Goal: Transaction & Acquisition: Book appointment/travel/reservation

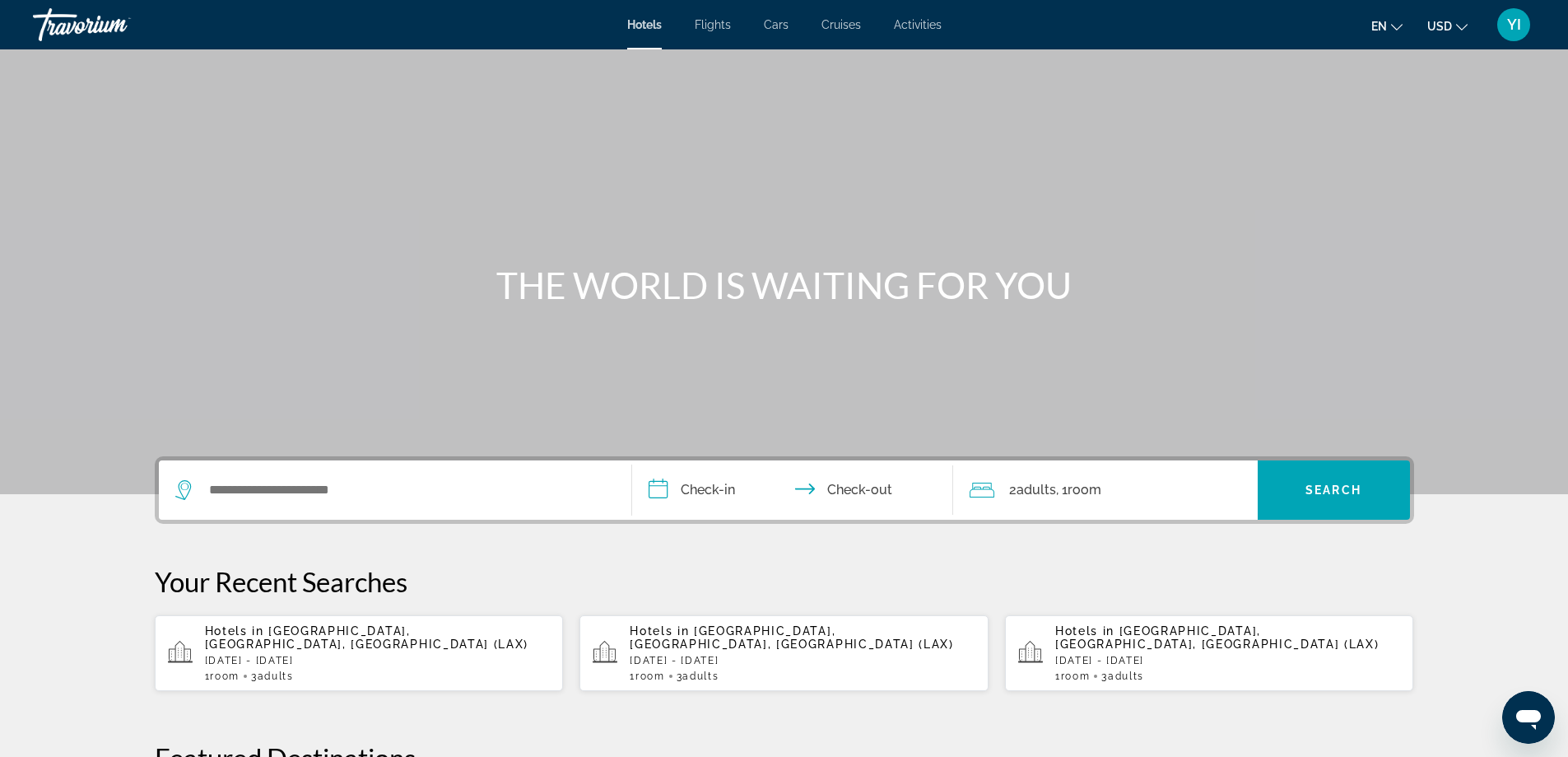
click at [778, 19] on span "Cars" at bounding box center [775, 24] width 25 height 13
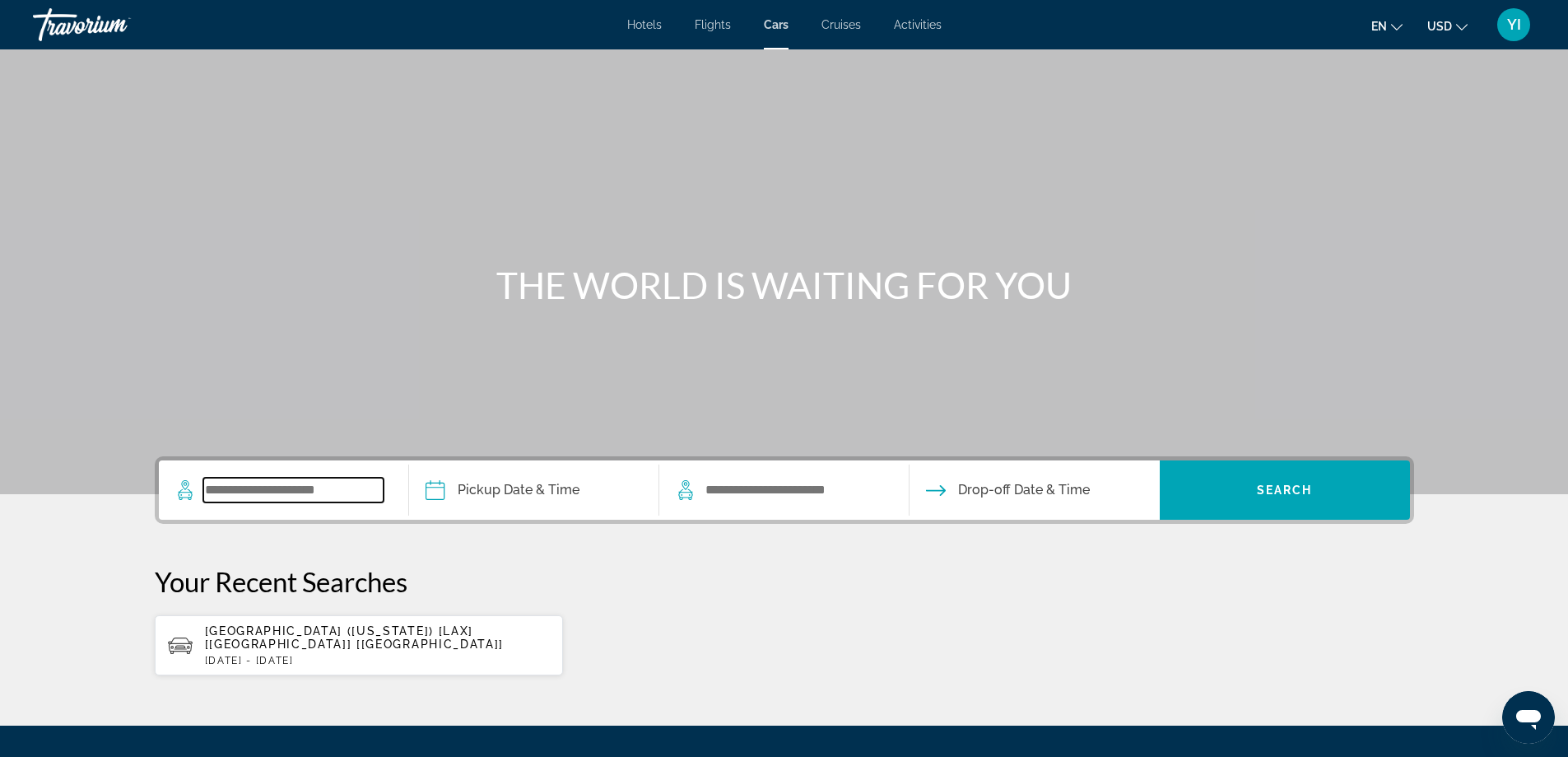
click at [319, 491] on input "Search widget" at bounding box center [294, 489] width 181 height 25
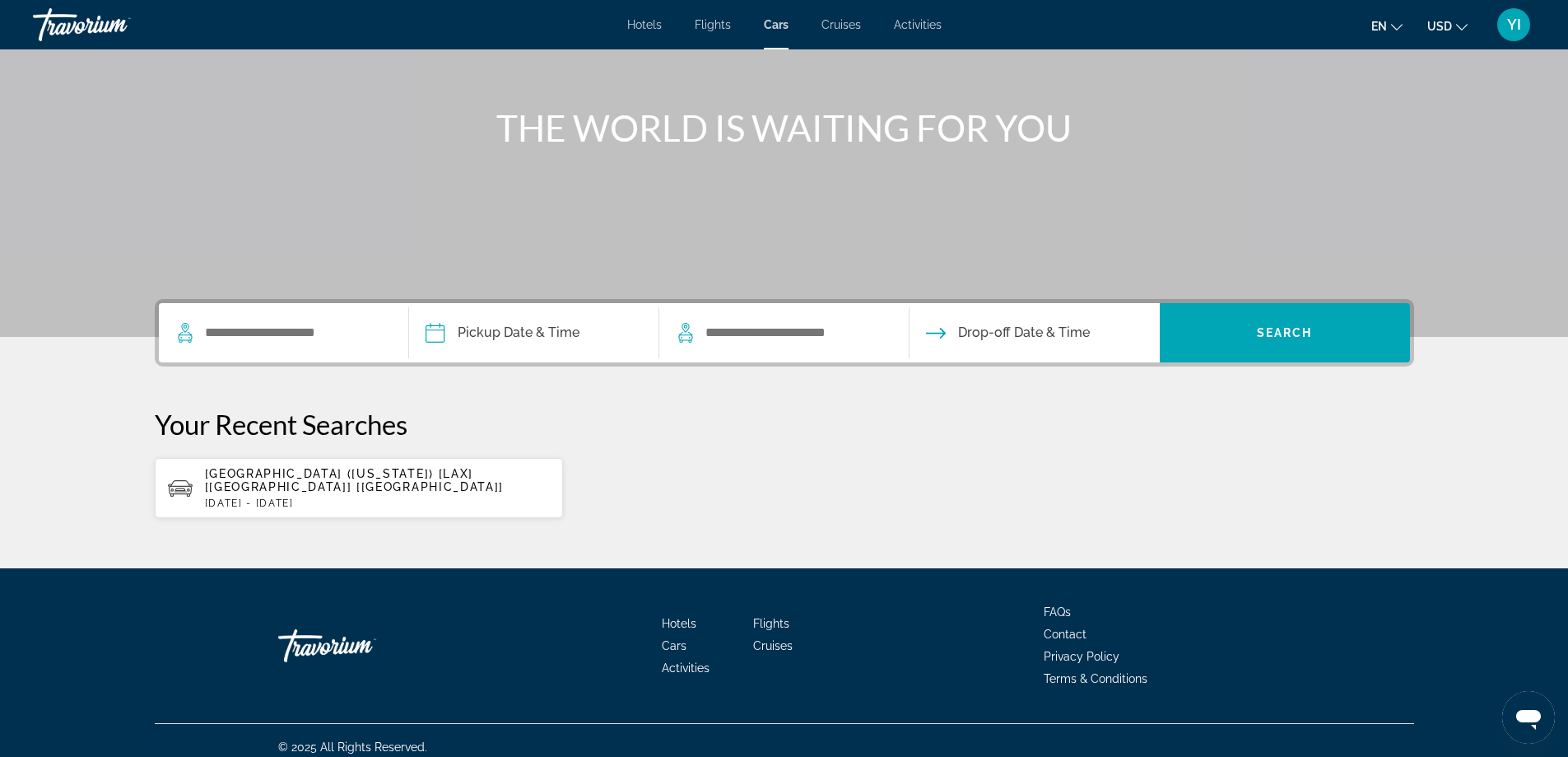
click at [331, 478] on span "[GEOGRAPHIC_DATA] ([US_STATE]) [LAX] [[GEOGRAPHIC_DATA]] [[GEOGRAPHIC_DATA]]" at bounding box center [355, 480] width 300 height 26
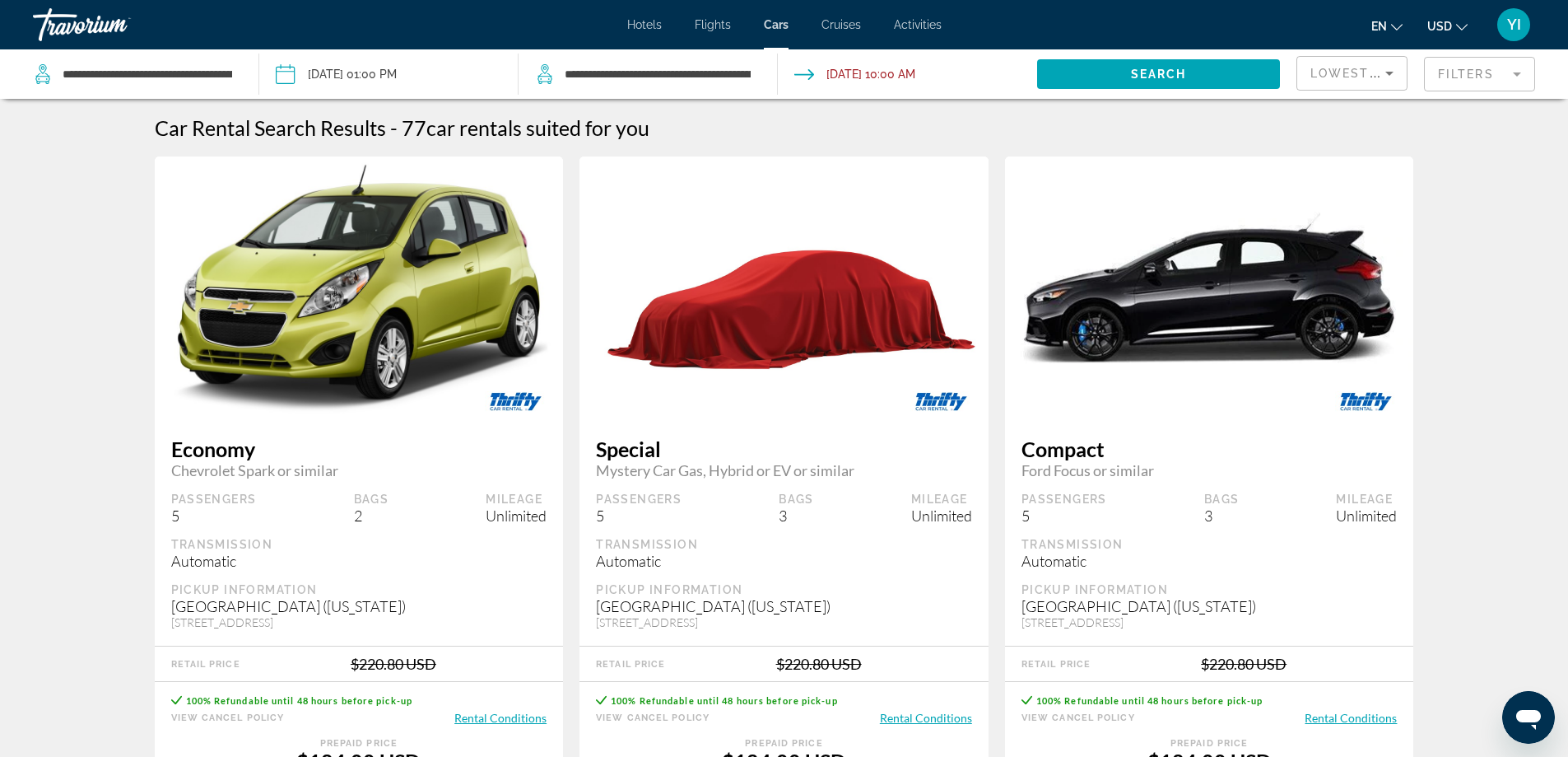
click at [1467, 71] on mat-form-field "Filters" at bounding box center [1479, 74] width 111 height 35
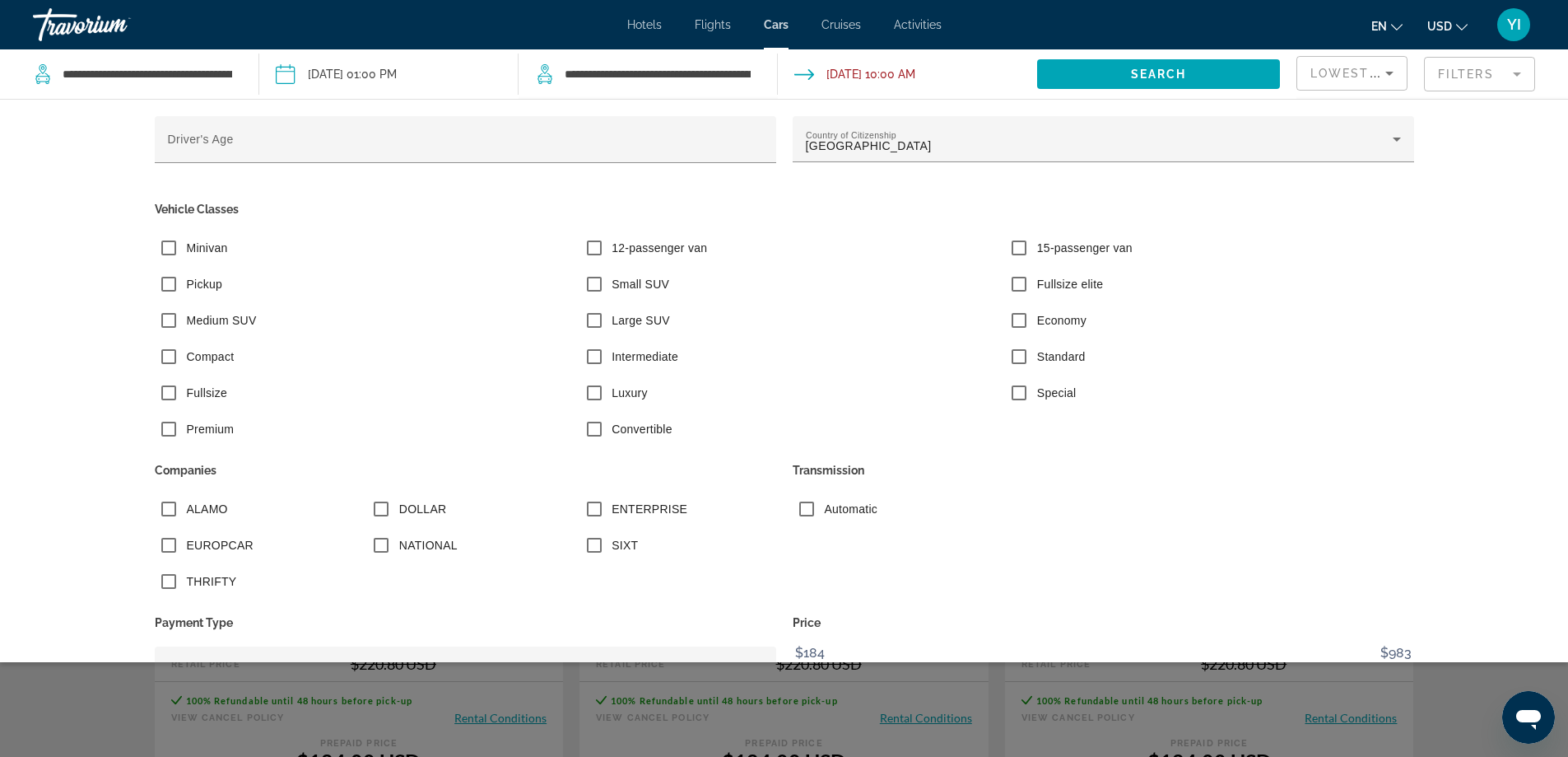
scroll to position [110, 0]
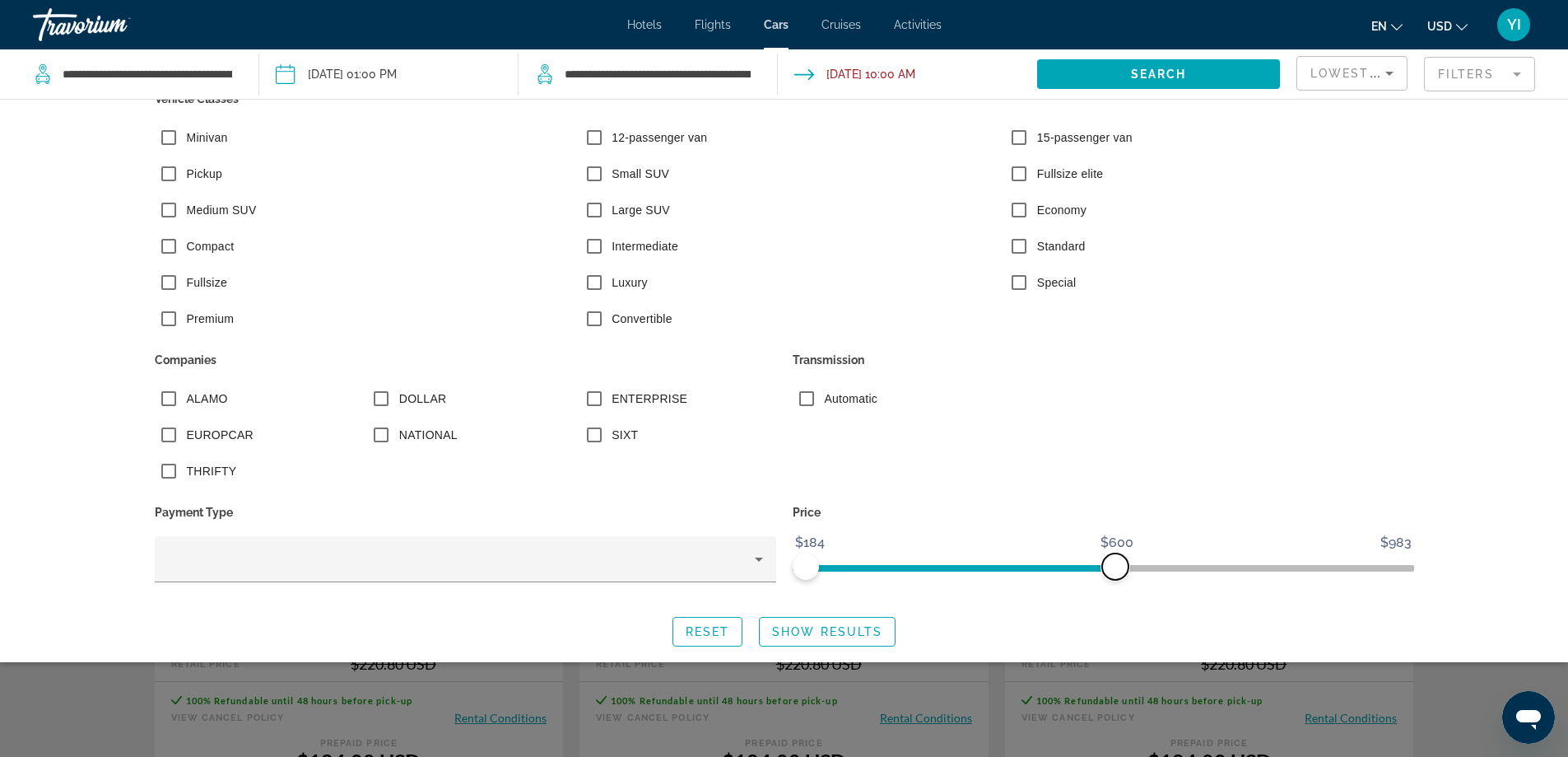
drag, startPoint x: 1392, startPoint y: 561, endPoint x: 1109, endPoint y: 570, distance: 283.1
click at [1109, 570] on span "ngx-slider-max" at bounding box center [1115, 566] width 26 height 26
click at [807, 475] on div "Transmission Automatic" at bounding box center [1104, 420] width 638 height 144
click at [849, 628] on span "Show Results" at bounding box center [827, 631] width 110 height 13
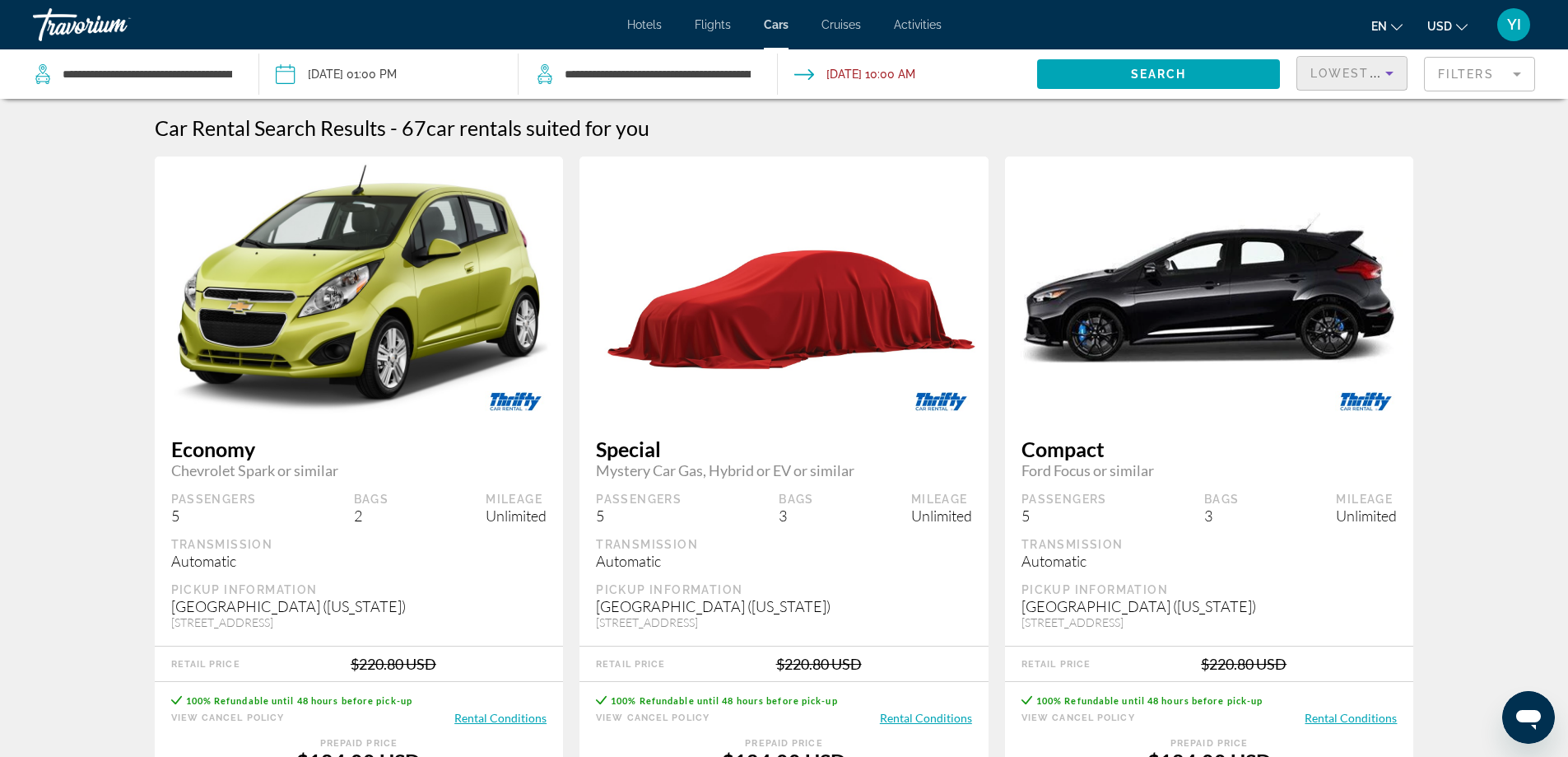
click at [1382, 77] on icon "Sort by" at bounding box center [1389, 72] width 20 height 20
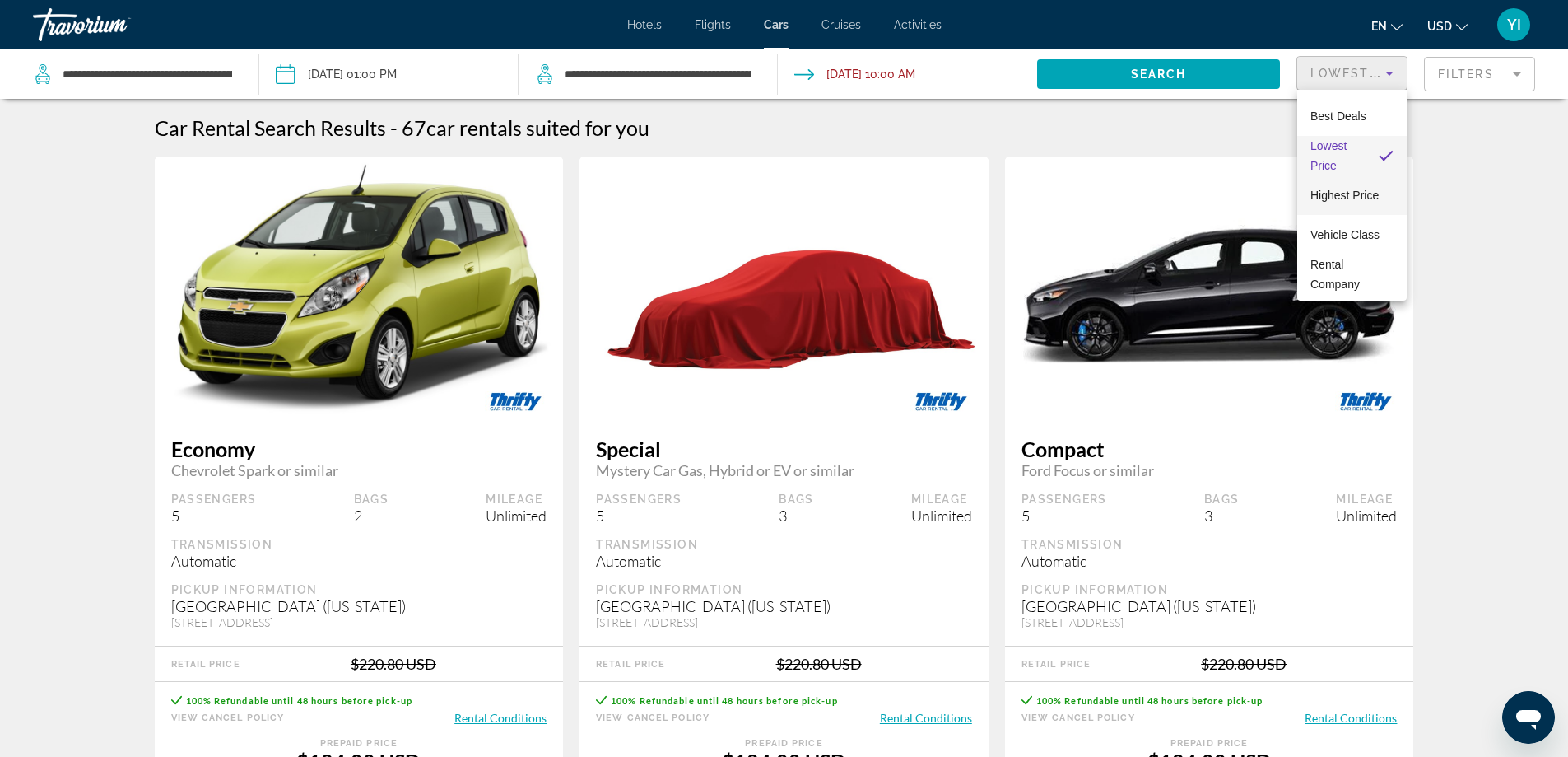
click at [1323, 199] on span "Highest Price" at bounding box center [1345, 194] width 68 height 13
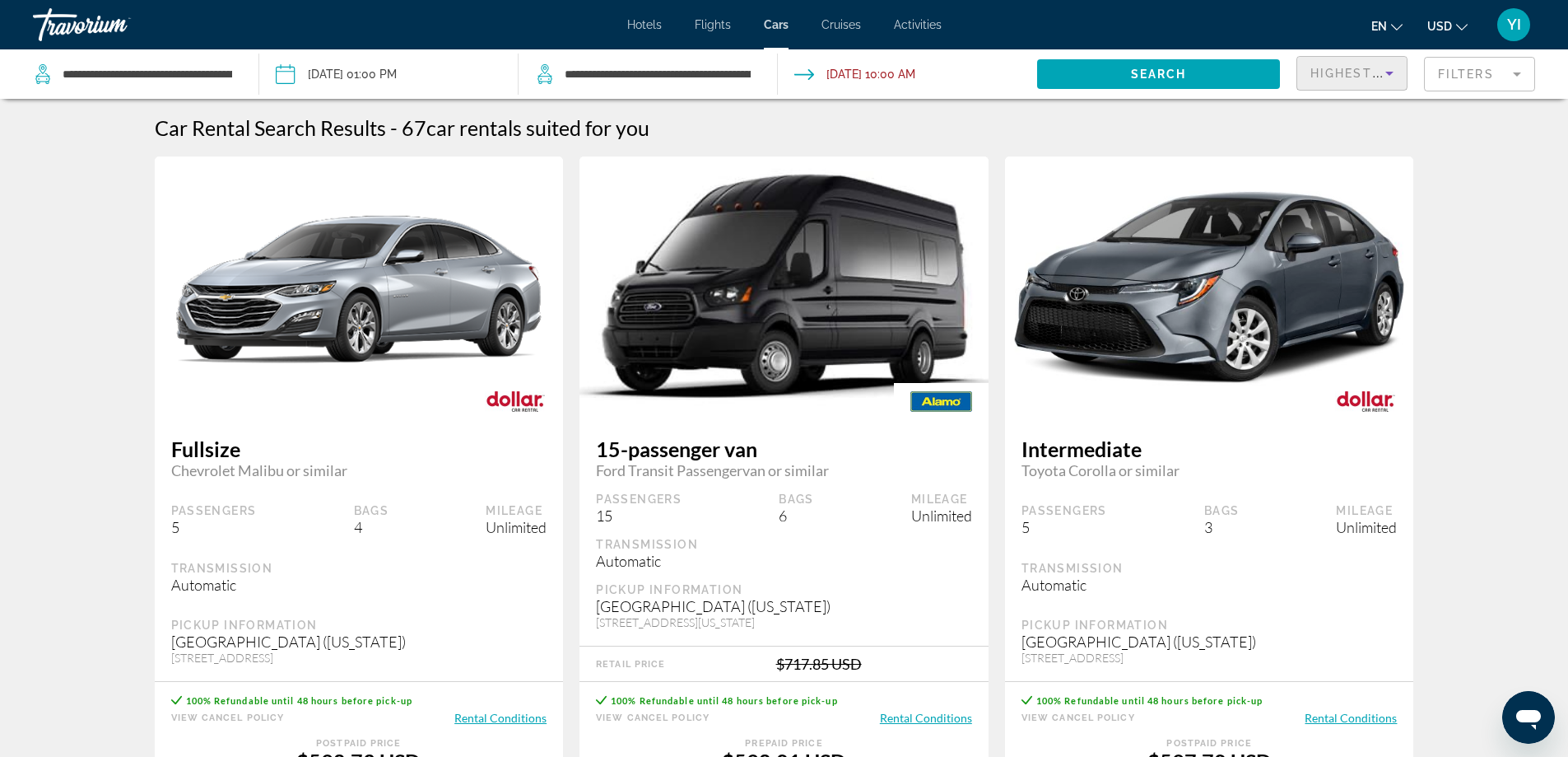
click at [1375, 77] on span "Highest Price" at bounding box center [1364, 72] width 108 height 13
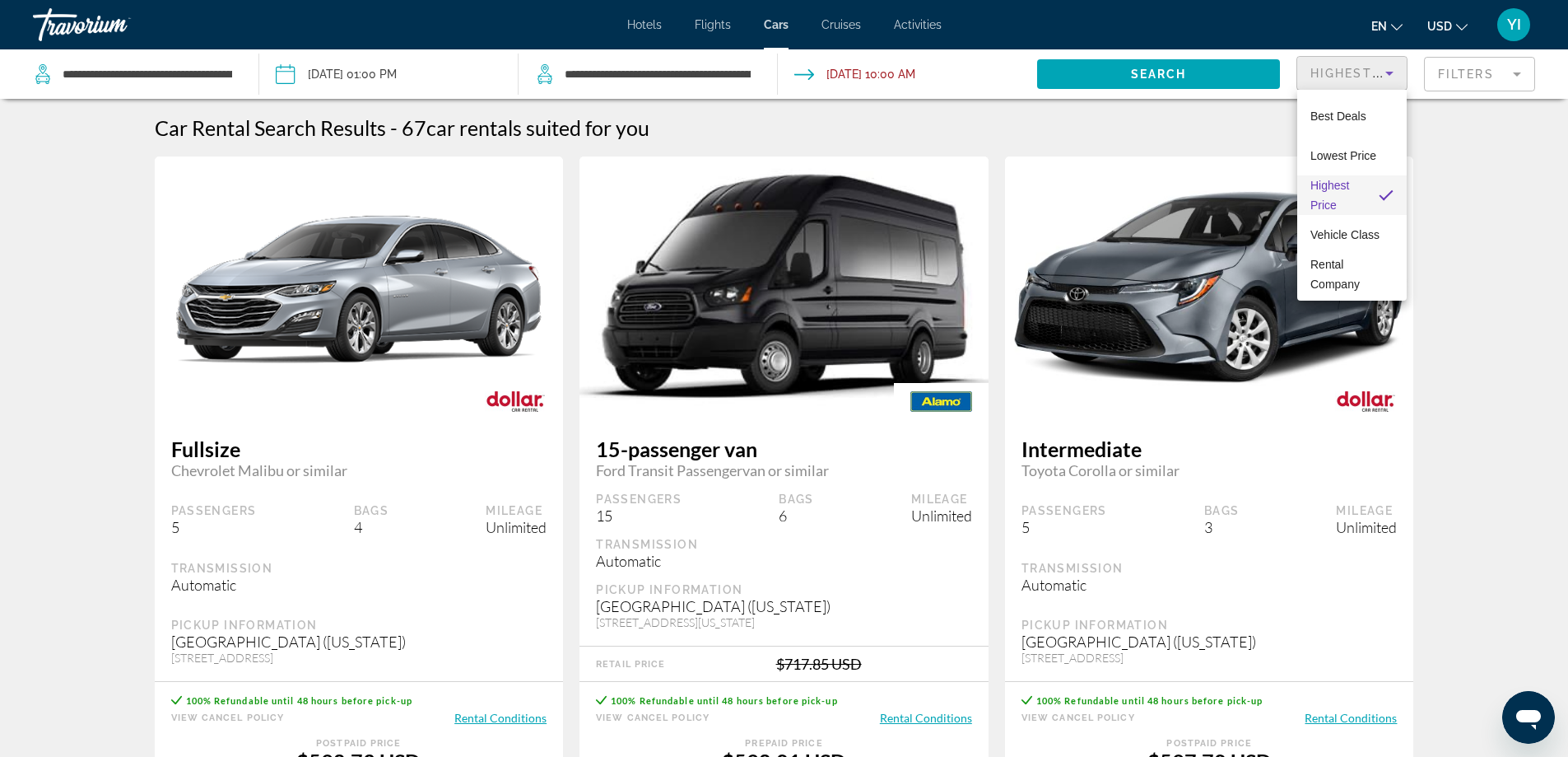
click at [1498, 88] on div at bounding box center [784, 378] width 1568 height 757
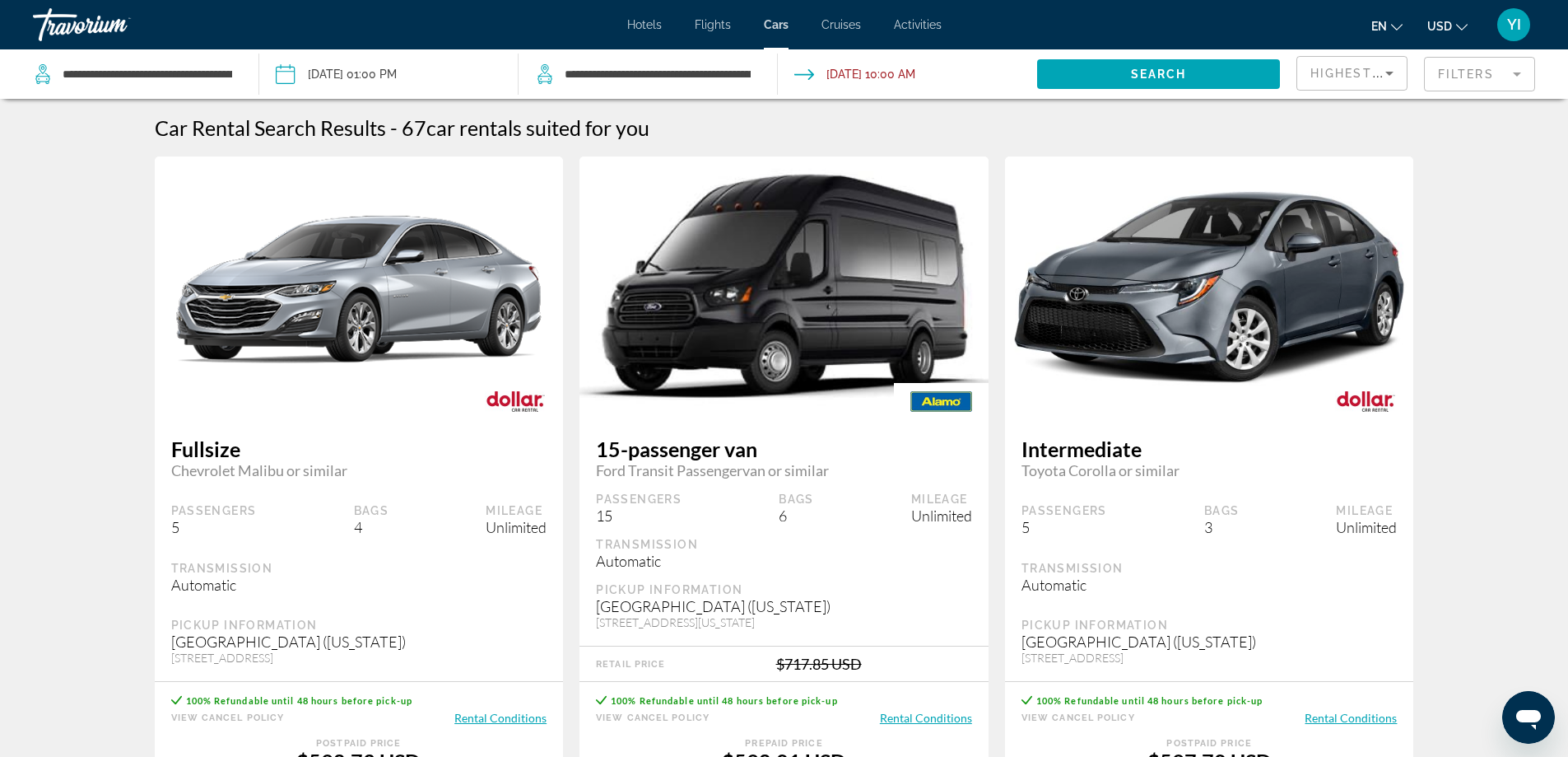
click at [1498, 77] on mat-form-field "Filters" at bounding box center [1479, 74] width 111 height 35
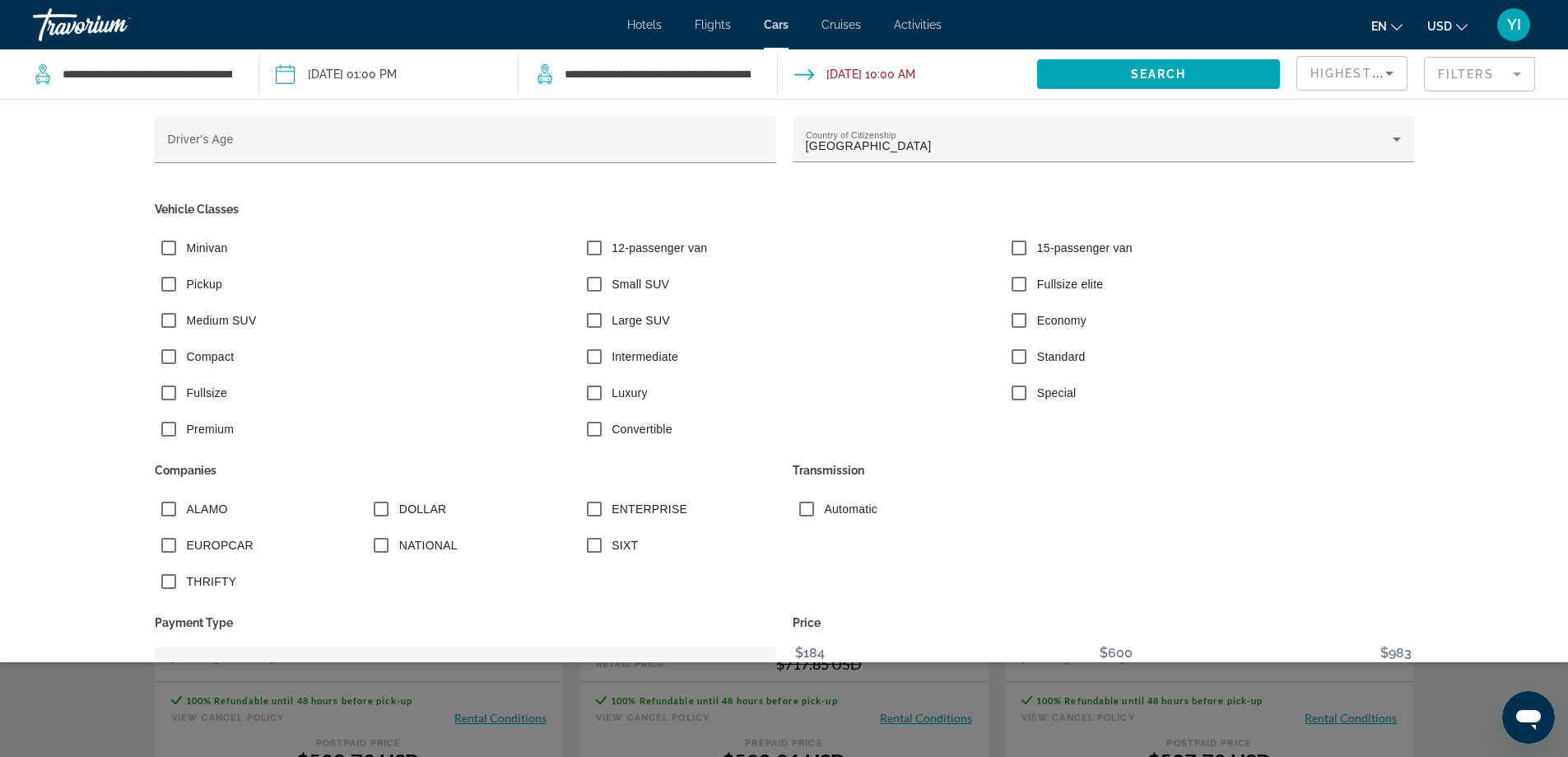
click at [986, 689] on div "Search widget" at bounding box center [784, 498] width 1568 height 518
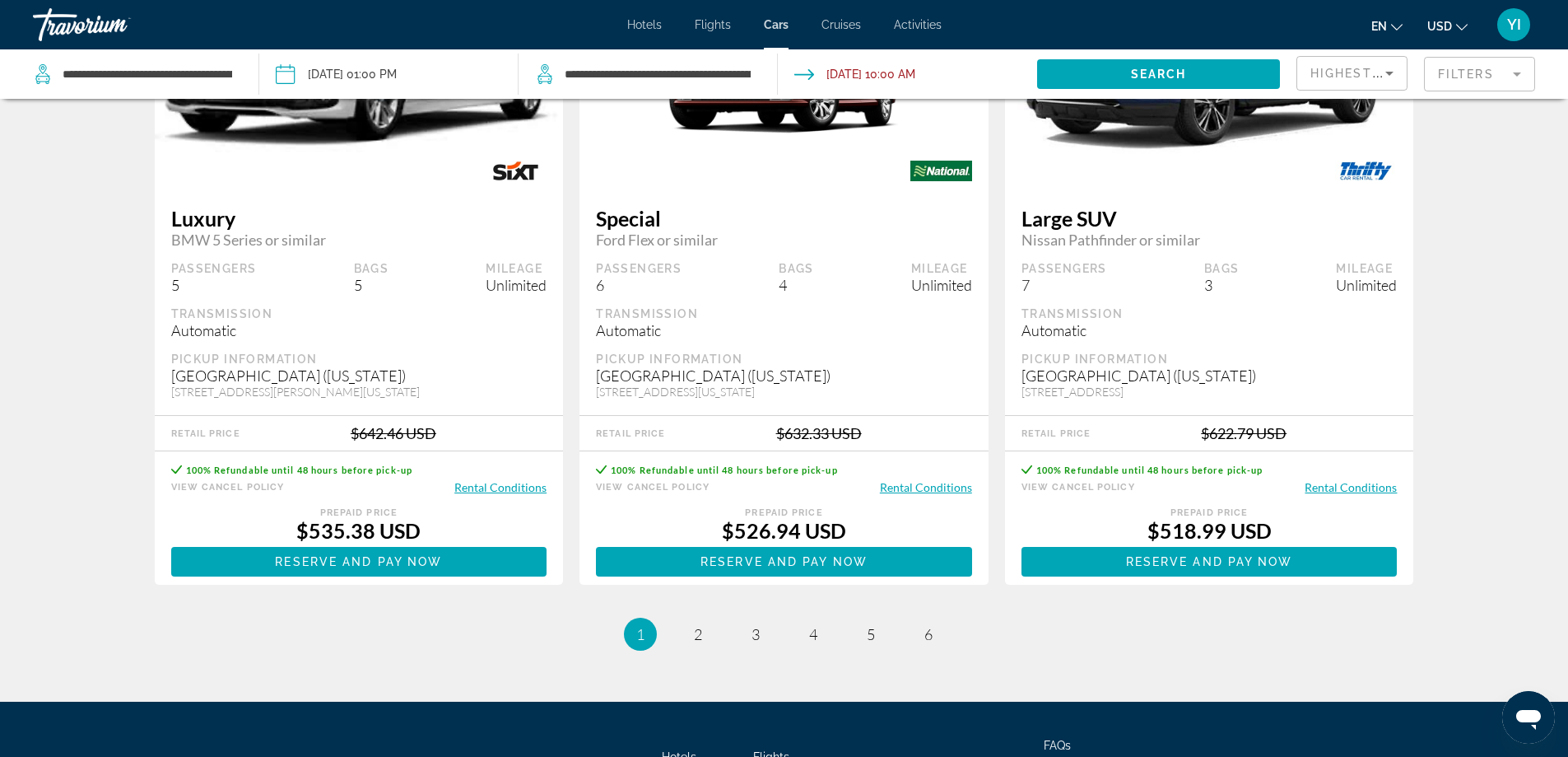
scroll to position [2388, 0]
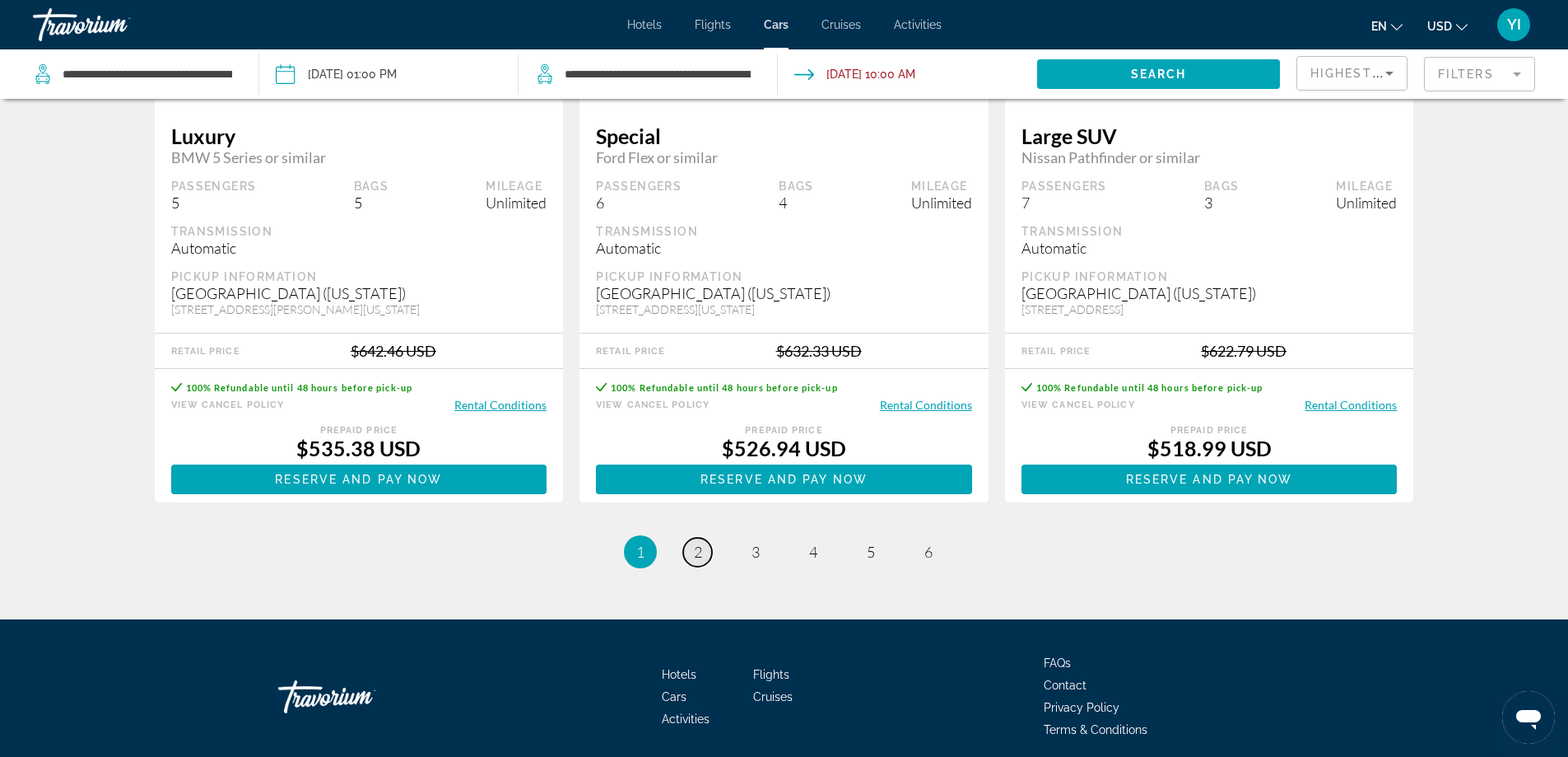
click at [710, 567] on link "page 2" at bounding box center [698, 552] width 29 height 29
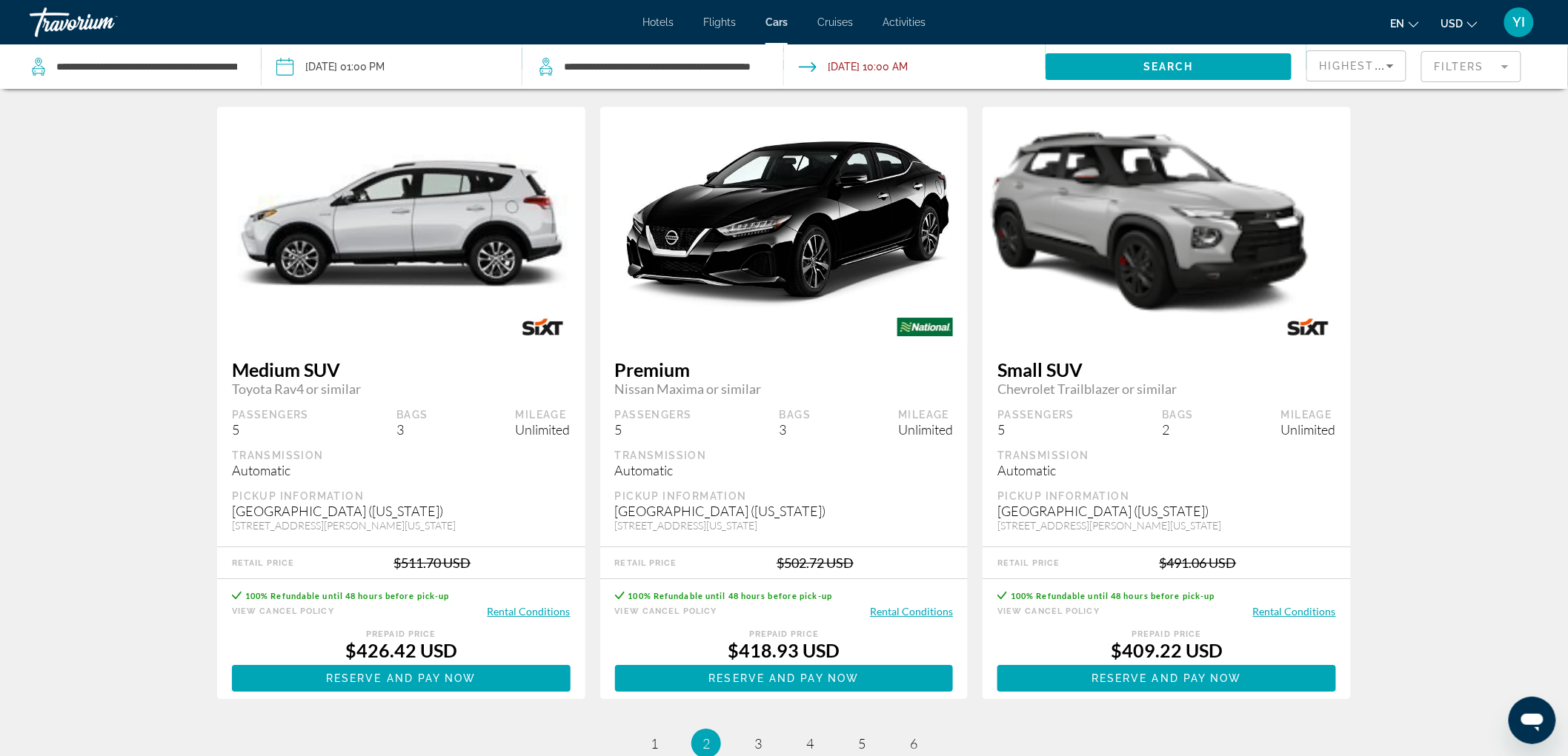
scroll to position [2065, 0]
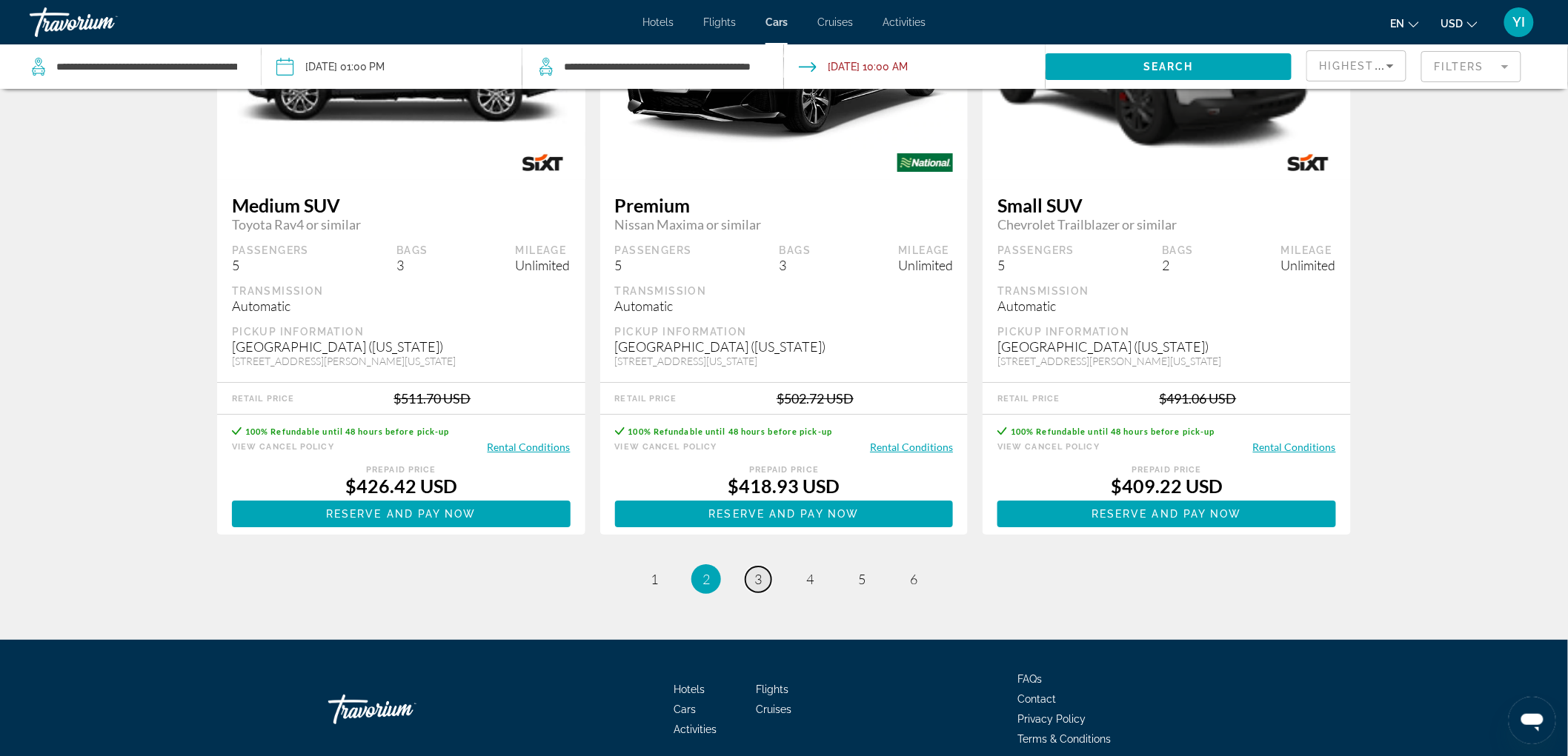
click at [746, 583] on link "page 3" at bounding box center [759, 580] width 26 height 26
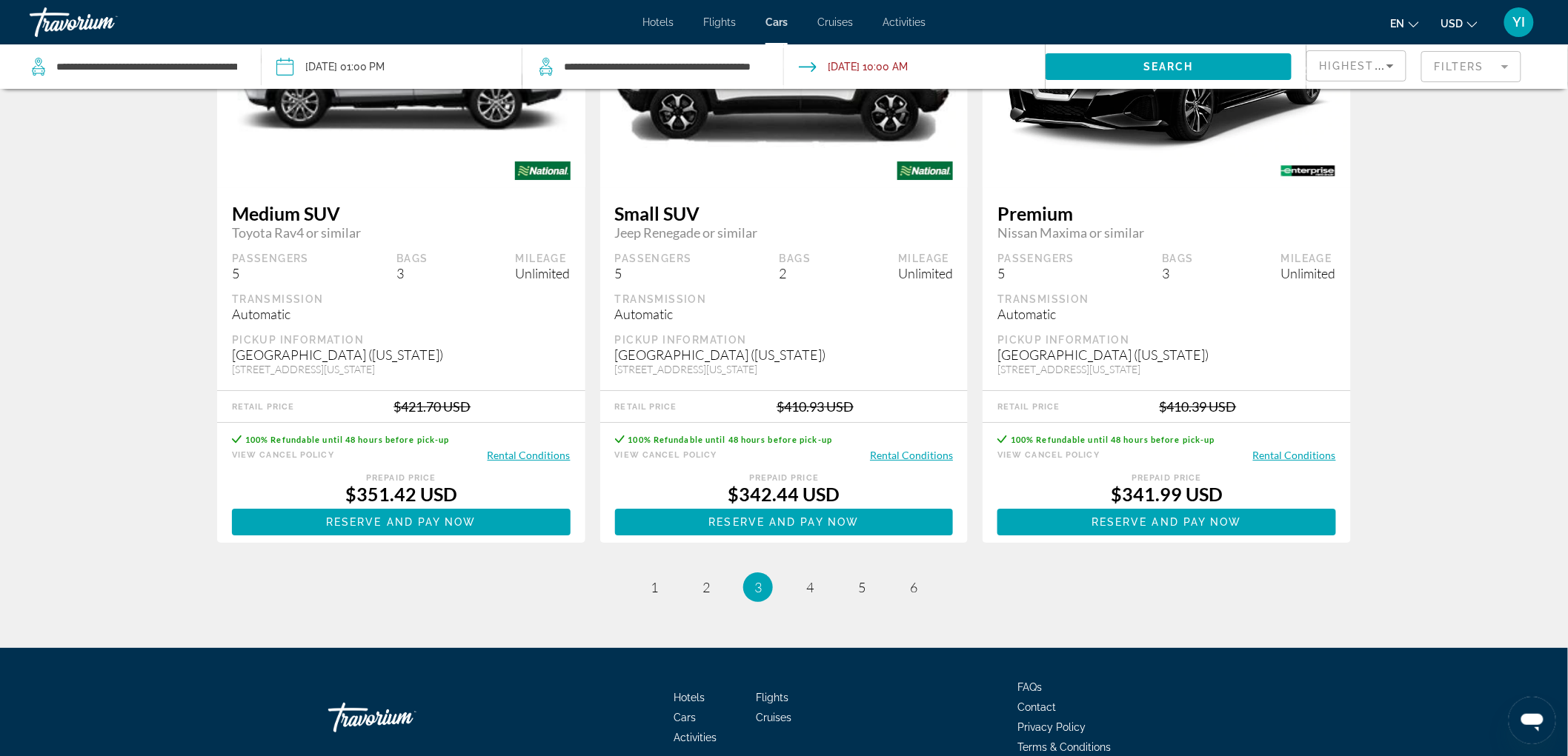
scroll to position [2143, 0]
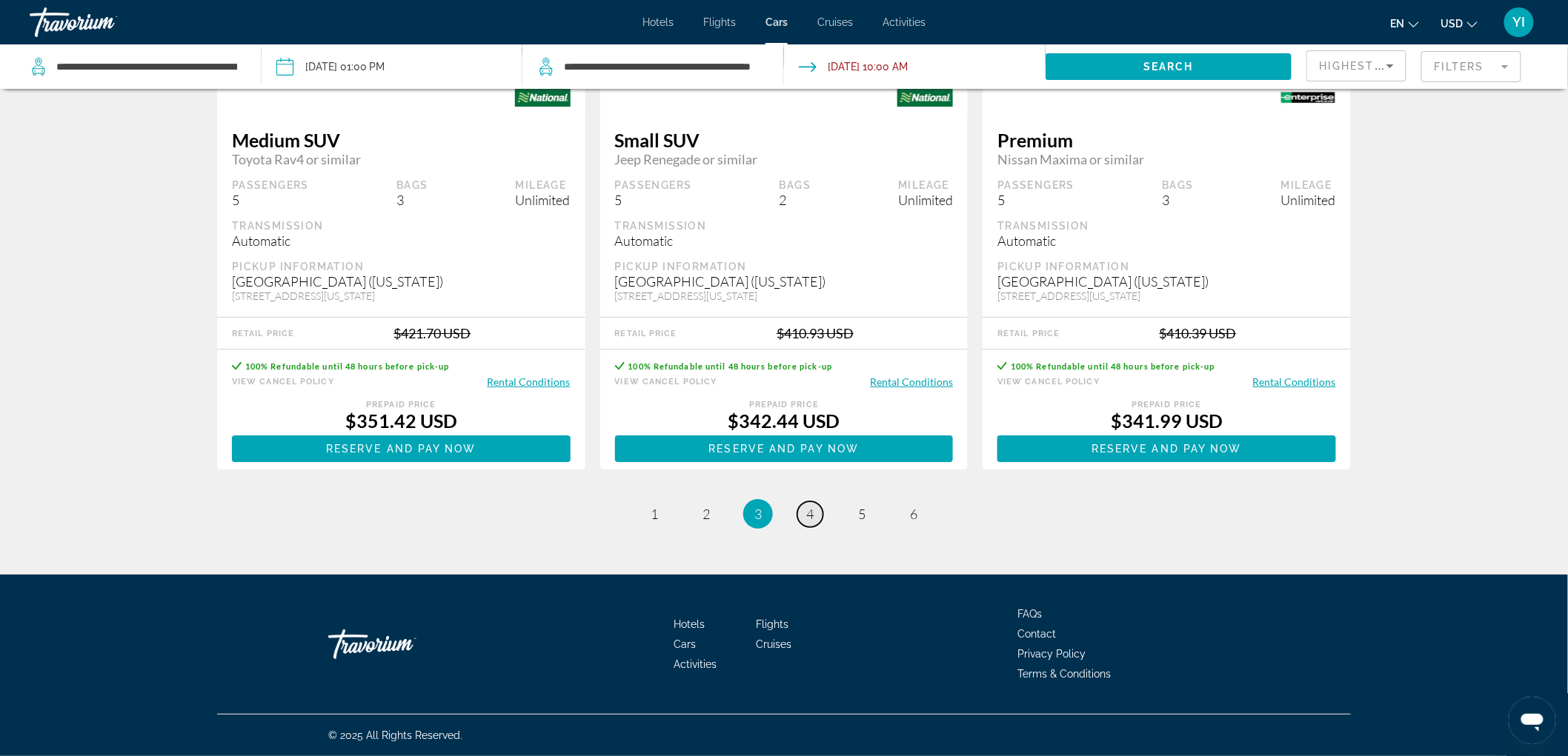
click at [813, 511] on span "4" at bounding box center [810, 514] width 8 height 16
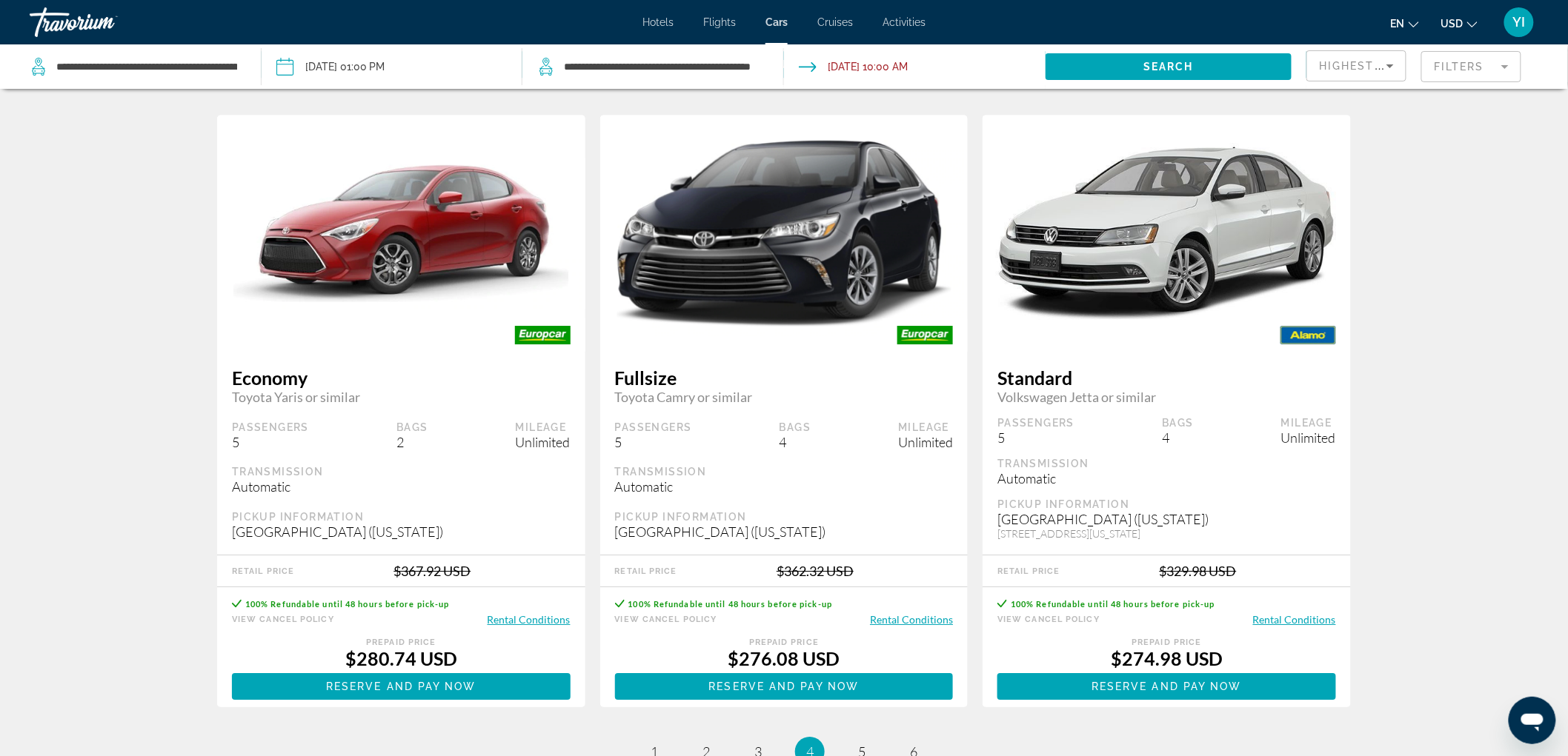
scroll to position [2130, 0]
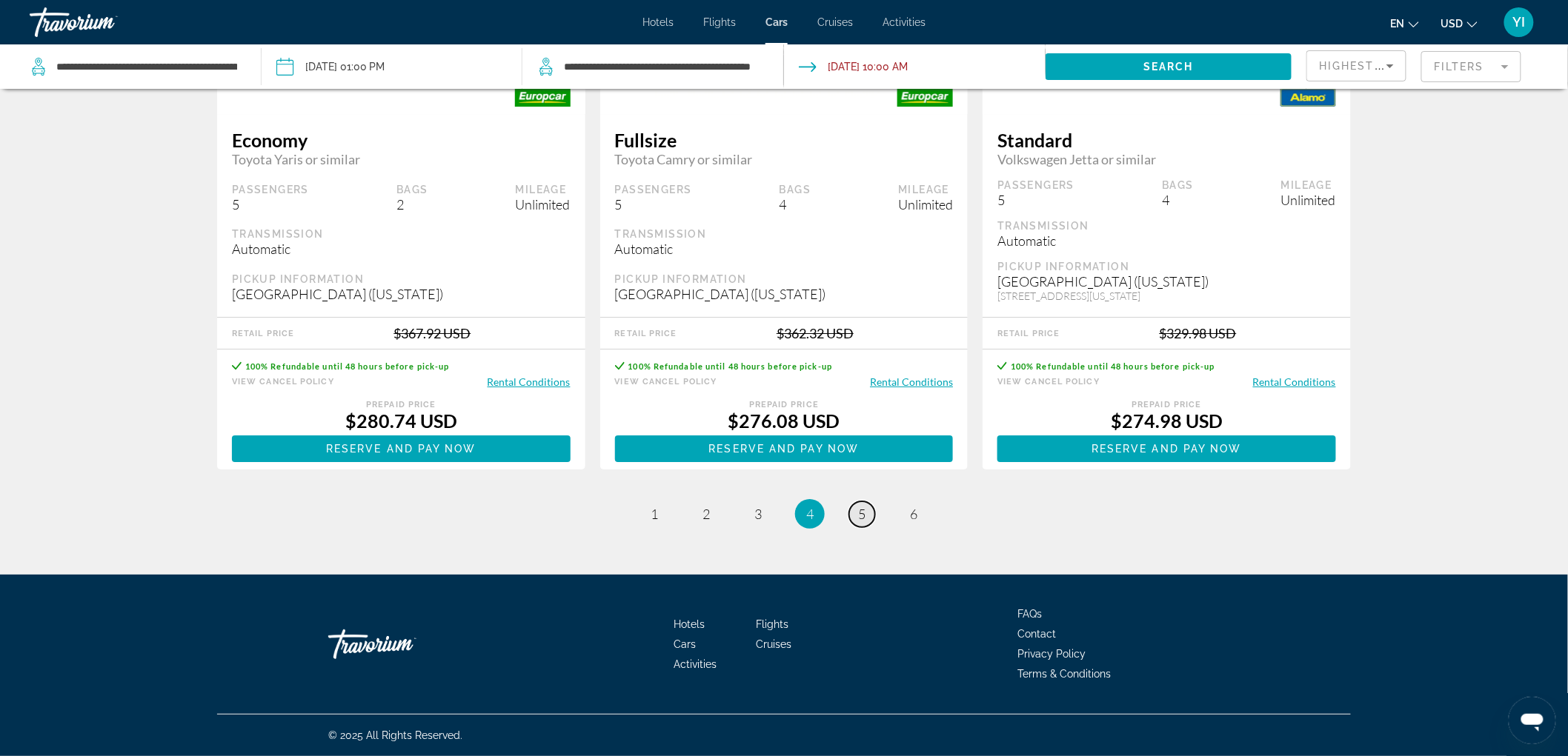
click at [856, 521] on link "page 5" at bounding box center [862, 514] width 26 height 26
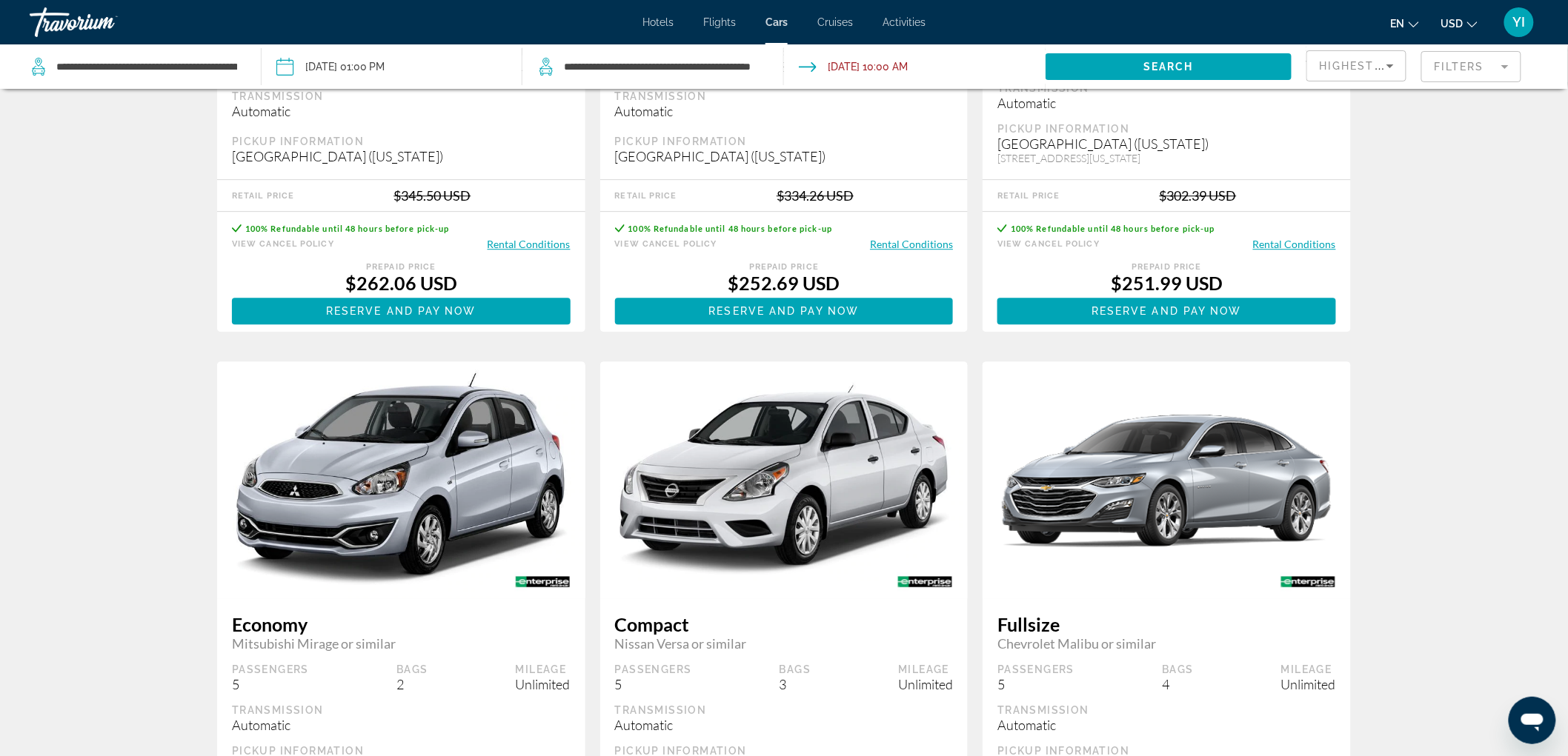
scroll to position [2130, 0]
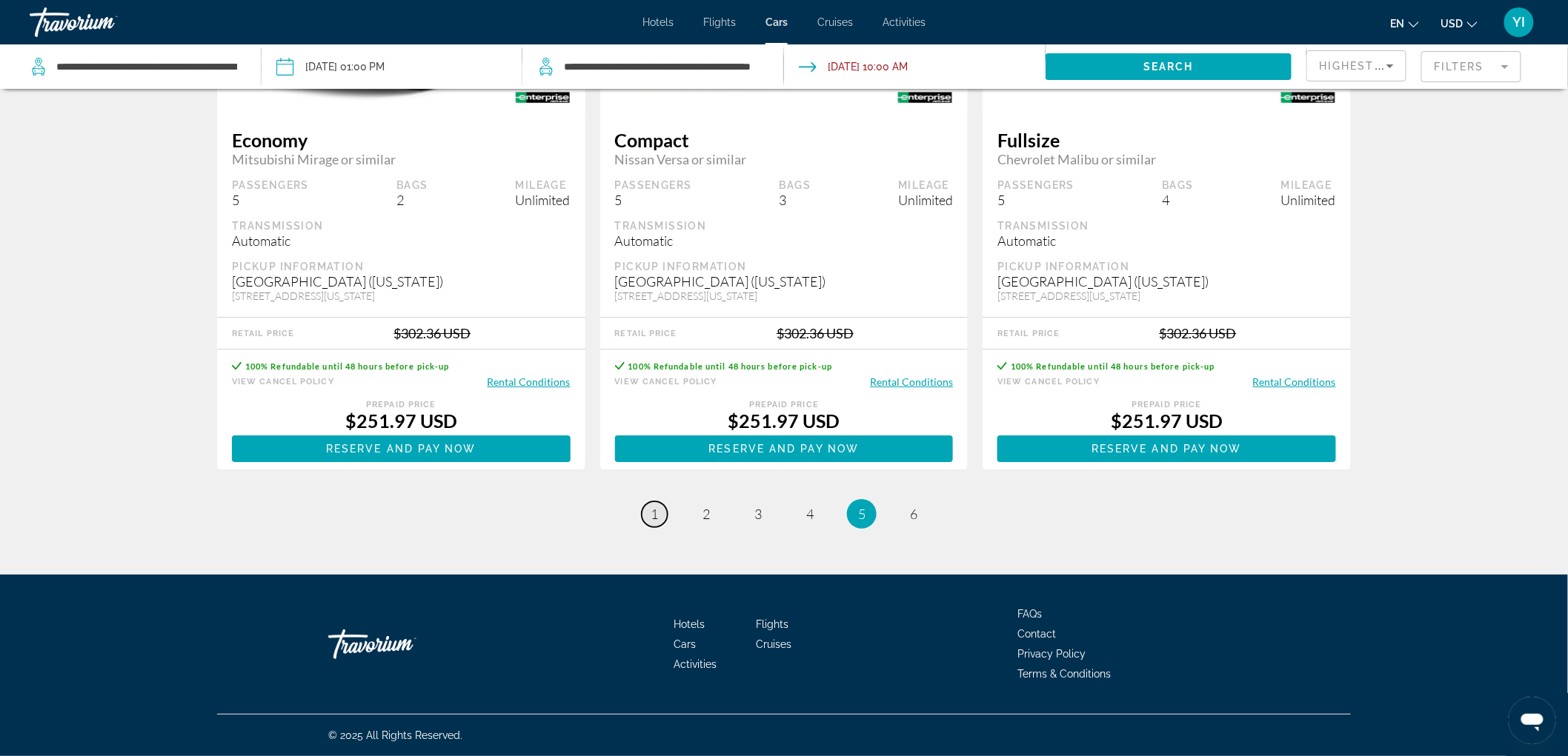
click at [664, 512] on link "page 1" at bounding box center [655, 514] width 26 height 26
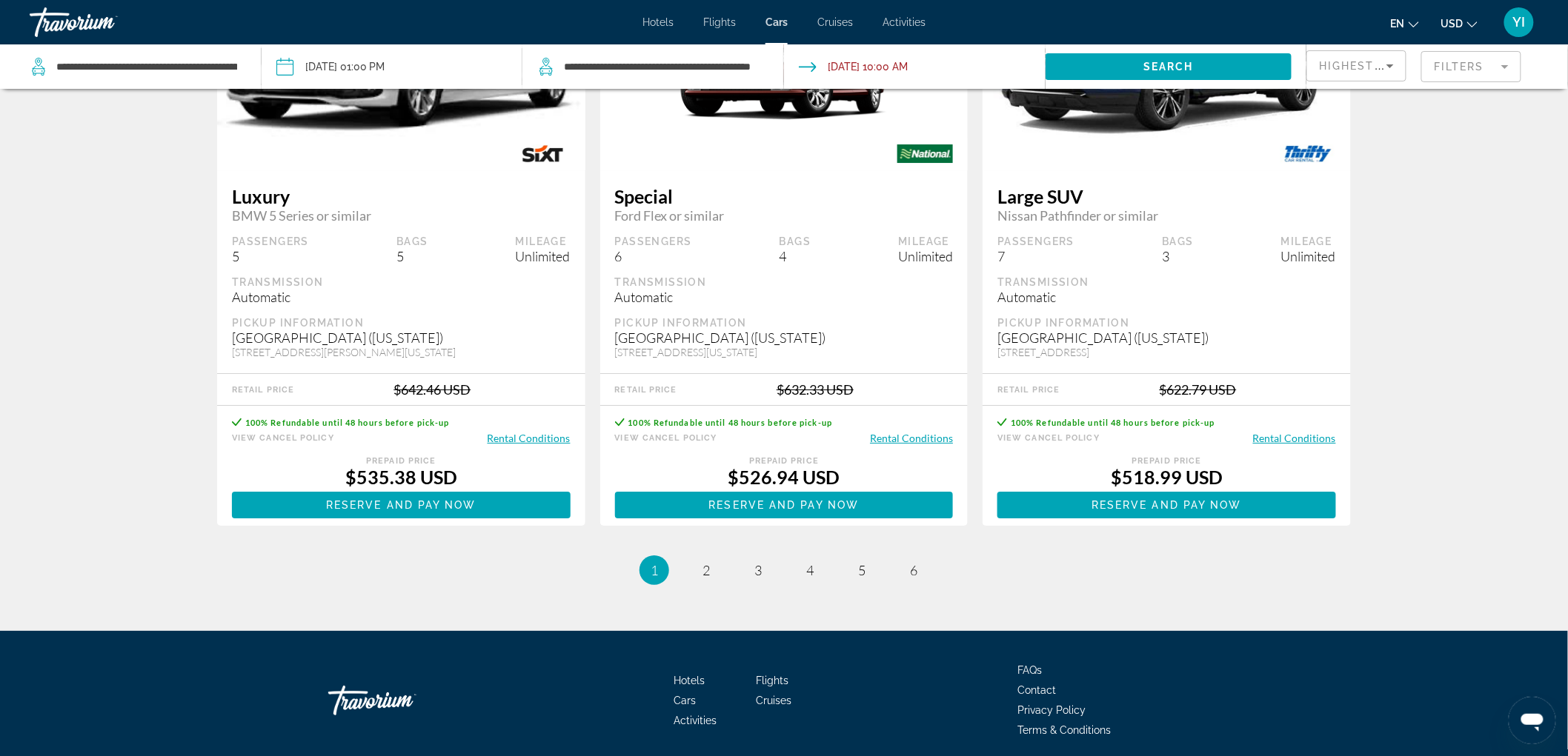
scroll to position [2156, 0]
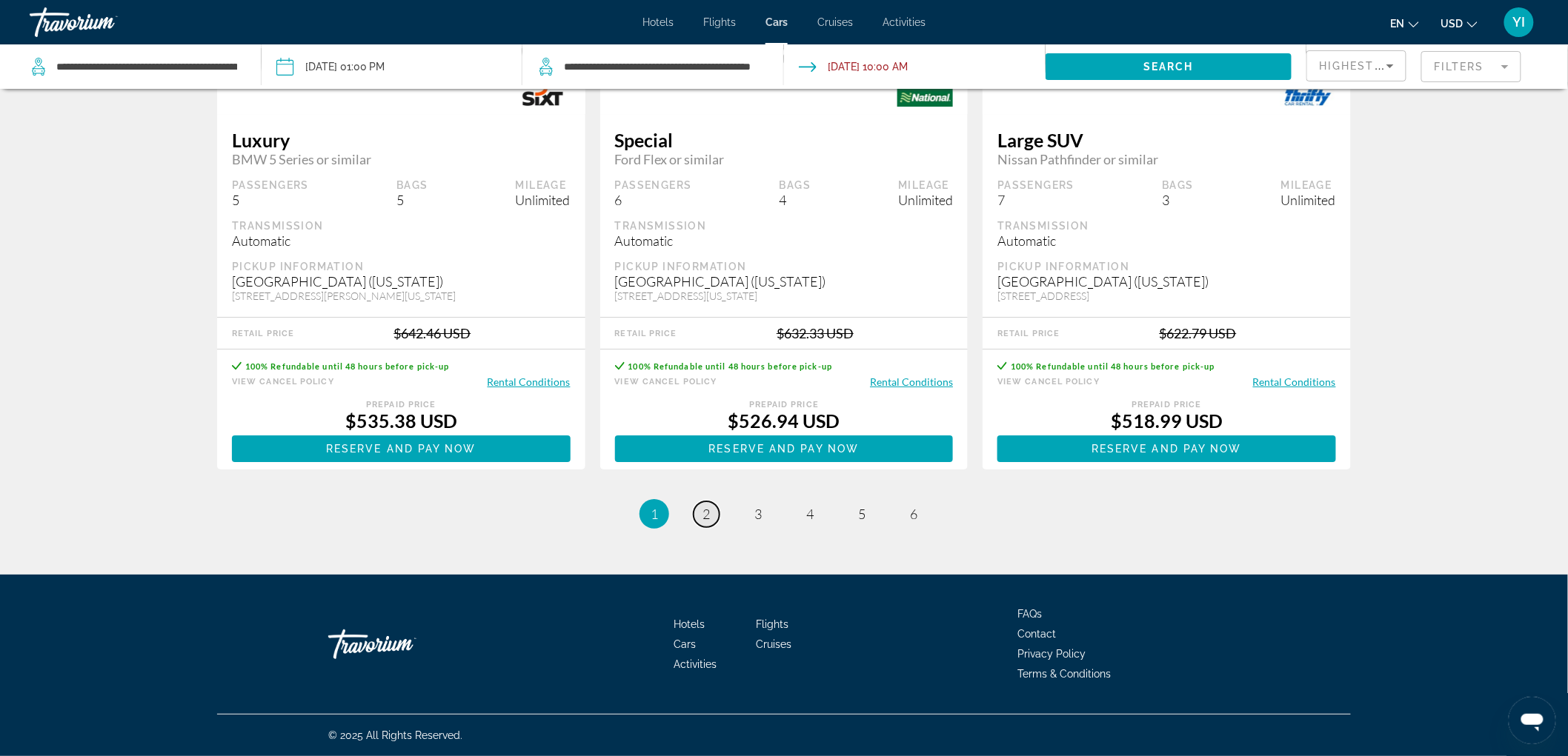
click at [708, 518] on span "2" at bounding box center [707, 514] width 8 height 16
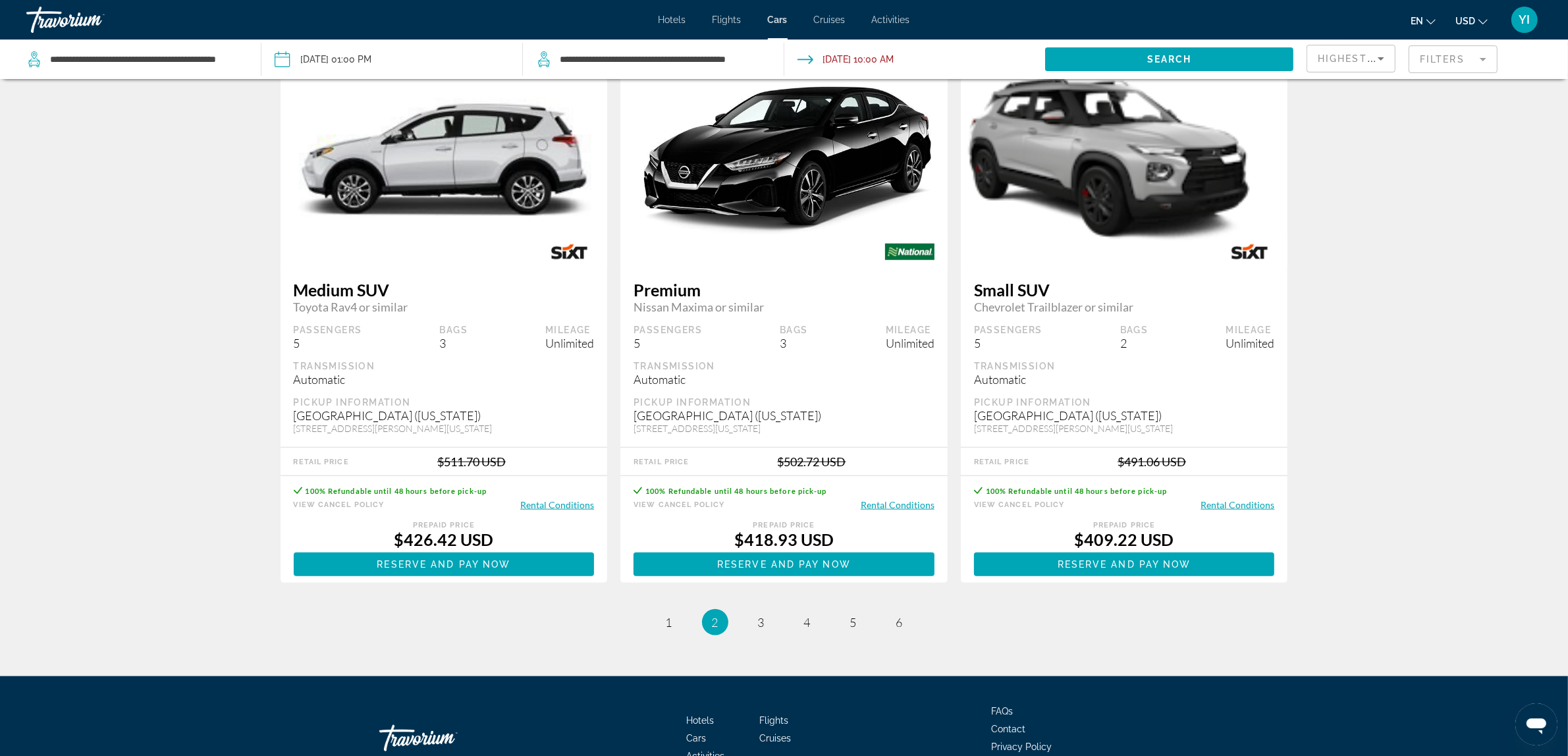
scroll to position [1811, 0]
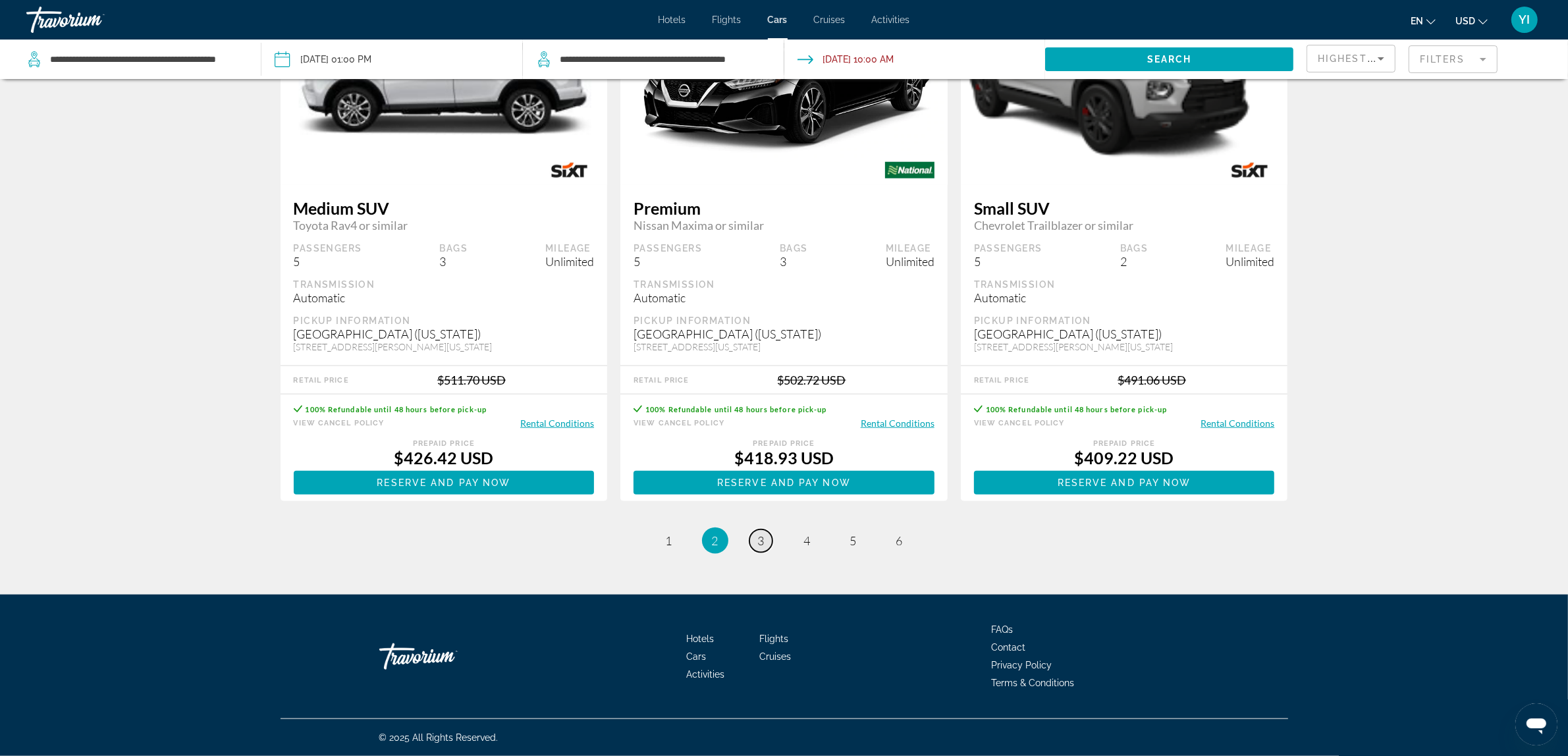
click at [759, 543] on span "3" at bounding box center [762, 540] width 7 height 14
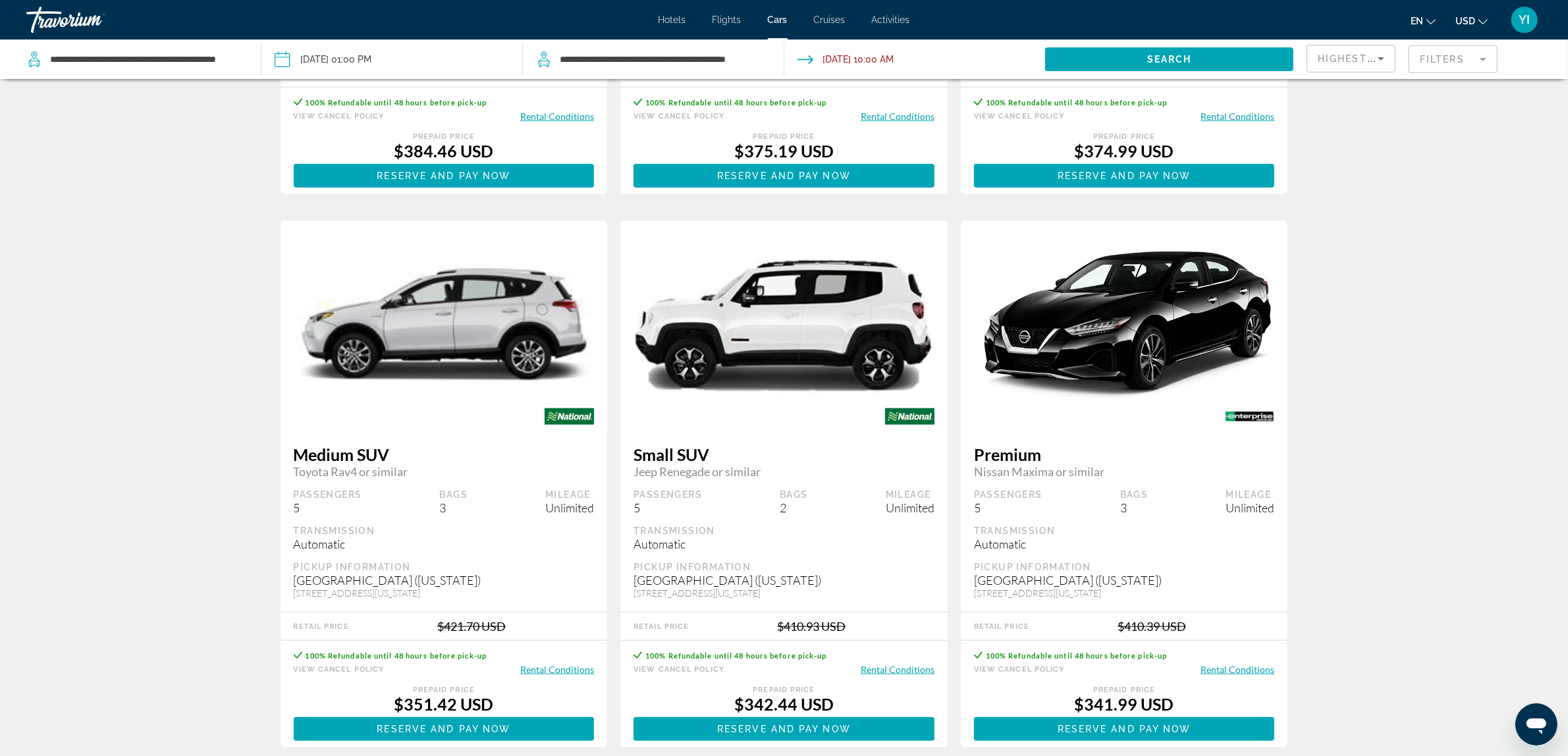
scroll to position [1822, 0]
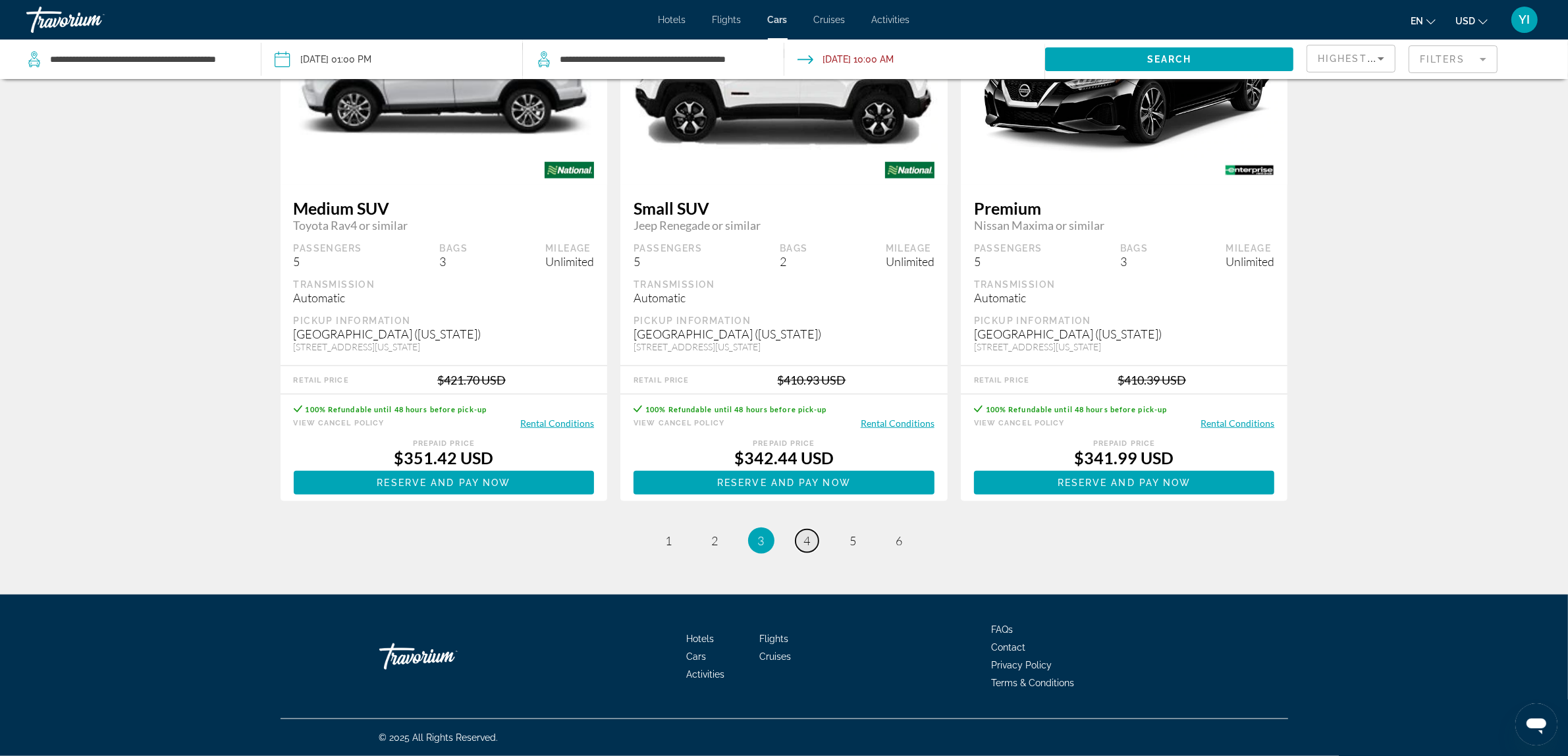
click at [805, 536] on span "4" at bounding box center [808, 540] width 7 height 14
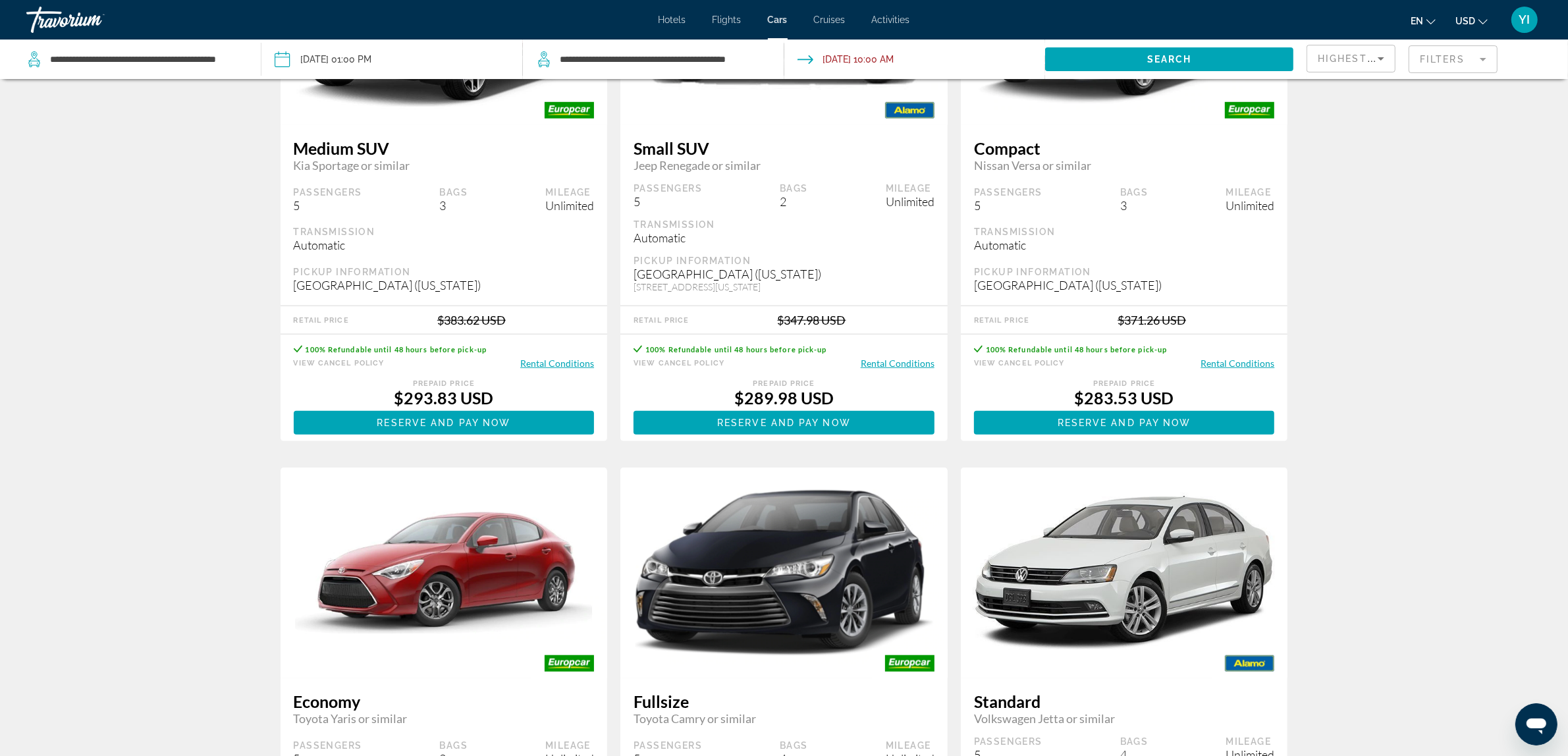
scroll to position [1729, 0]
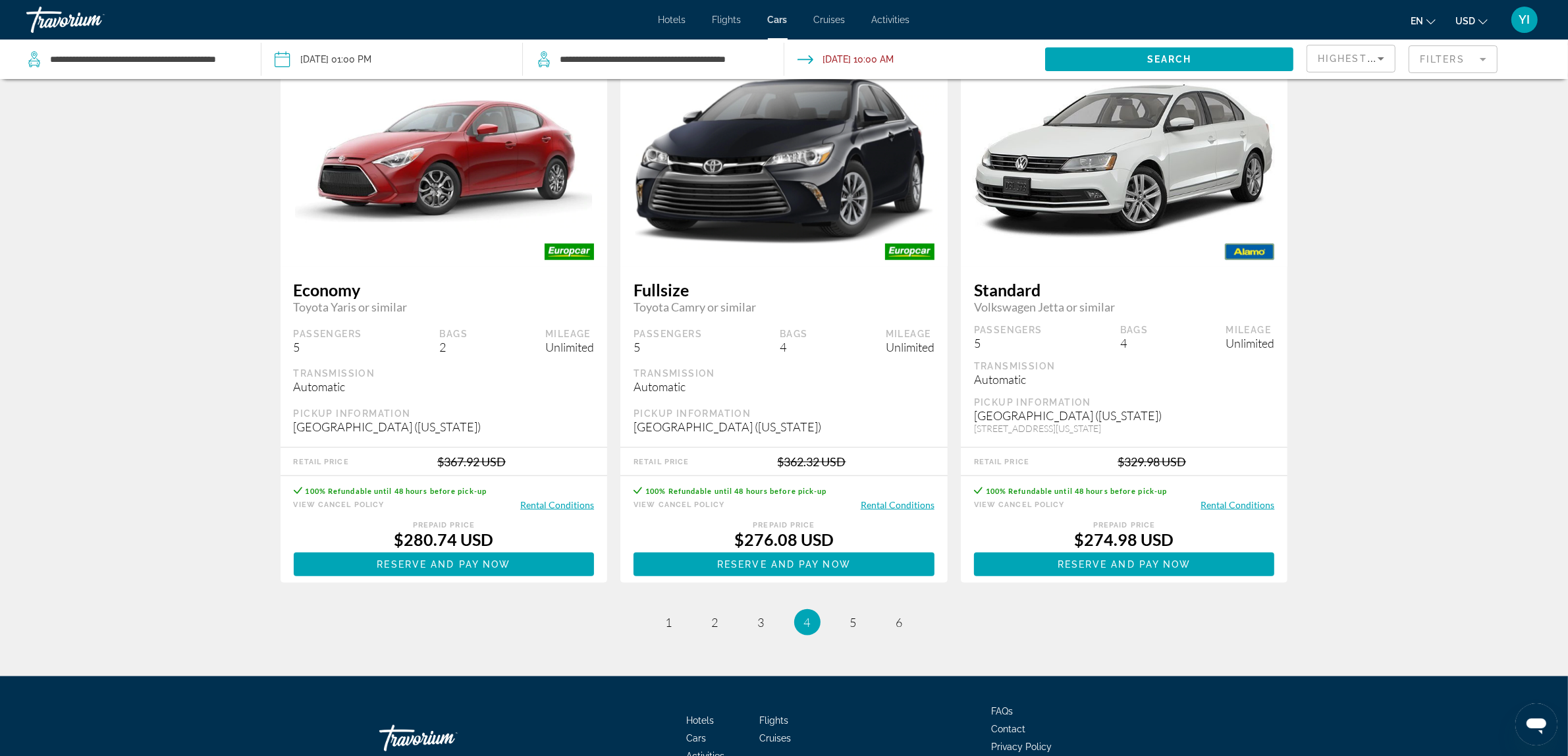
click at [731, 605] on ul "4 / 6 page 1 page 2 page 3 You're on page 4 page 5 page 6" at bounding box center [785, 622] width 1008 height 27
click at [712, 605] on span "2" at bounding box center [715, 622] width 7 height 14
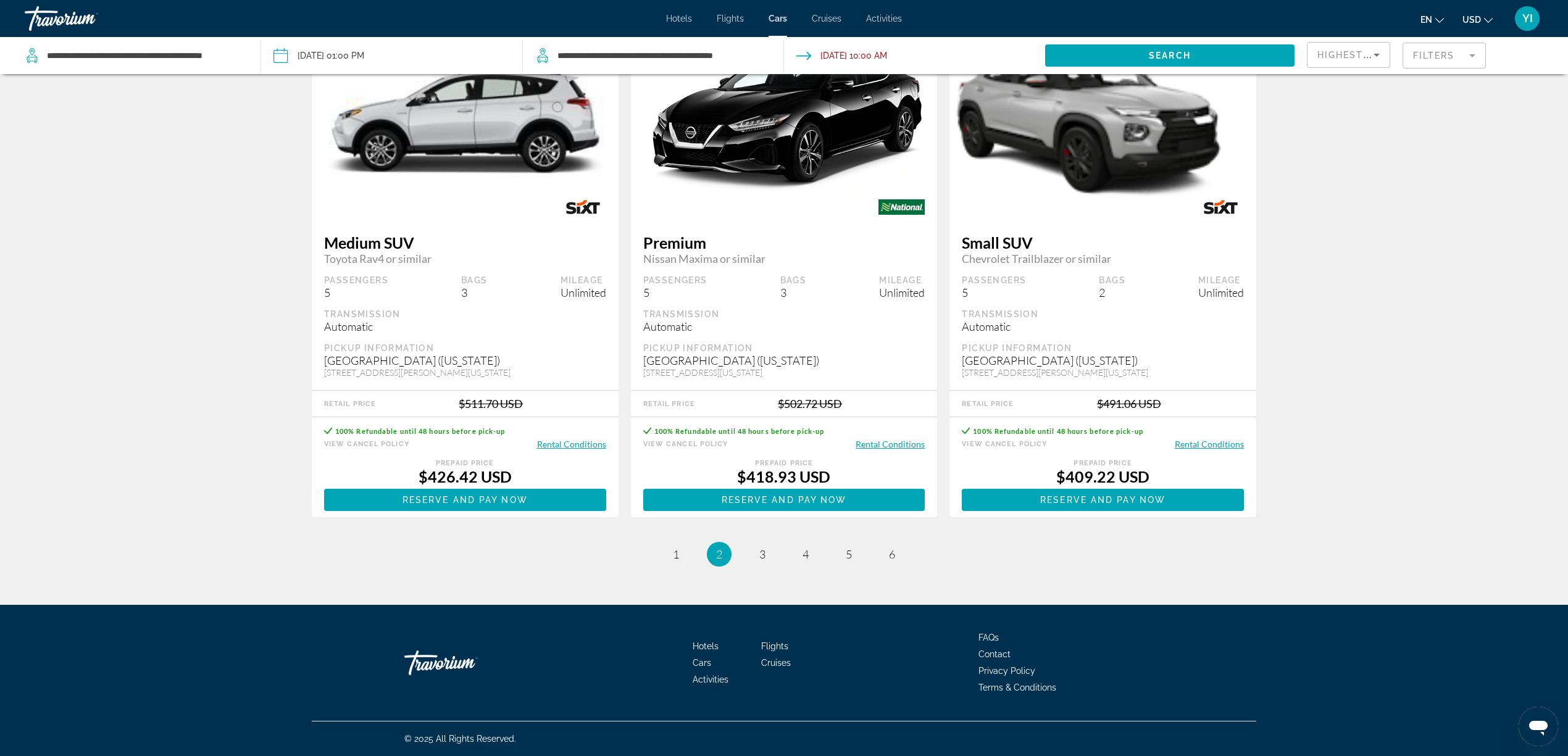
scroll to position [1486, 0]
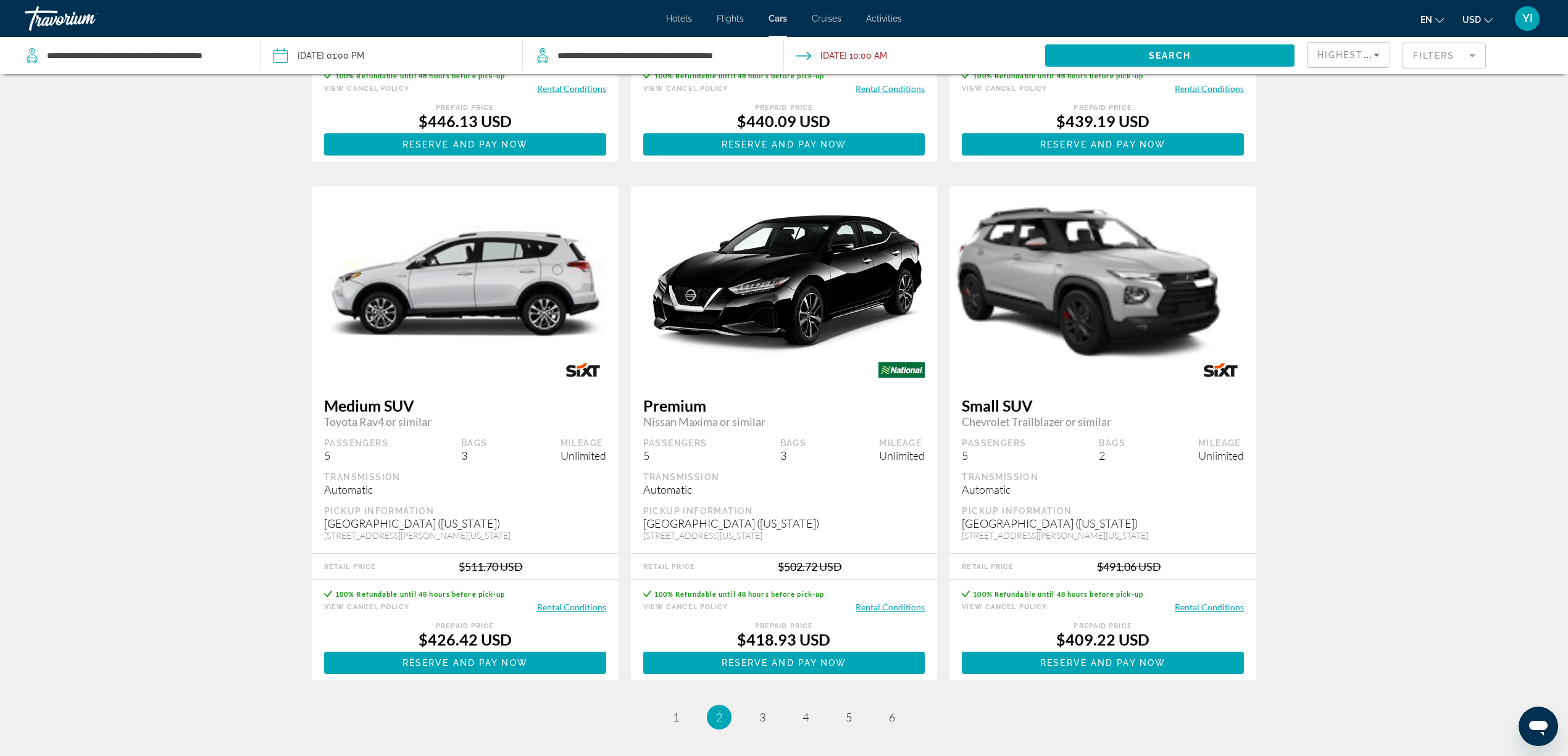
click at [478, 282] on img "Main content" at bounding box center [465, 286] width 307 height 119
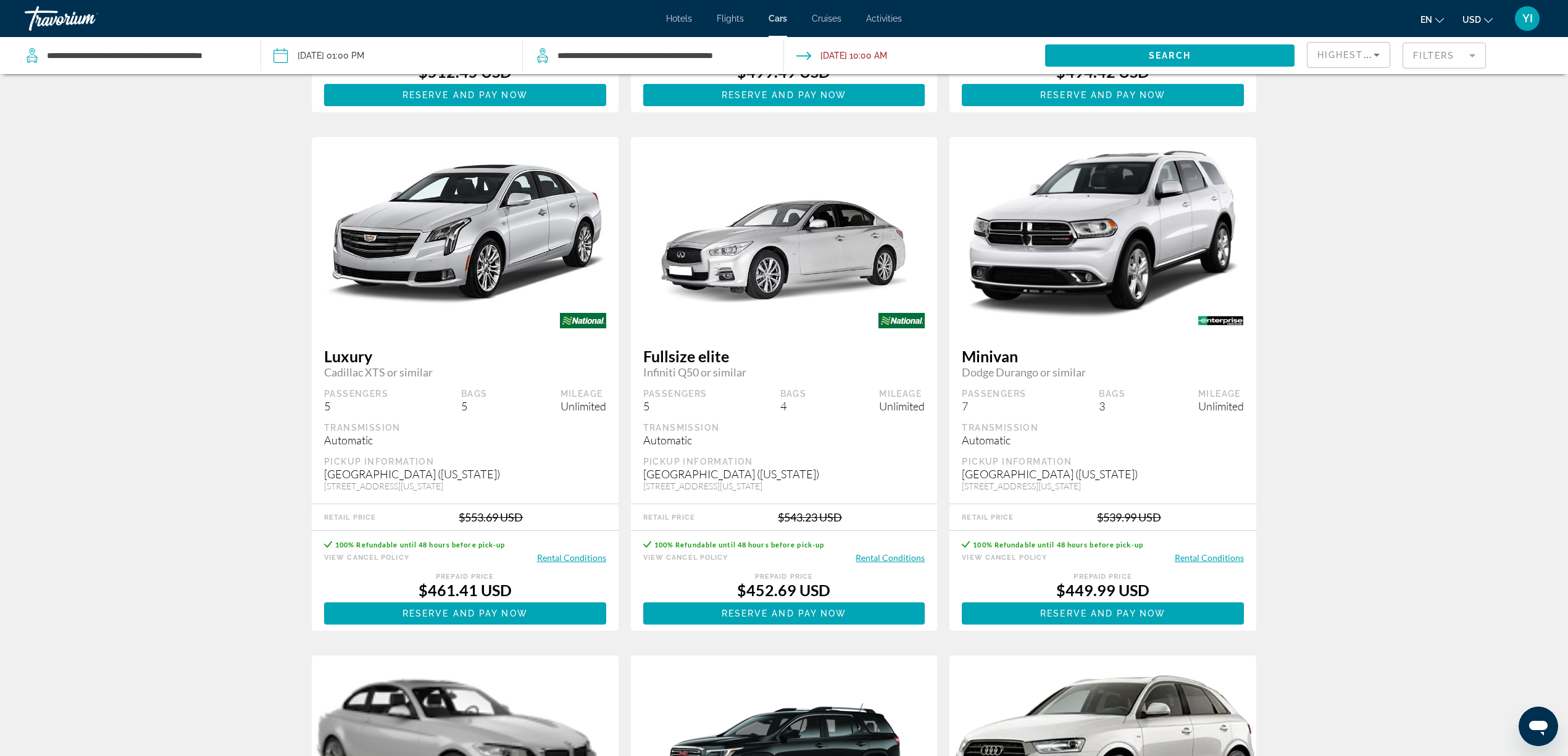
scroll to position [252, 0]
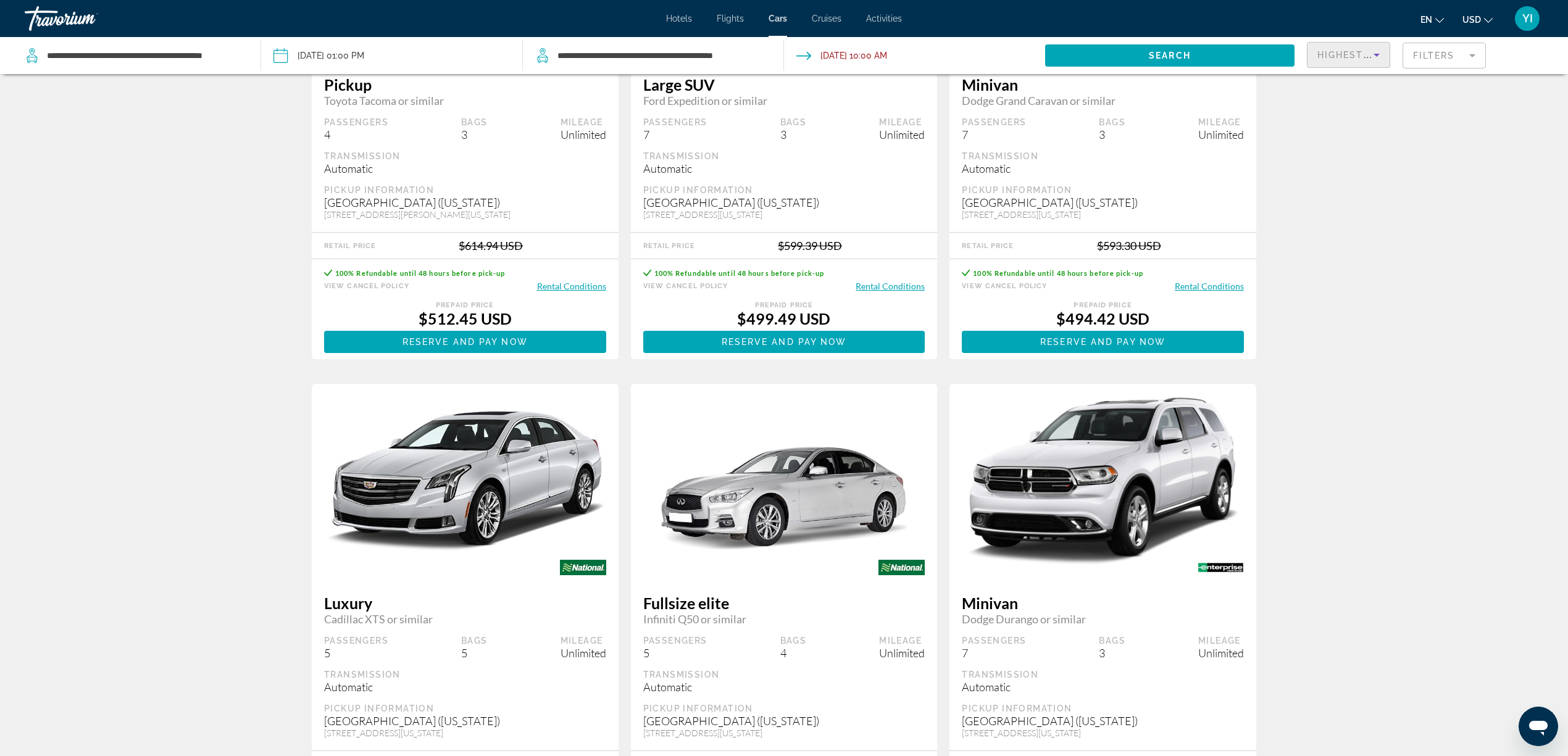
click at [1185, 57] on span "Highest Price" at bounding box center [1358, 54] width 81 height 10
click at [1185, 179] on span "Vehicle Class" at bounding box center [1343, 176] width 52 height 10
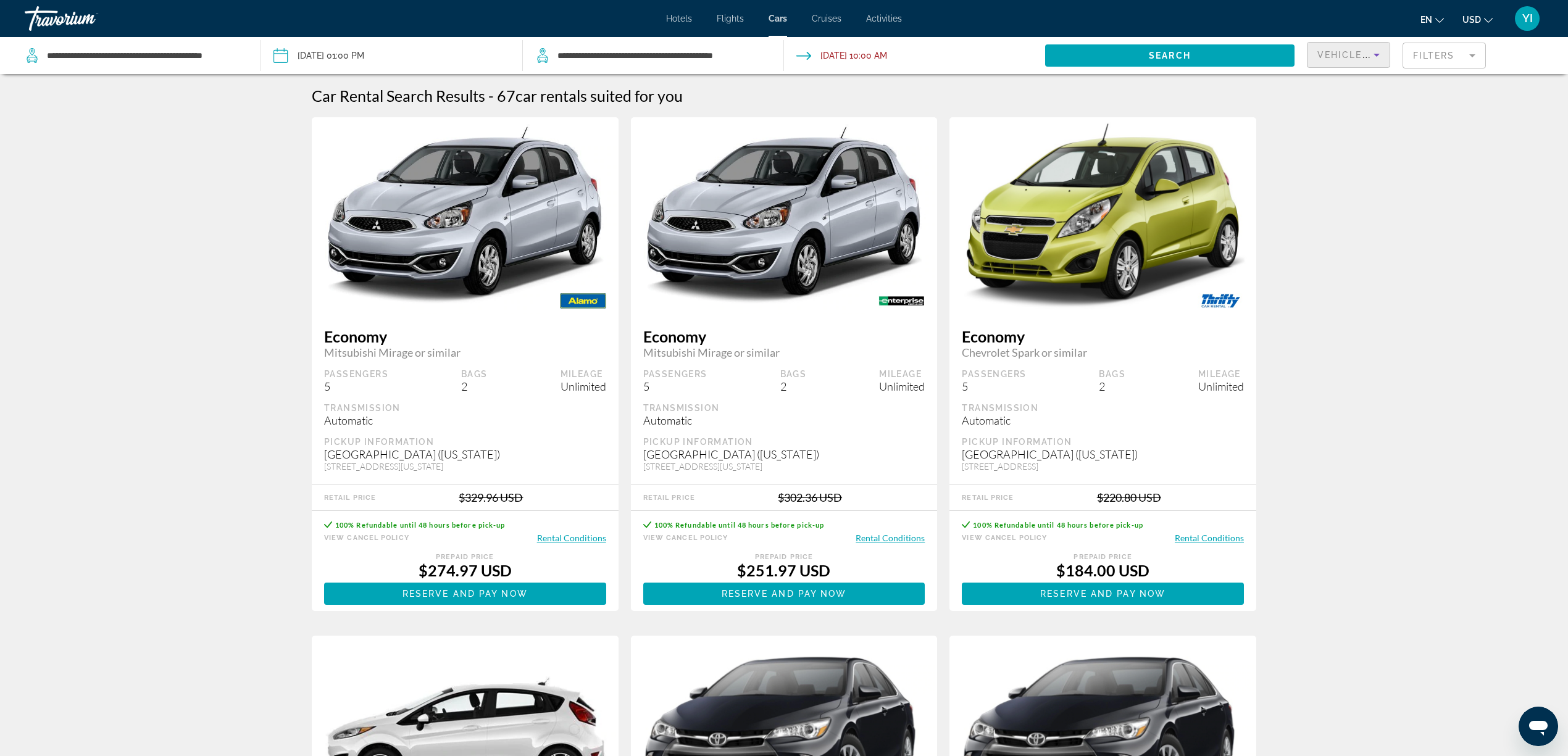
click at [1185, 57] on span "Vehicle Class" at bounding box center [1358, 54] width 82 height 10
click at [1185, 84] on span "Best Deals" at bounding box center [1339, 86] width 42 height 10
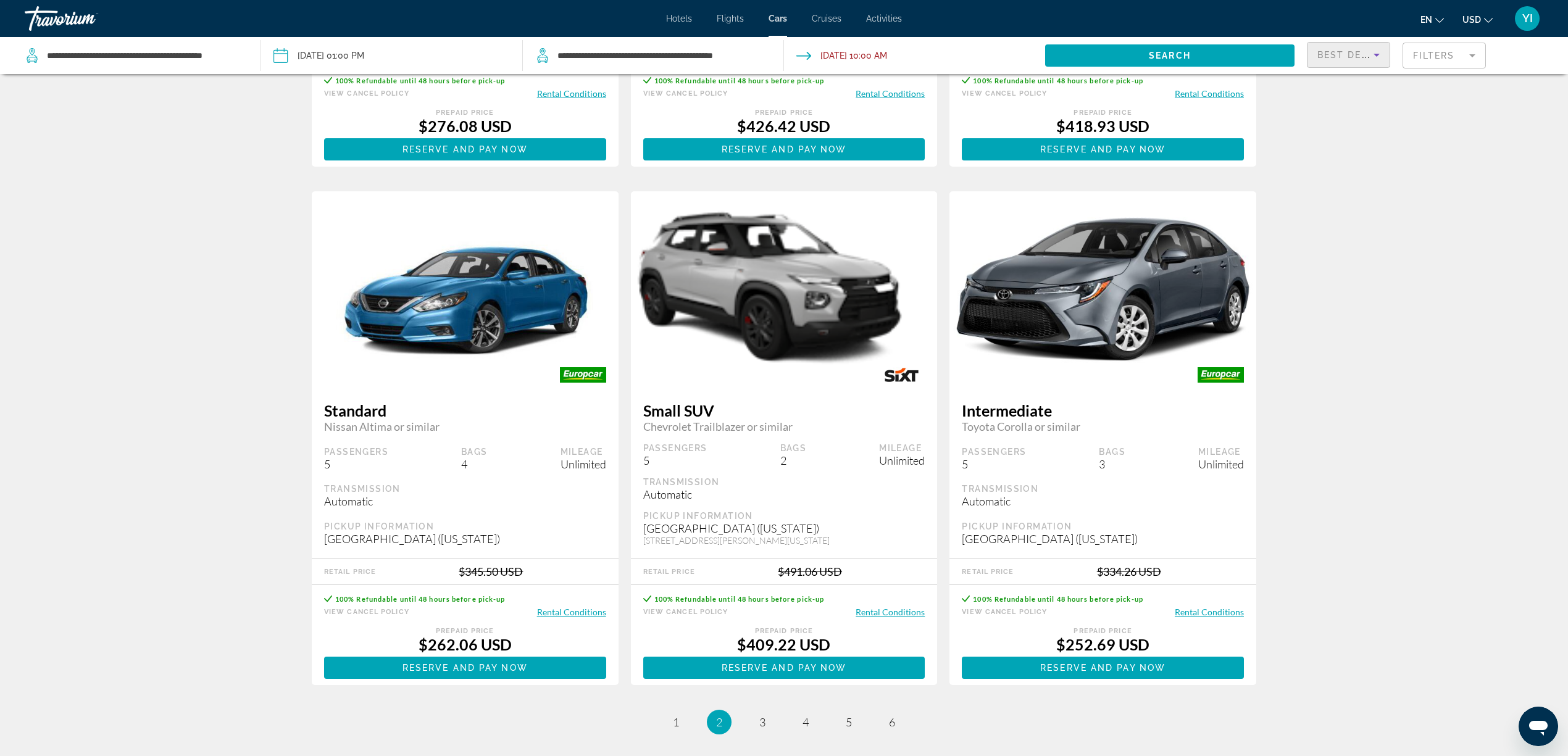
scroll to position [1651, 0]
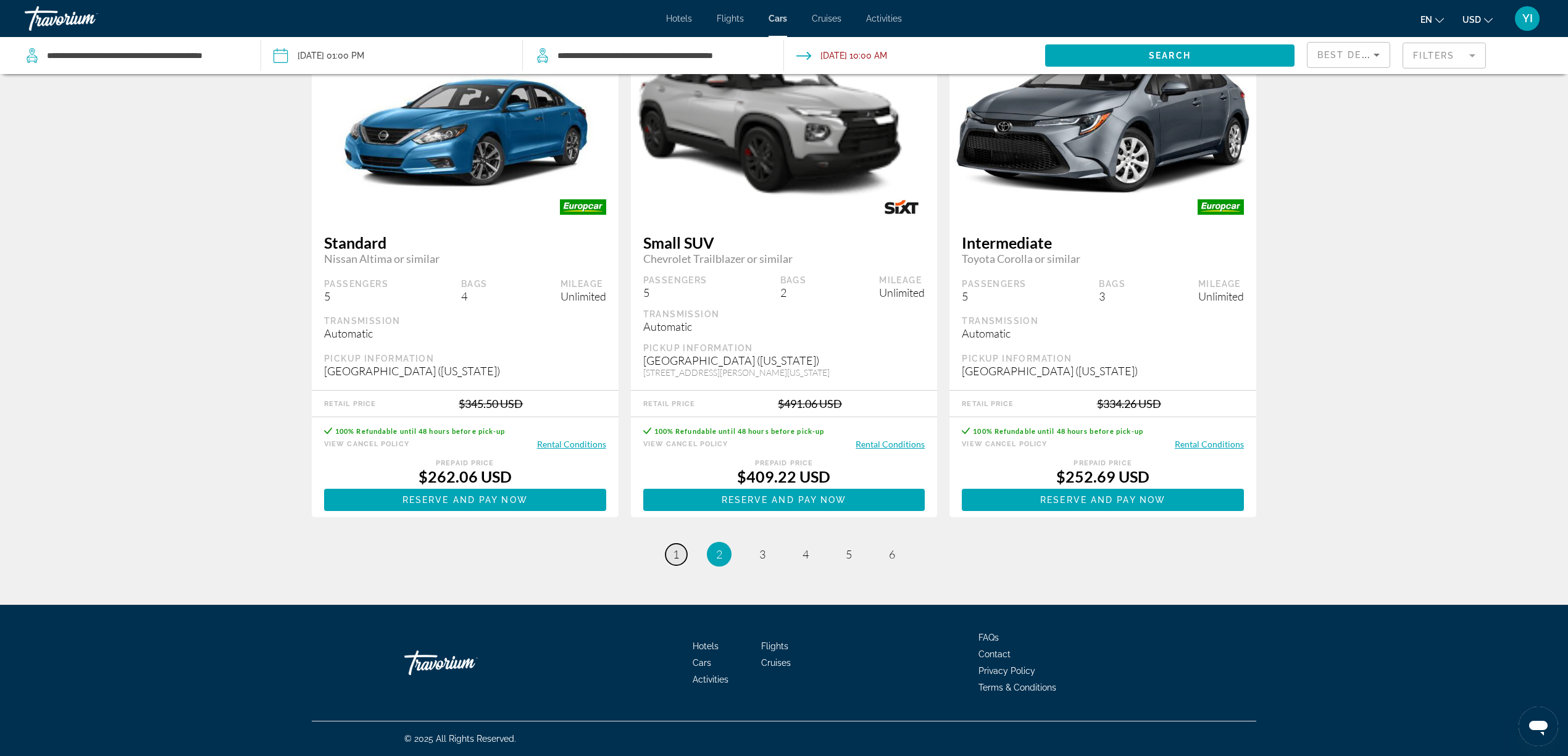
click at [680, 559] on link "page 1" at bounding box center [676, 555] width 22 height 22
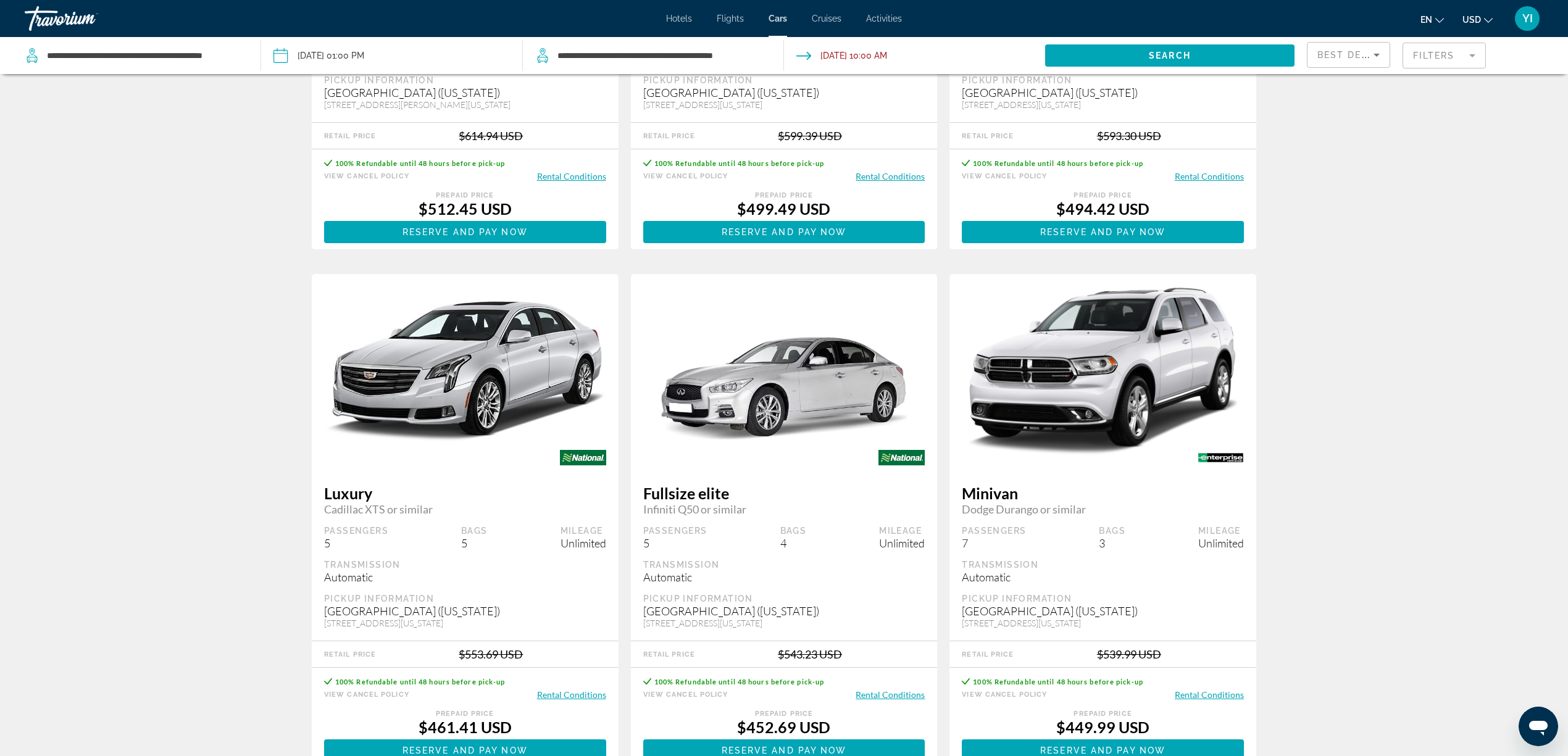
scroll to position [1672, 0]
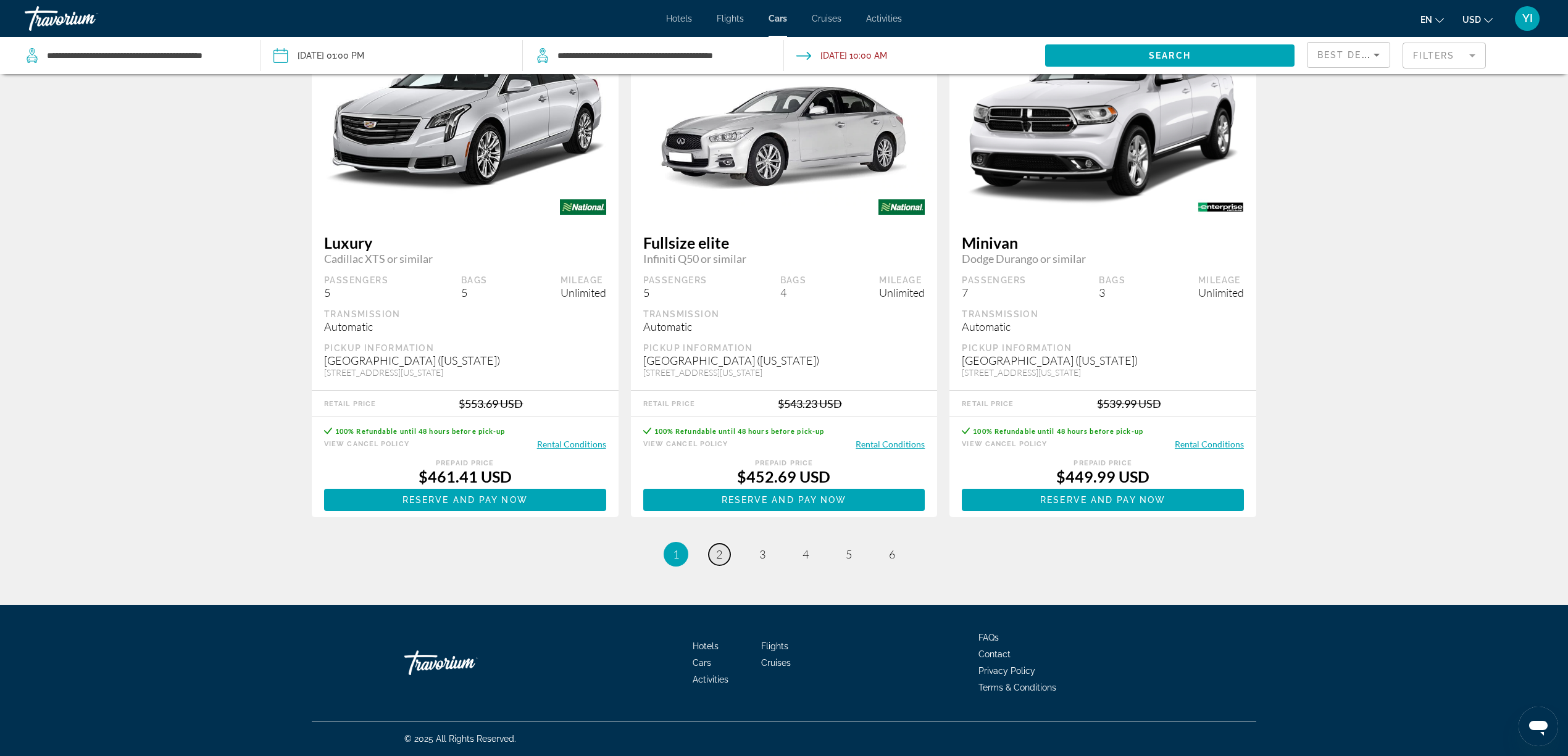
click at [721, 559] on span "2" at bounding box center [719, 554] width 6 height 13
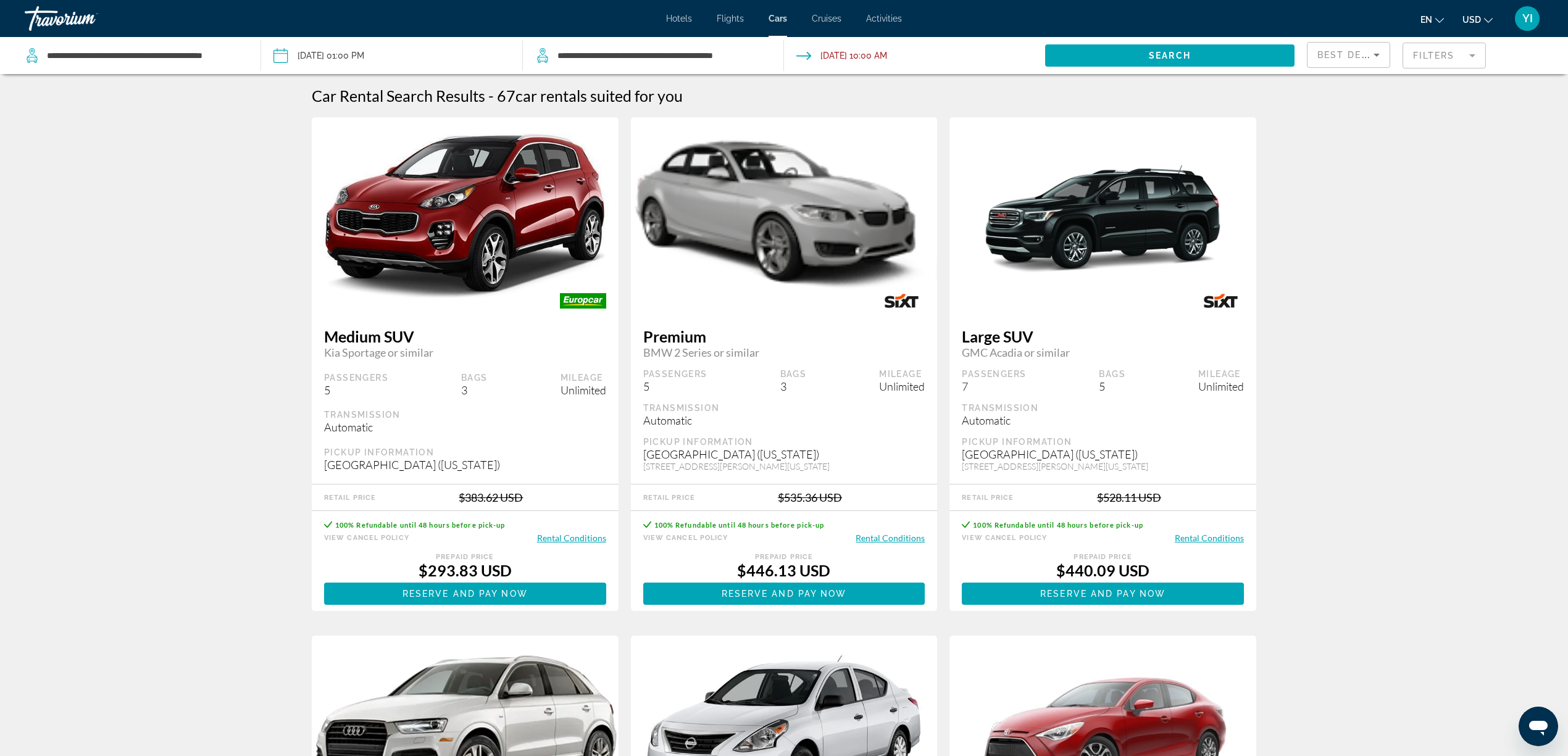
click at [764, 250] on img "Main content" at bounding box center [784, 217] width 307 height 173
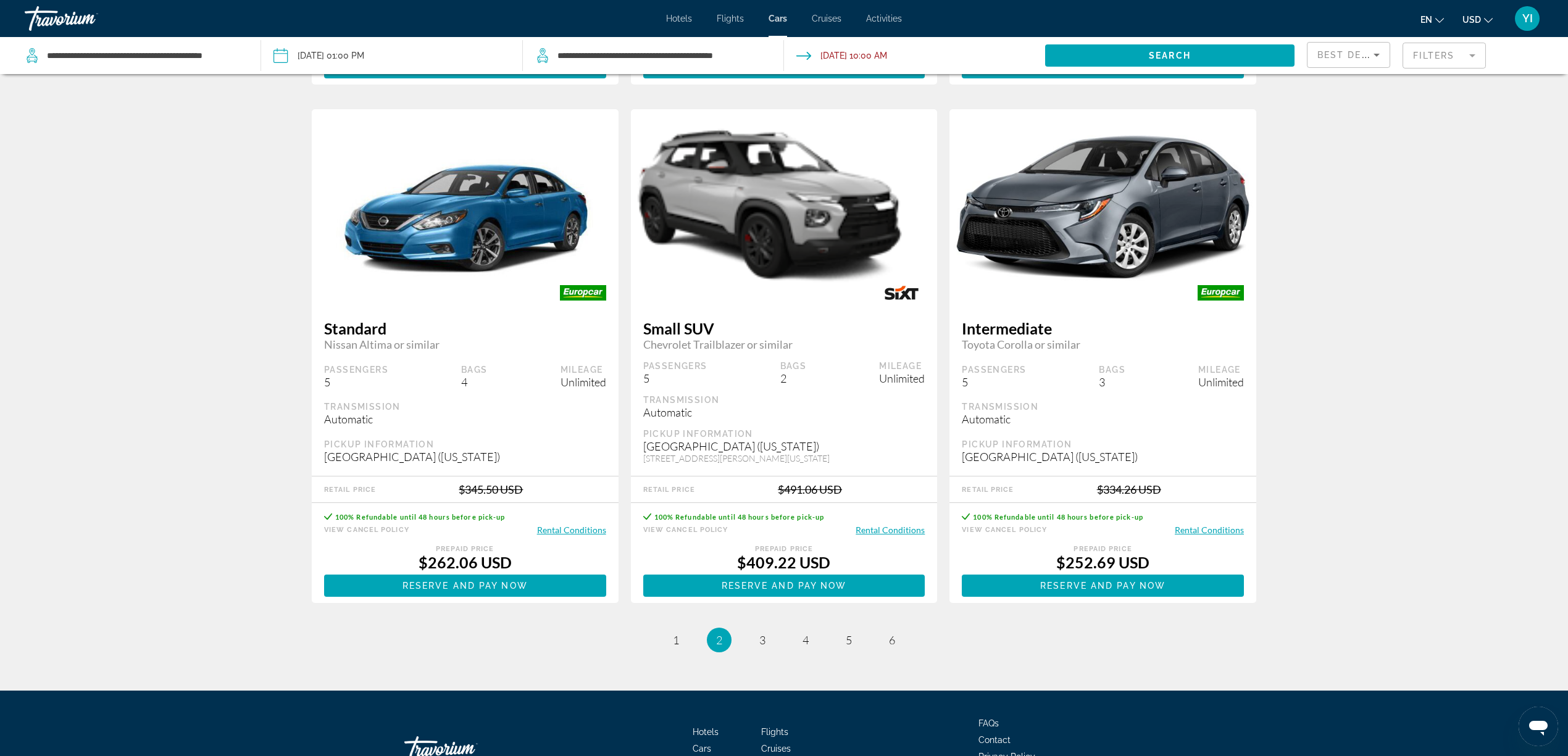
scroll to position [1651, 0]
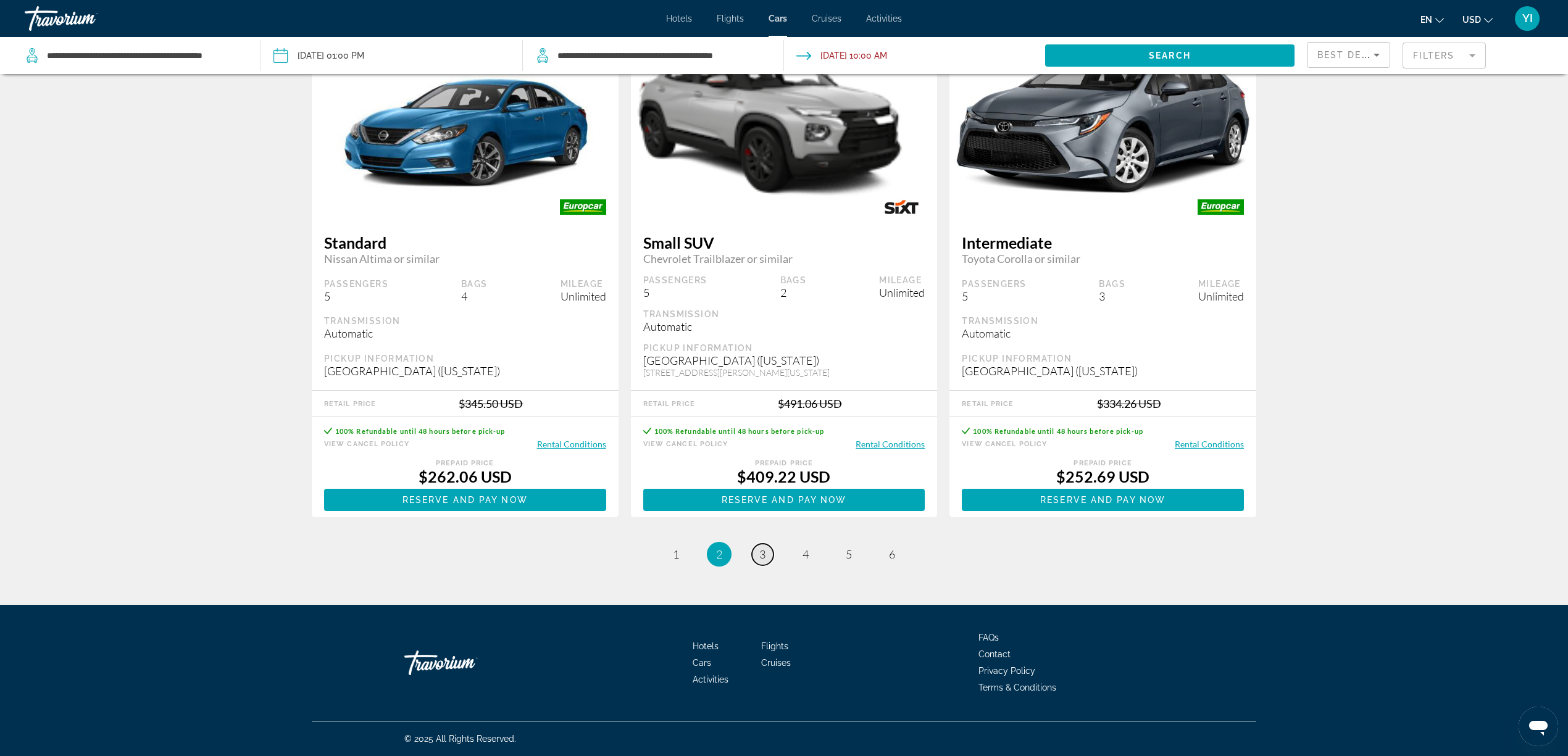
click at [760, 557] on span "3" at bounding box center [762, 554] width 6 height 13
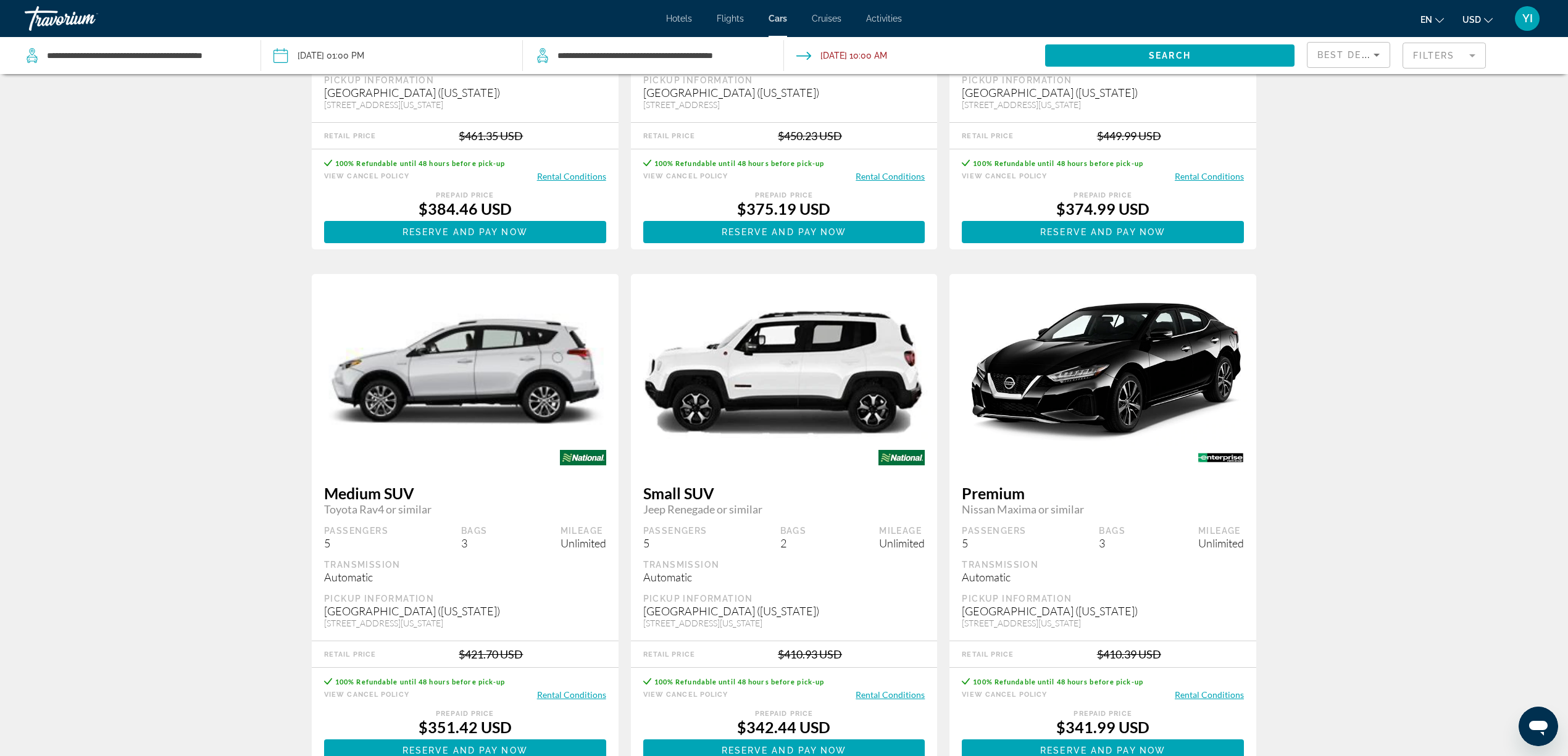
scroll to position [1481, 0]
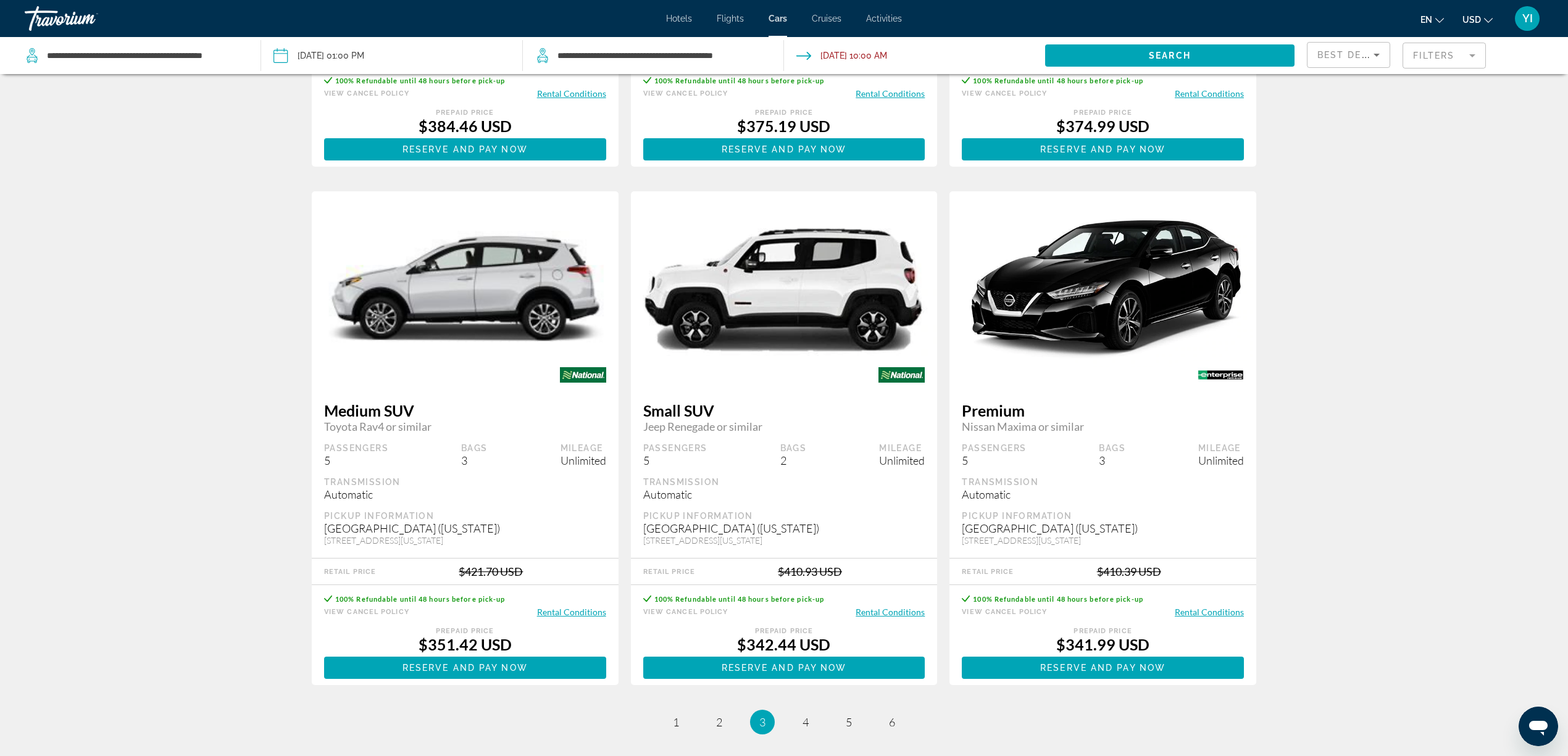
click at [822, 305] on img "Main content" at bounding box center [784, 290] width 307 height 136
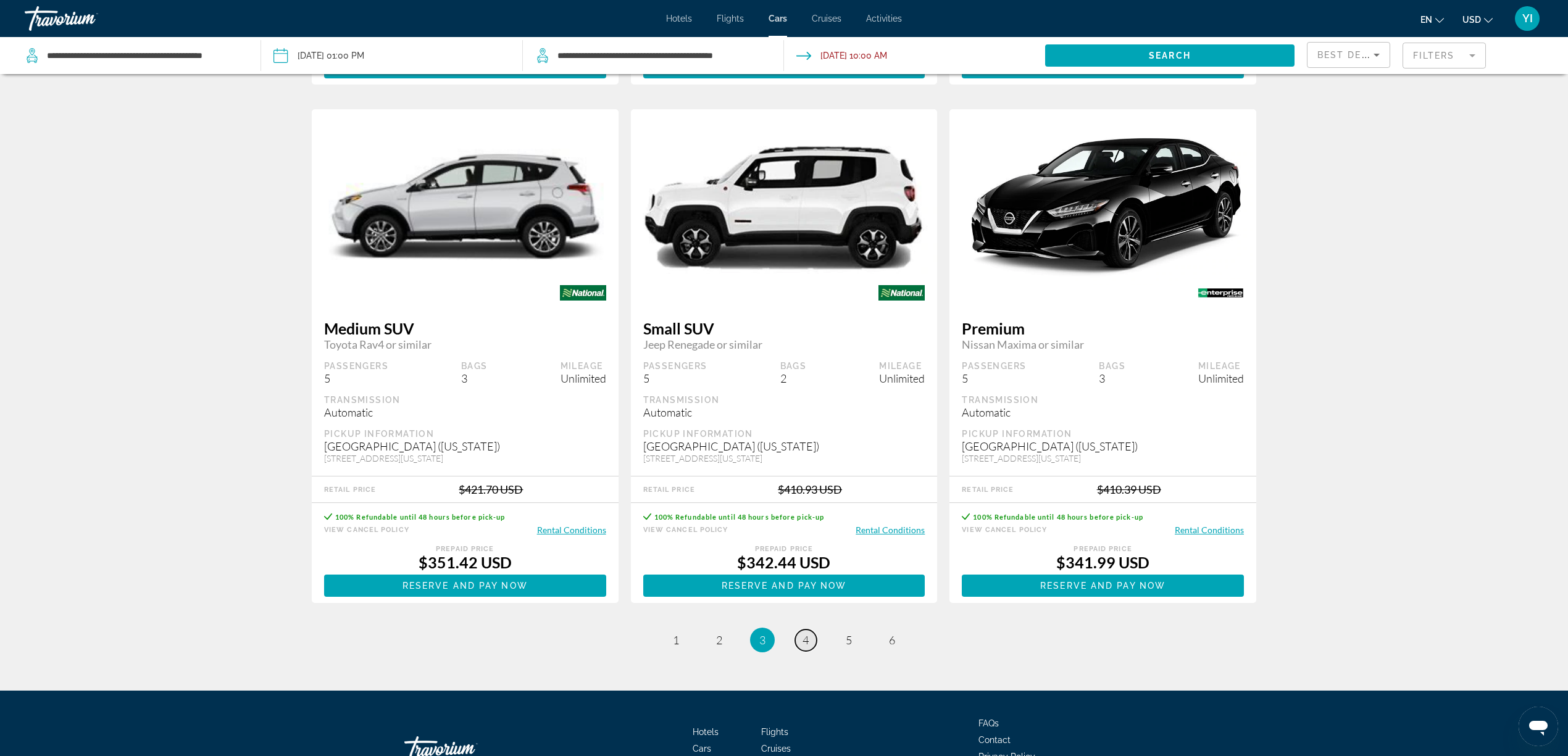
click at [803, 567] on span "4" at bounding box center [806, 640] width 6 height 13
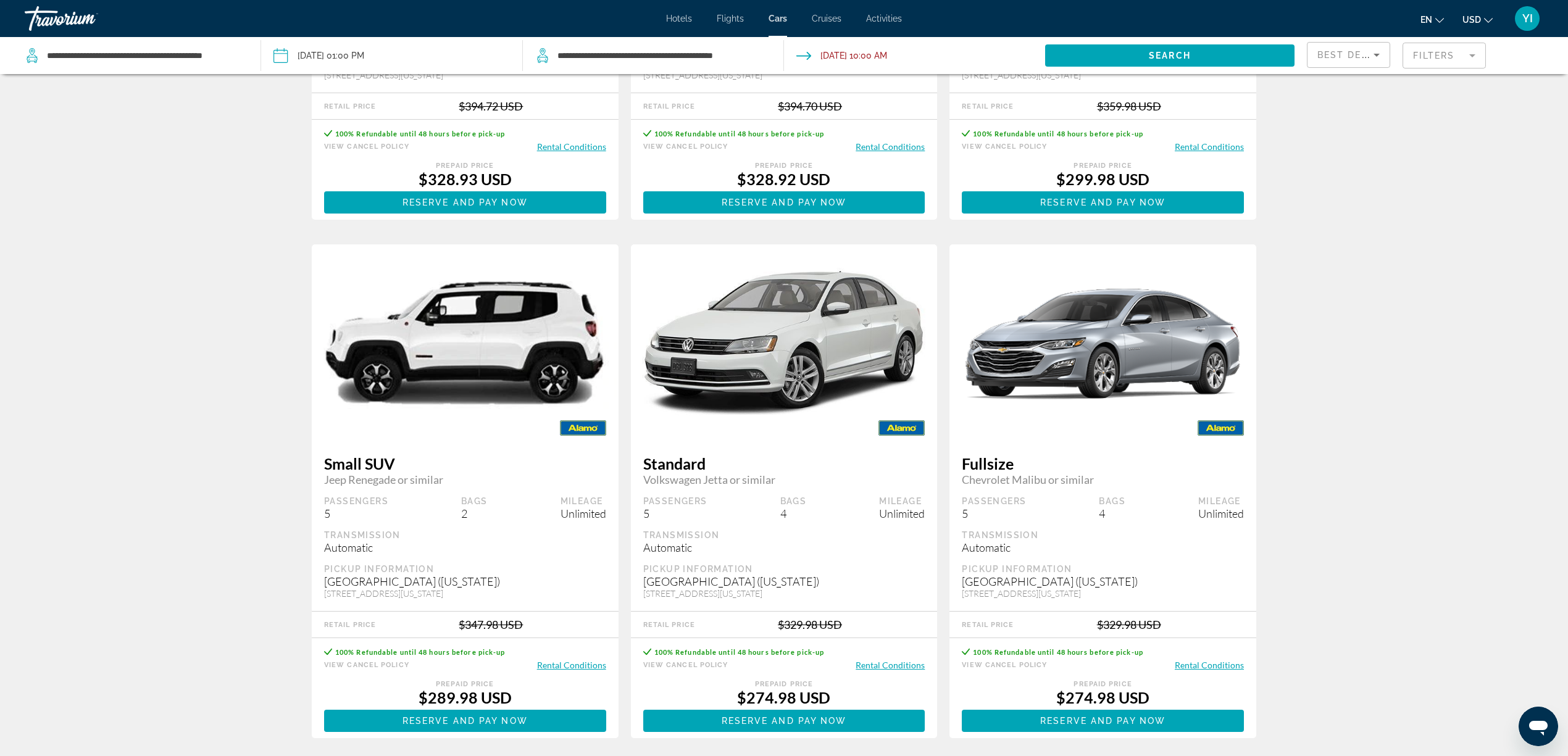
scroll to position [992, 0]
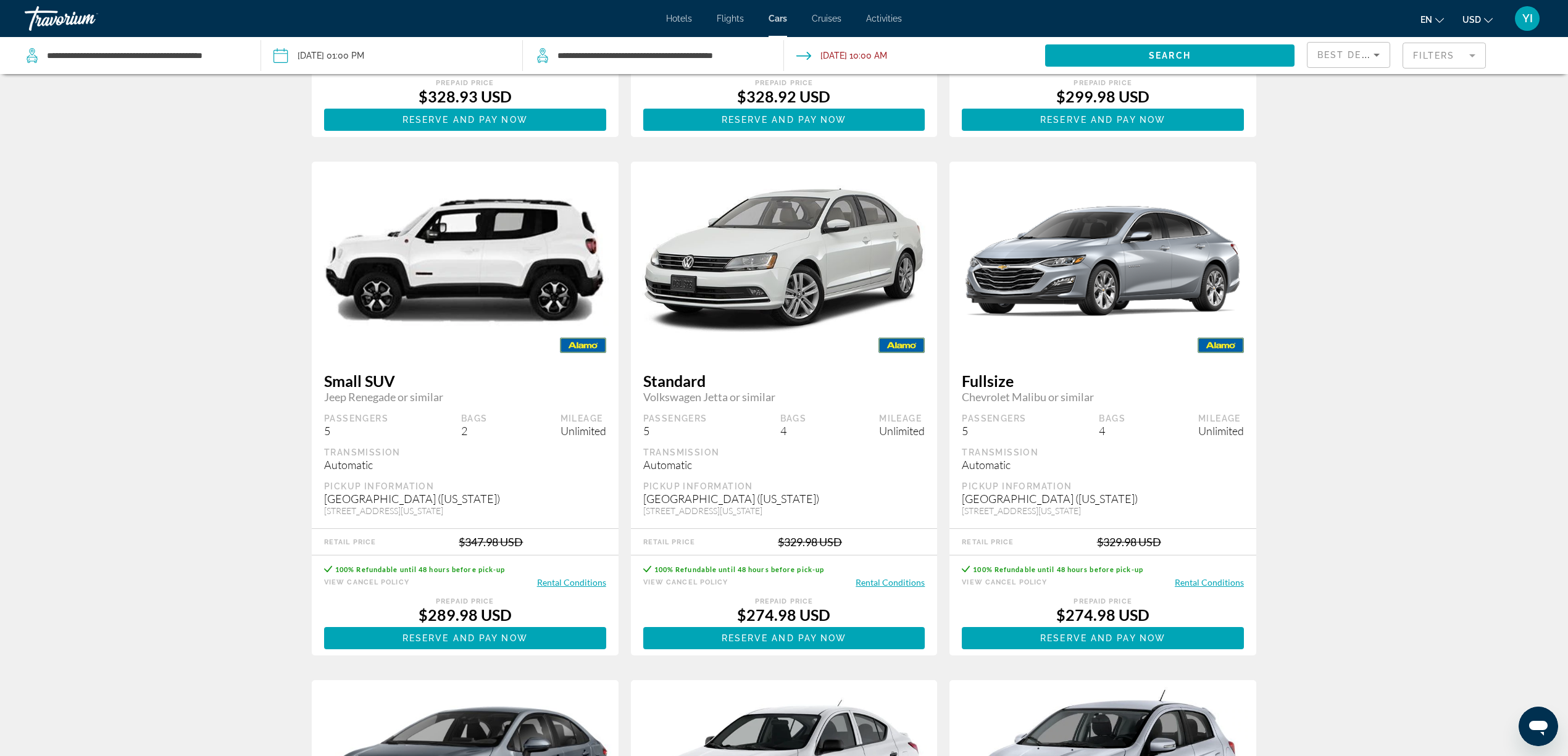
click at [571, 567] on button "Rental Conditions" at bounding box center [571, 582] width 69 height 12
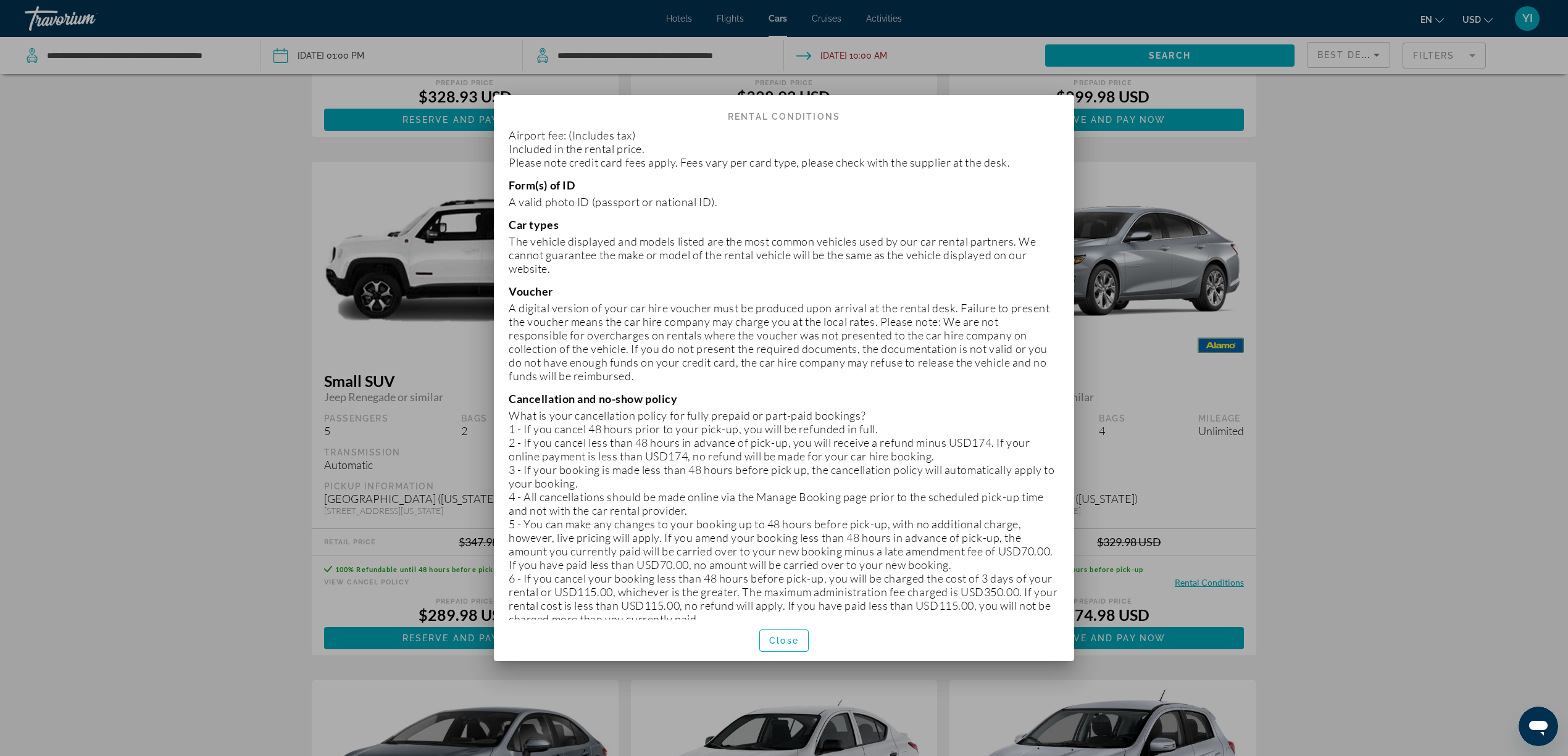
scroll to position [1657, 0]
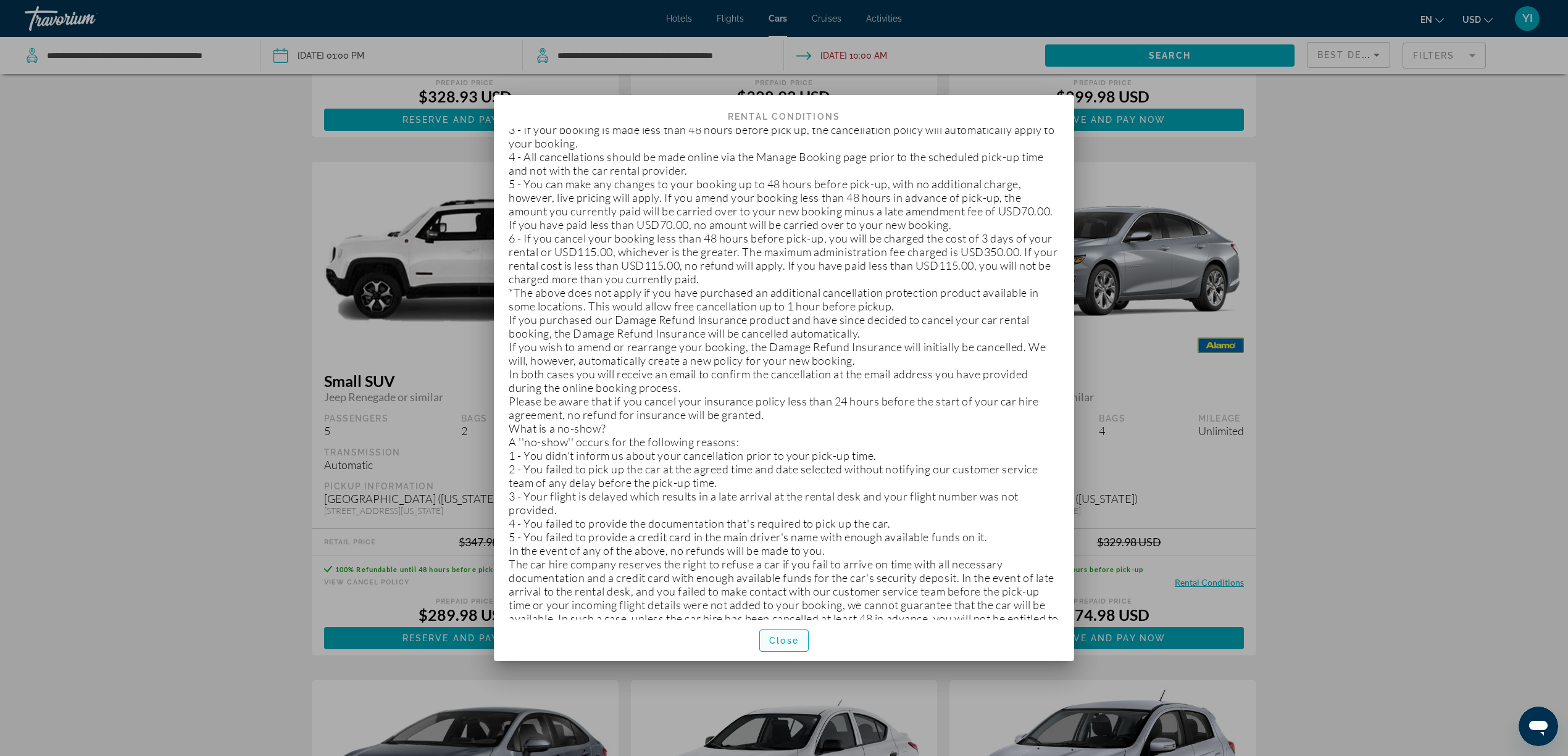
click at [771, 567] on span "button" at bounding box center [783, 641] width 48 height 29
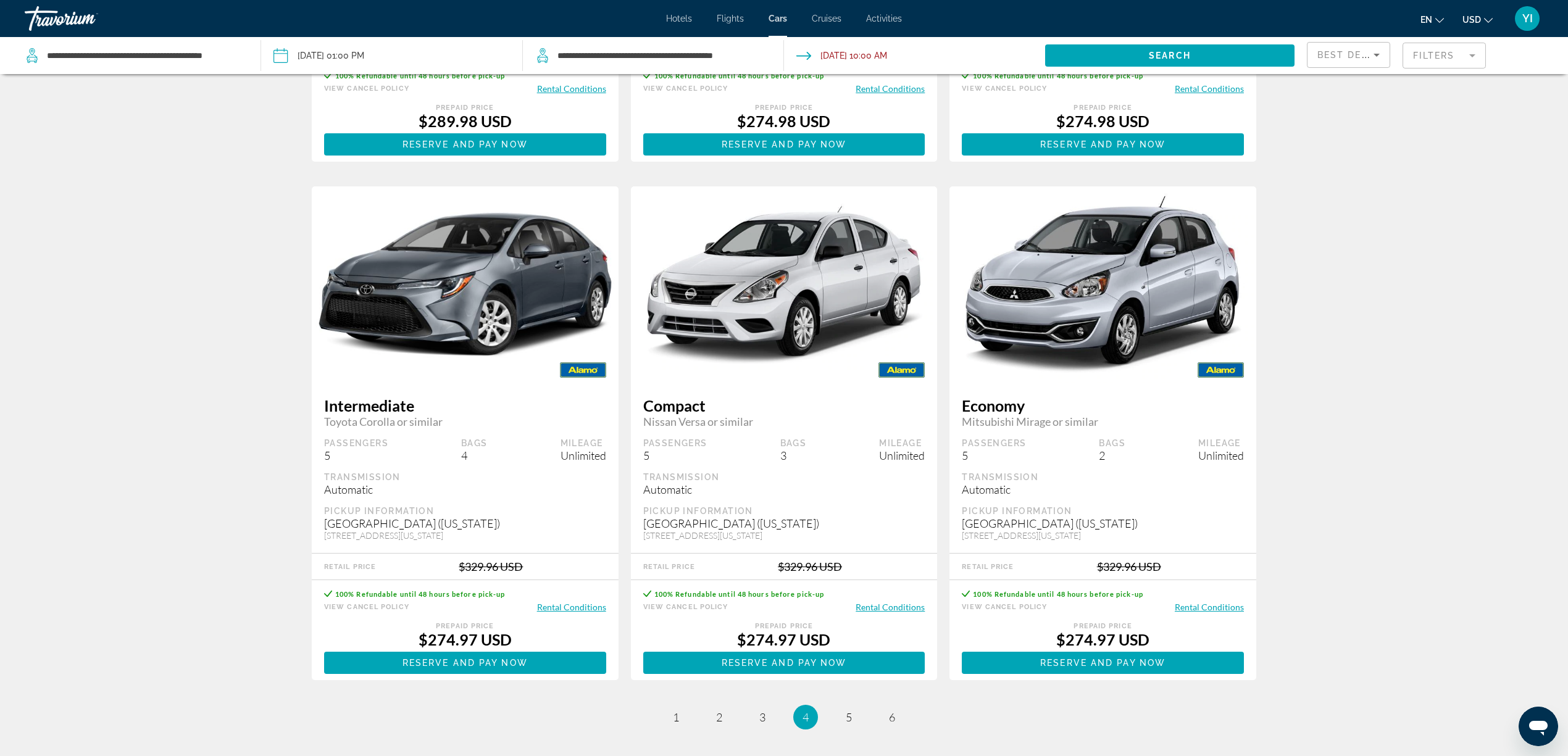
scroll to position [1651, 0]
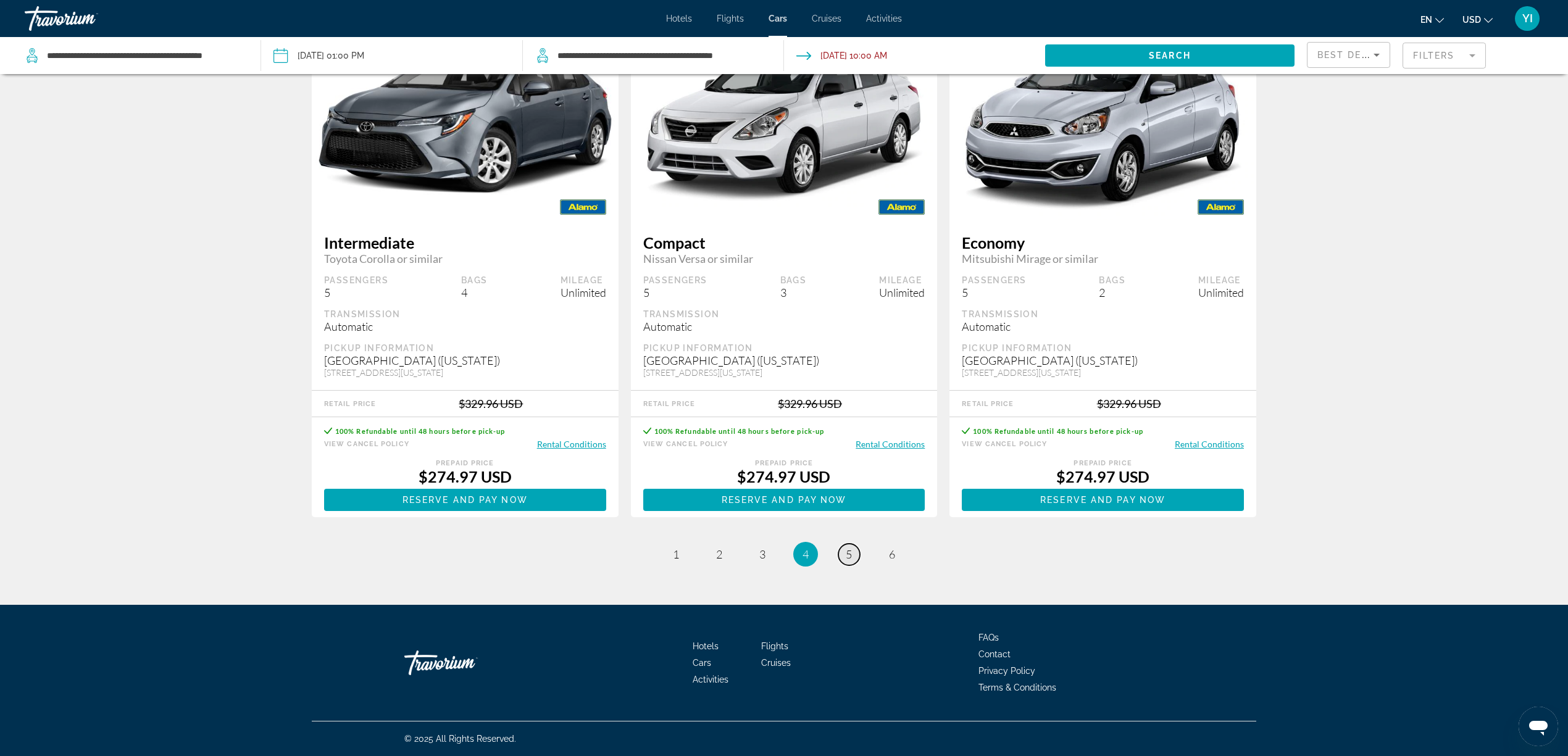
click at [841, 556] on link "page 5" at bounding box center [849, 555] width 22 height 22
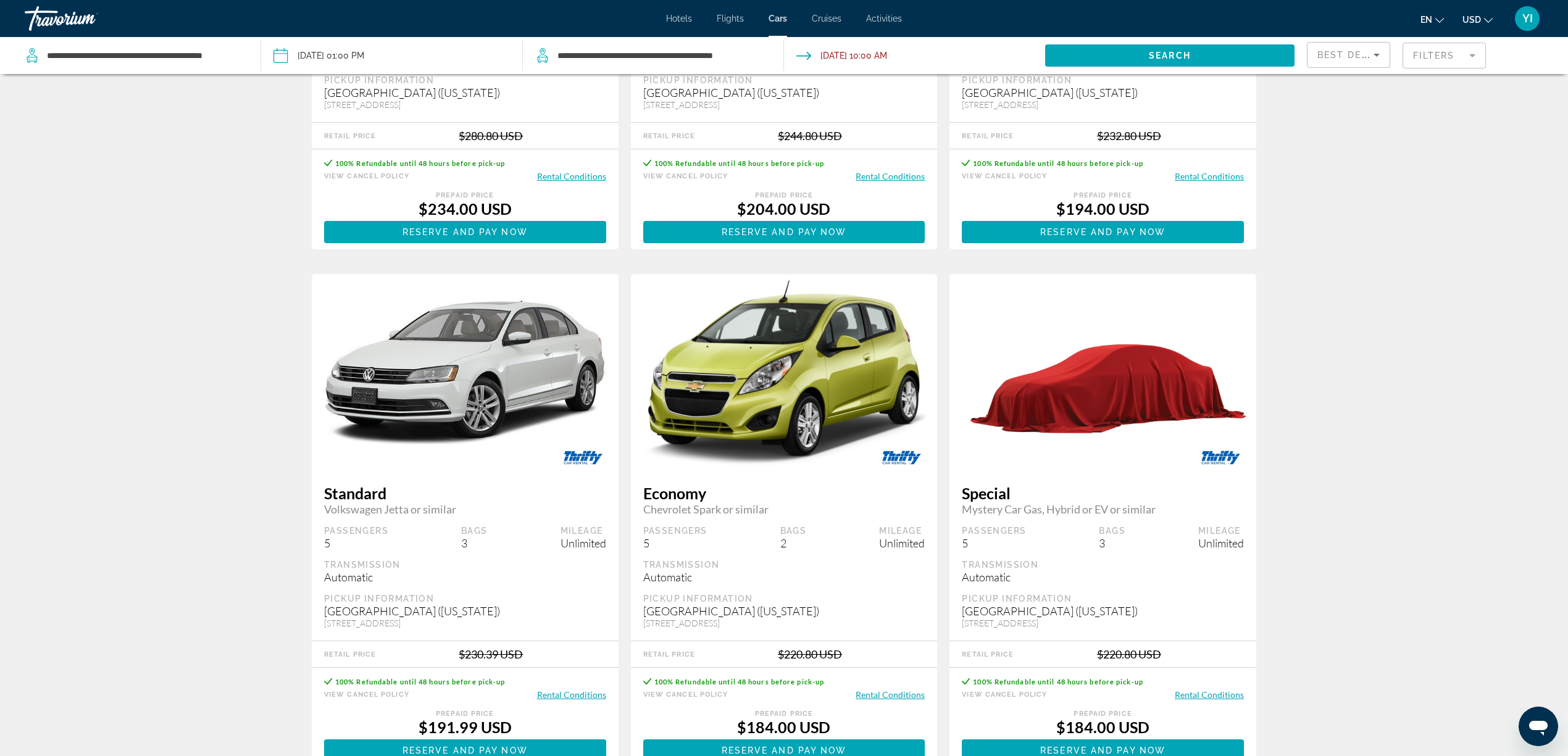
scroll to position [1672, 0]
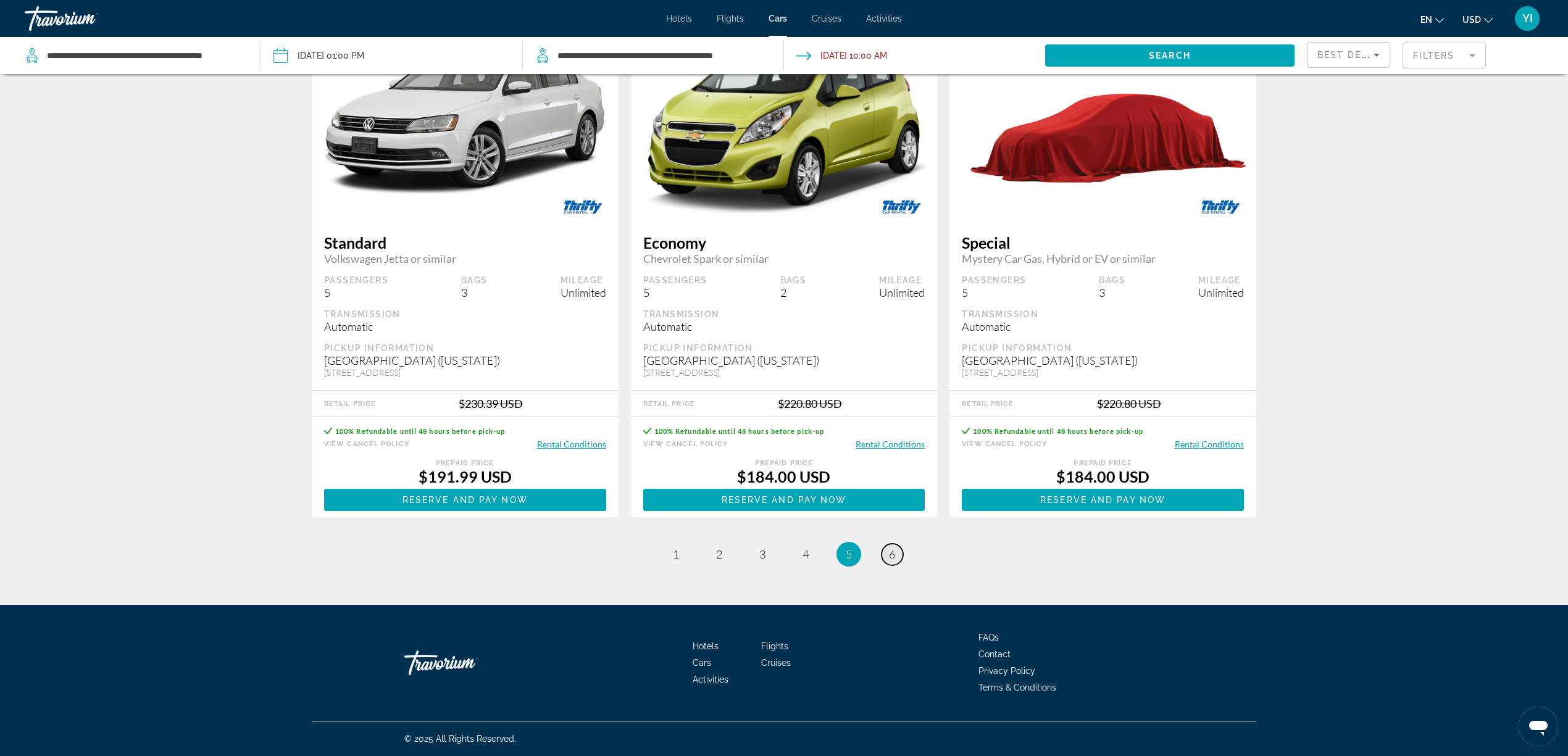
click at [891, 558] on span "6" at bounding box center [892, 554] width 6 height 13
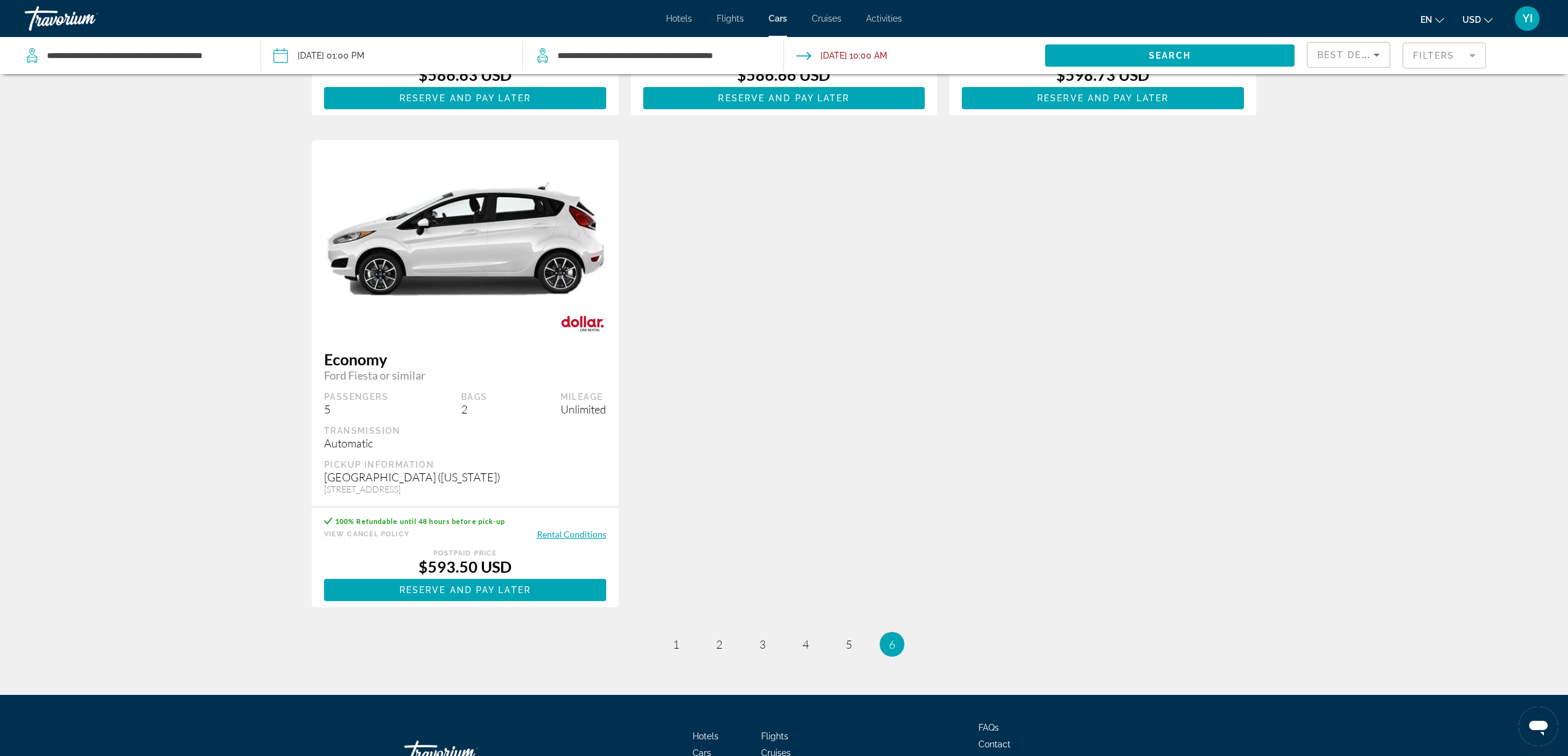
scroll to position [1110, 0]
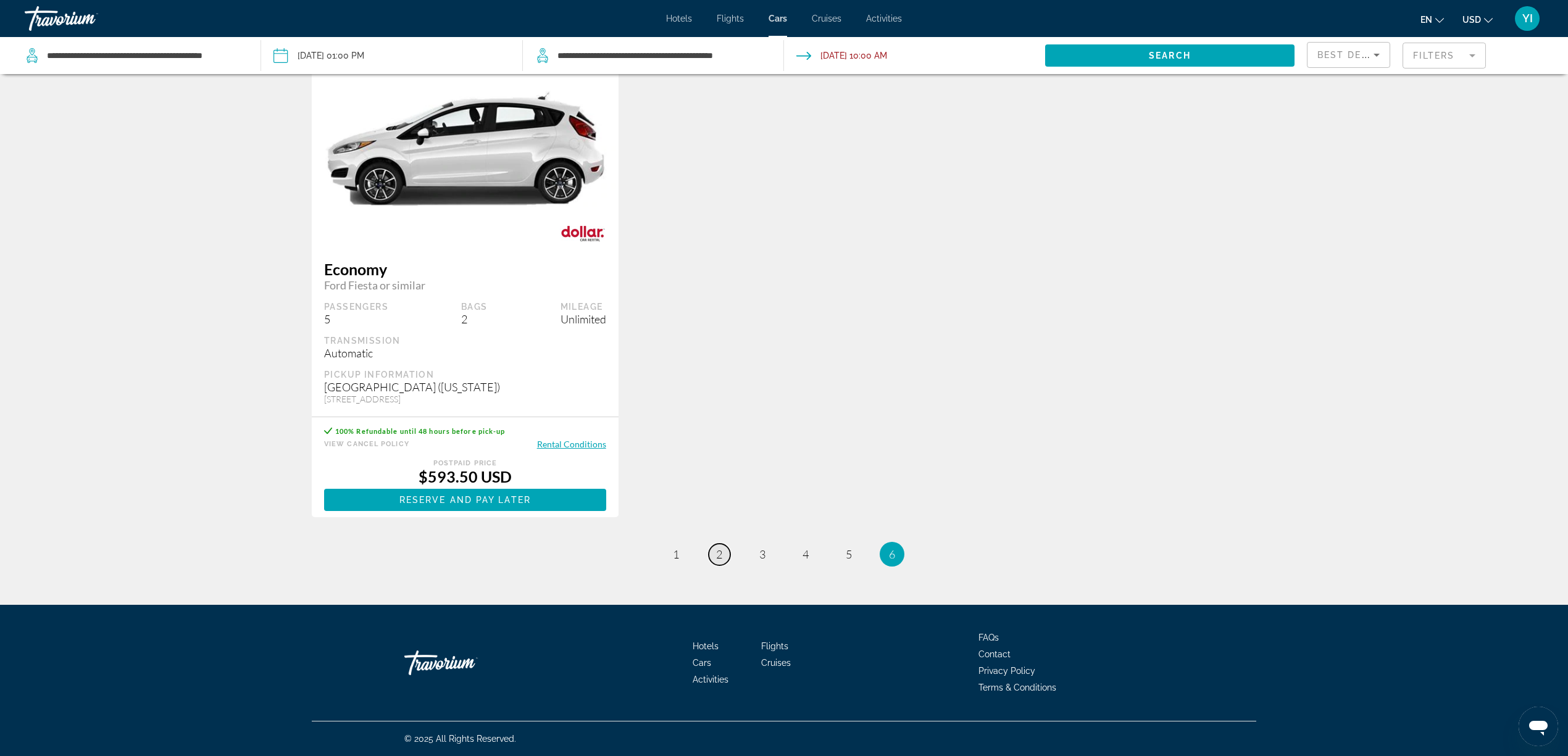
click at [721, 554] on span "2" at bounding box center [719, 554] width 6 height 13
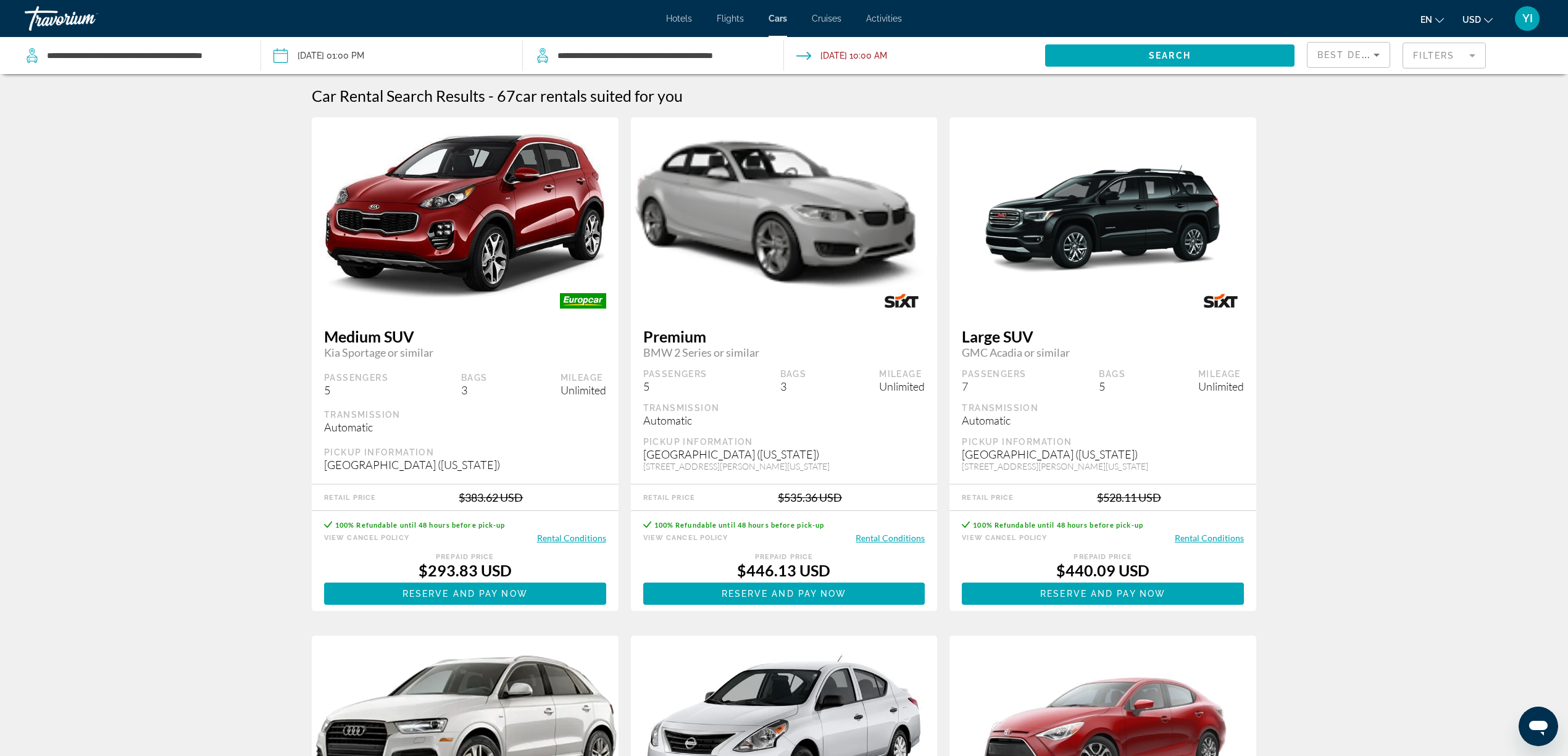
click at [1099, 248] on img "Main content" at bounding box center [1103, 216] width 307 height 175
drag, startPoint x: 1428, startPoint y: 339, endPoint x: 1399, endPoint y: 395, distance: 63.1
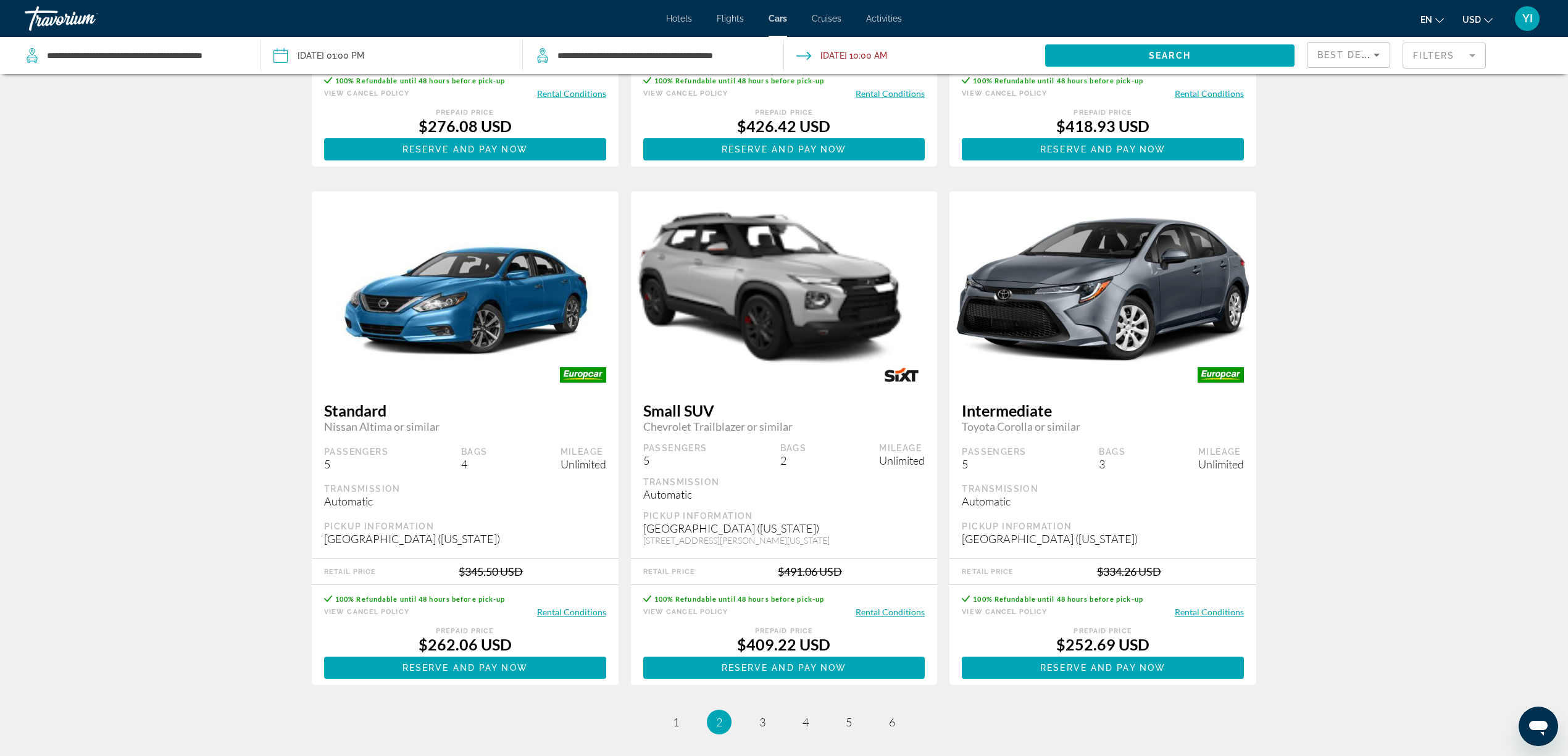
scroll to position [1646, 0]
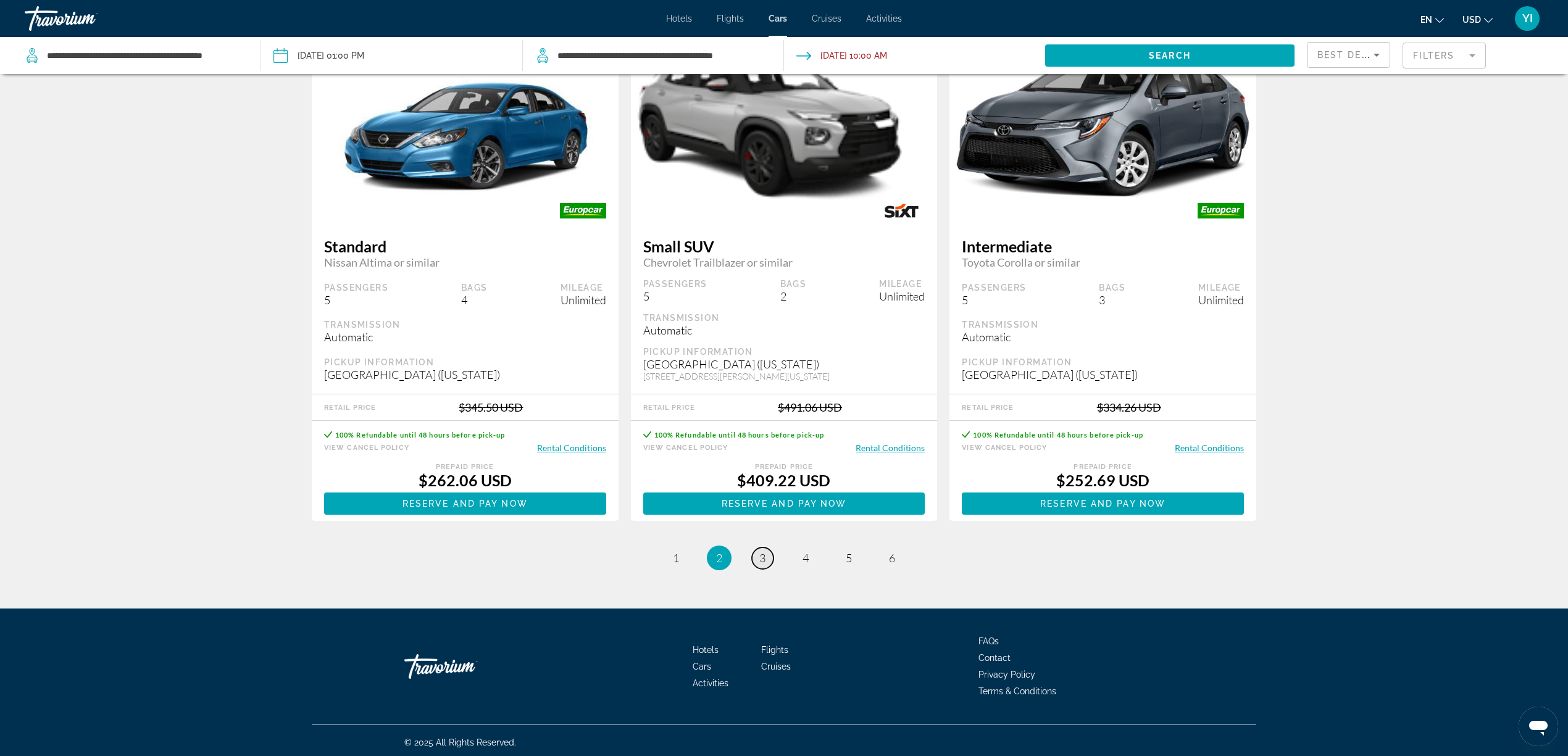
click at [764, 553] on span "3" at bounding box center [762, 558] width 6 height 13
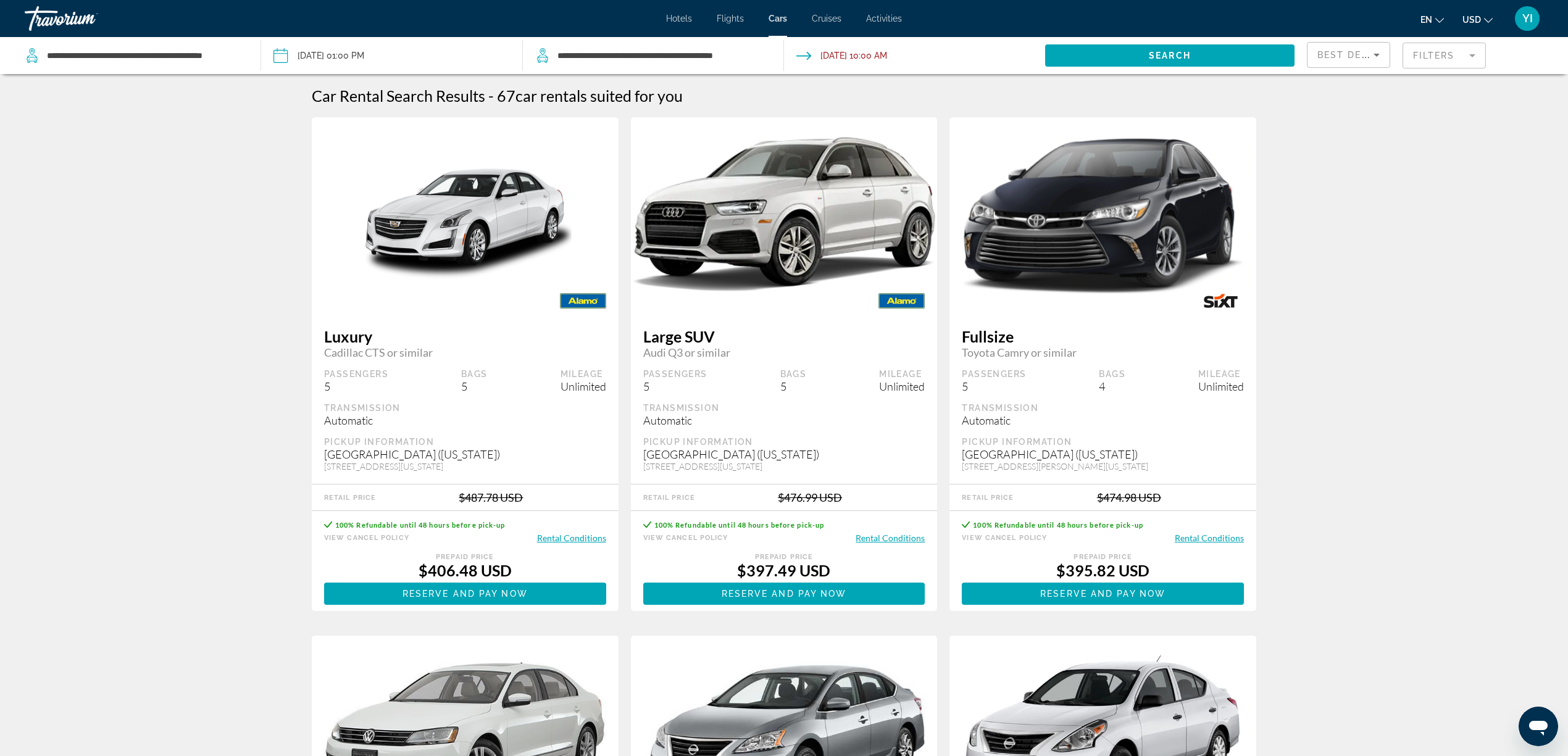
click at [465, 230] on img "Main content" at bounding box center [465, 216] width 307 height 175
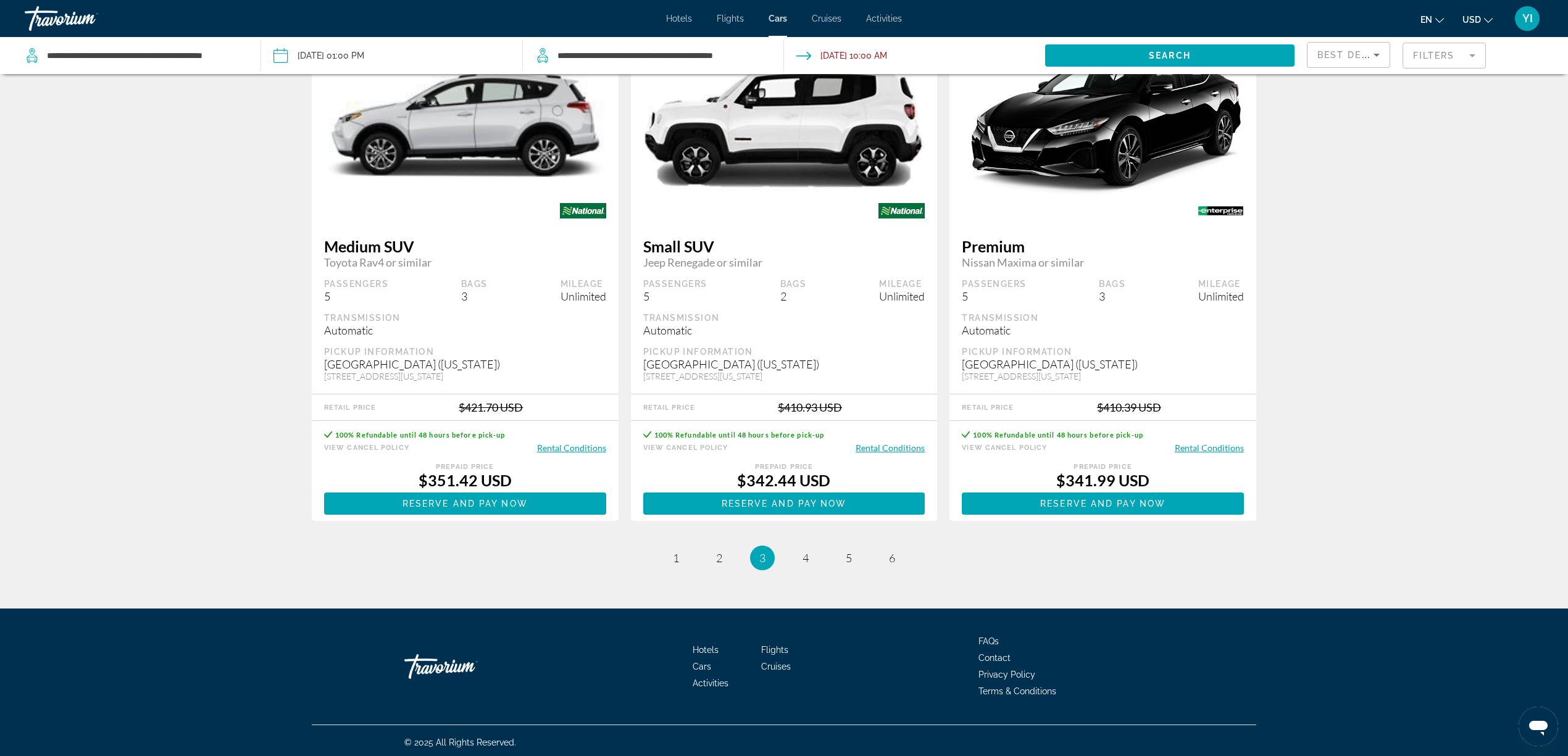
scroll to position [1564, 0]
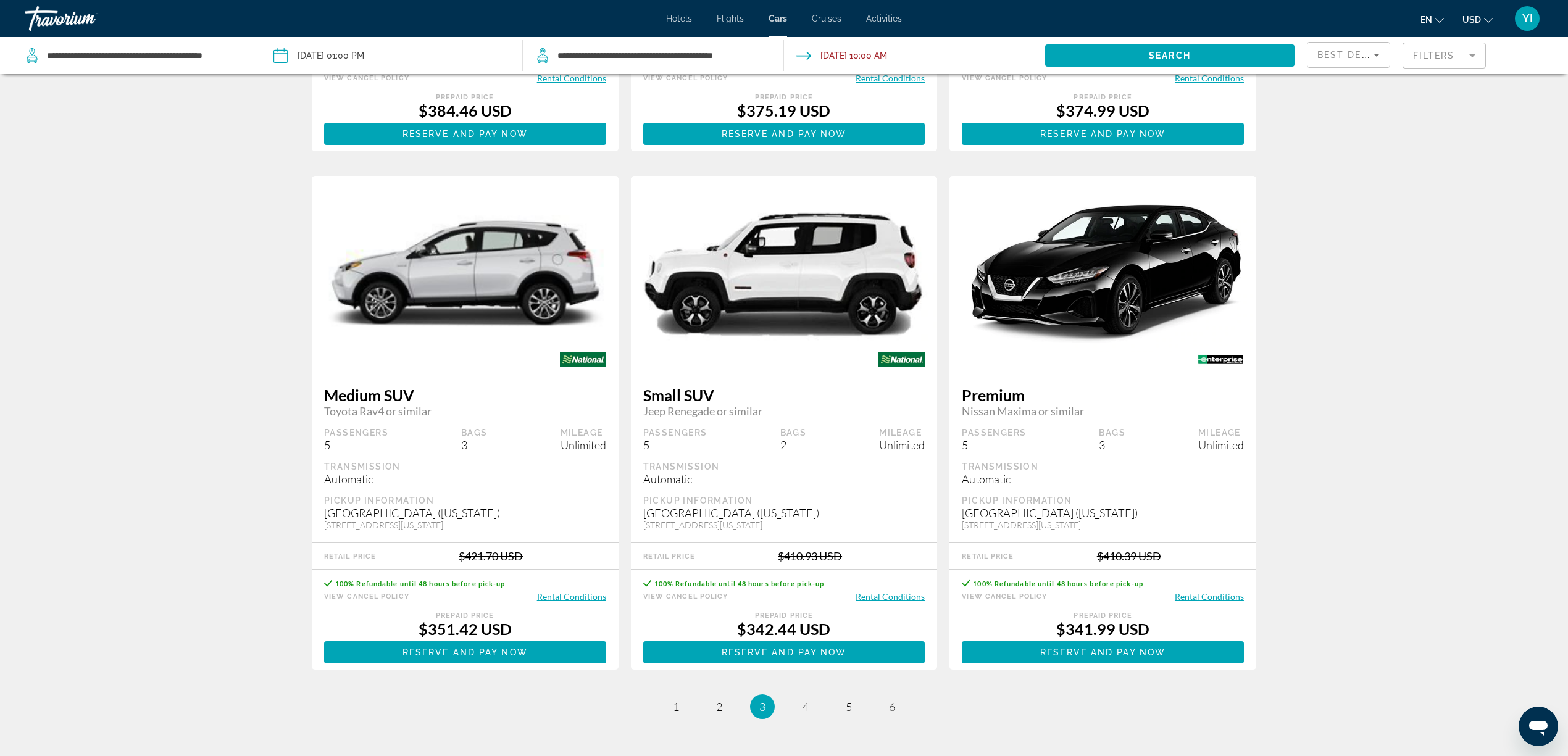
scroll to position [1662, 0]
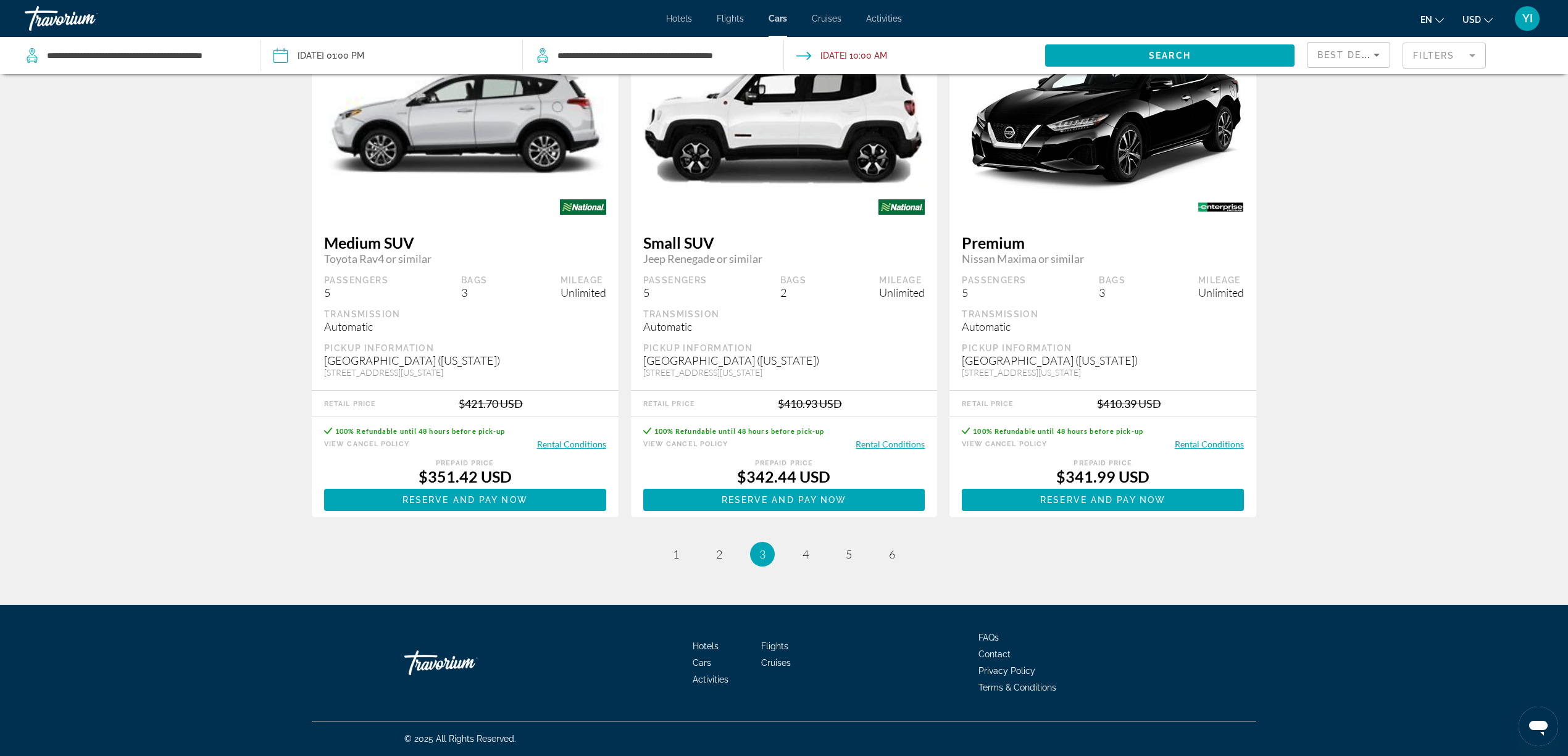
click at [819, 549] on ul "3 / 6 page 1 page 2 You're on page 3 page 4 page 5 page 6" at bounding box center [784, 554] width 944 height 25
click at [803, 554] on span "4" at bounding box center [806, 554] width 6 height 13
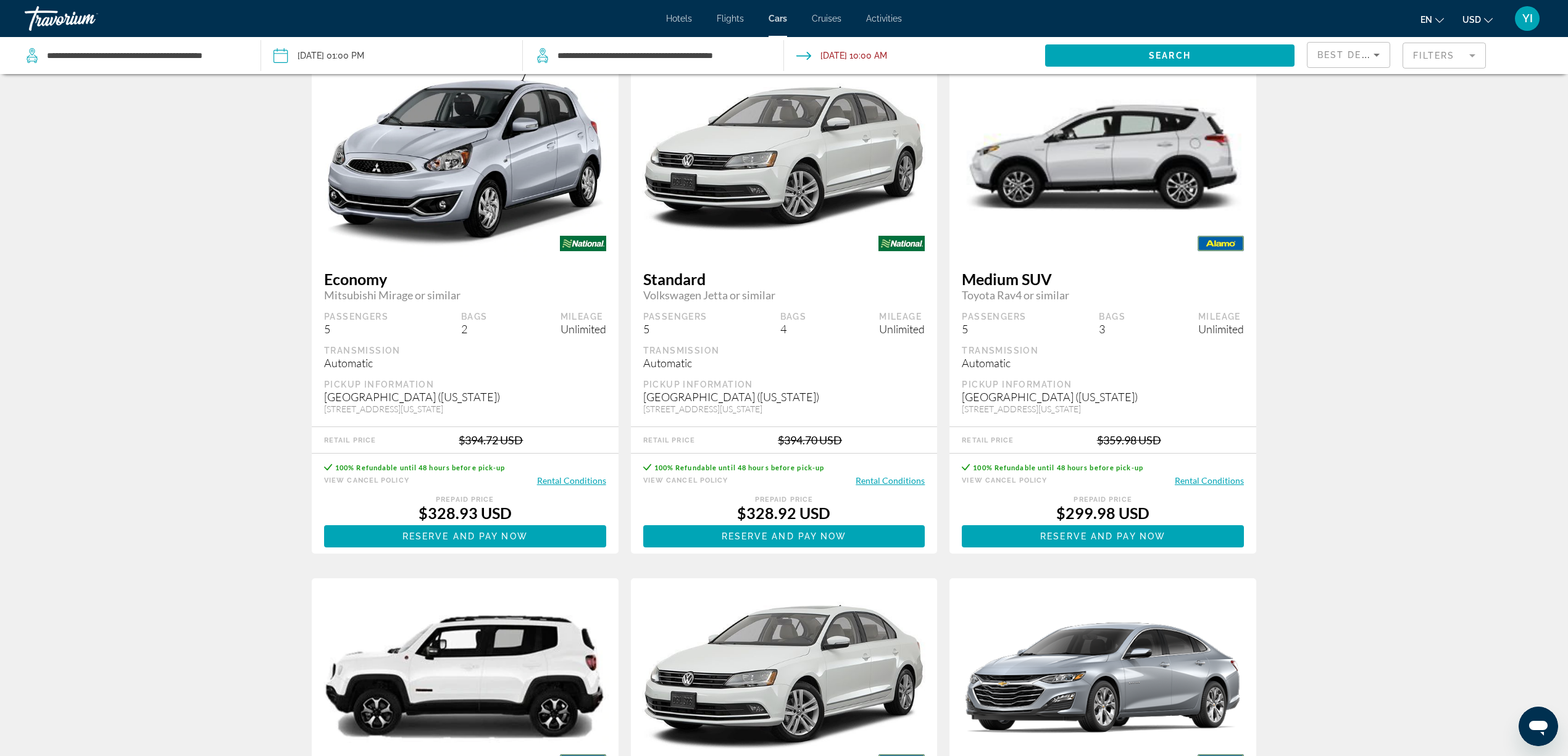
scroll to position [494, 0]
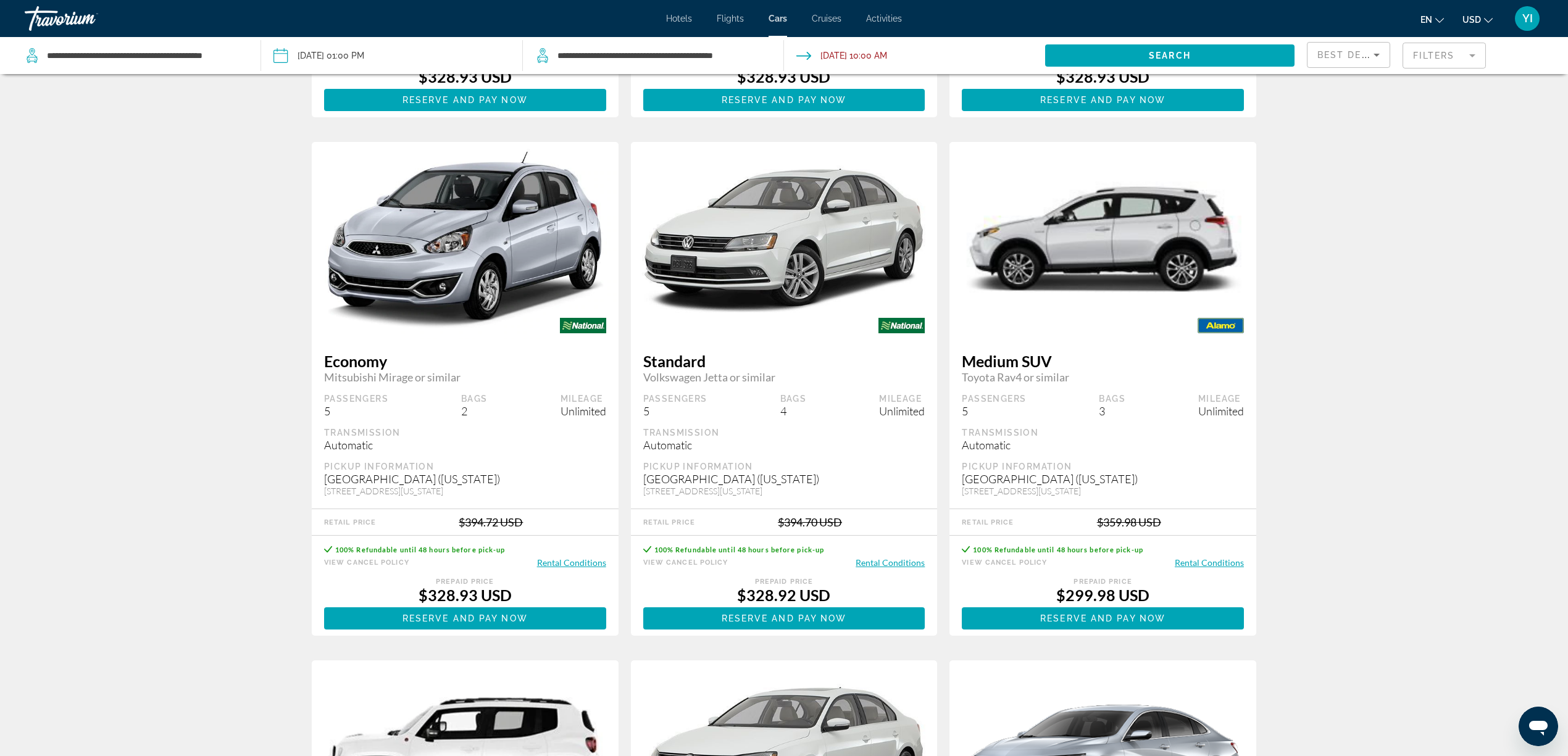
drag, startPoint x: 1469, startPoint y: 482, endPoint x: 1467, endPoint y: 454, distance: 28.1
click at [1185, 482] on div "Car Rental Search Results - 67 car rentals suited for you Save NaN% Fullsize Ch…" at bounding box center [784, 657] width 1568 height 2130
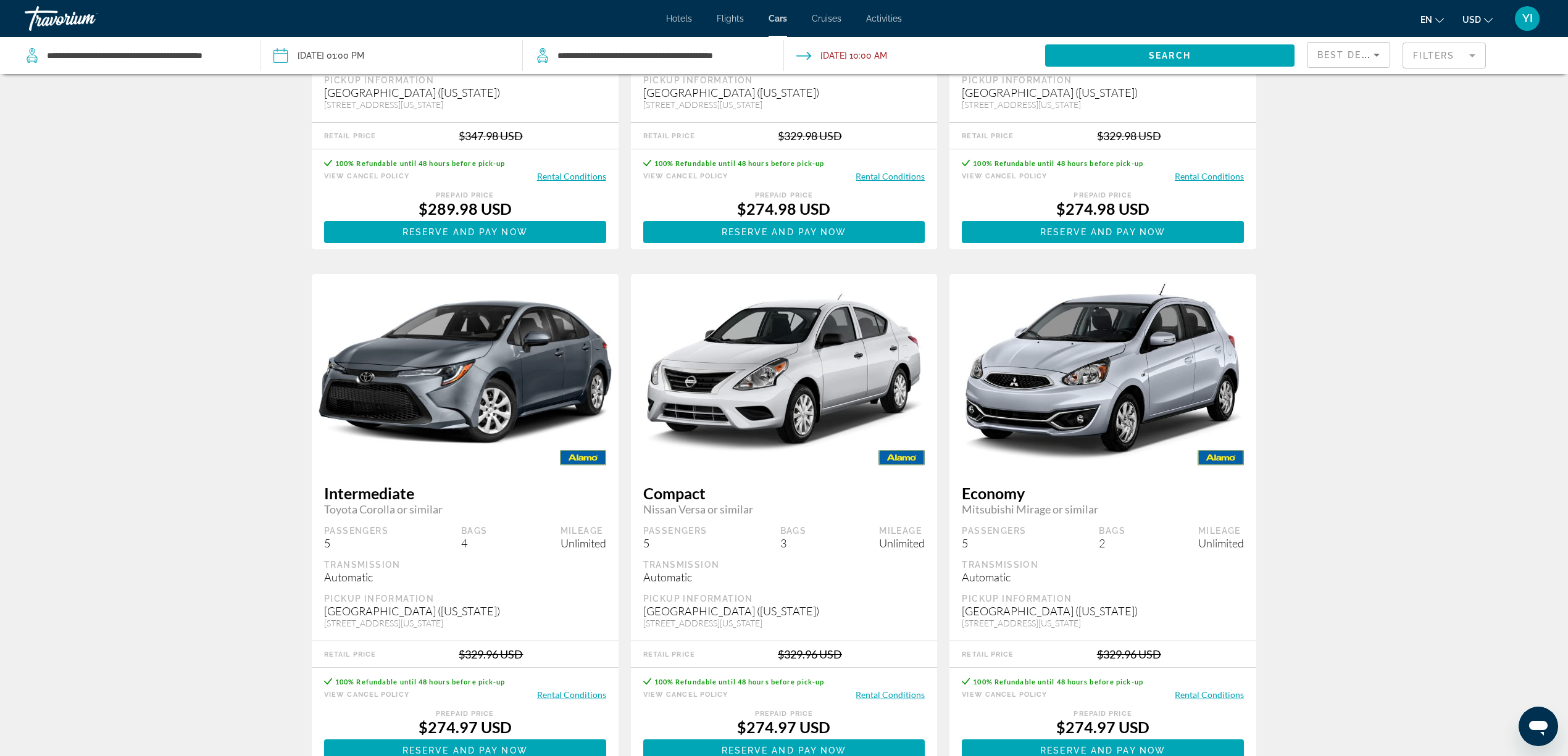
scroll to position [1564, 0]
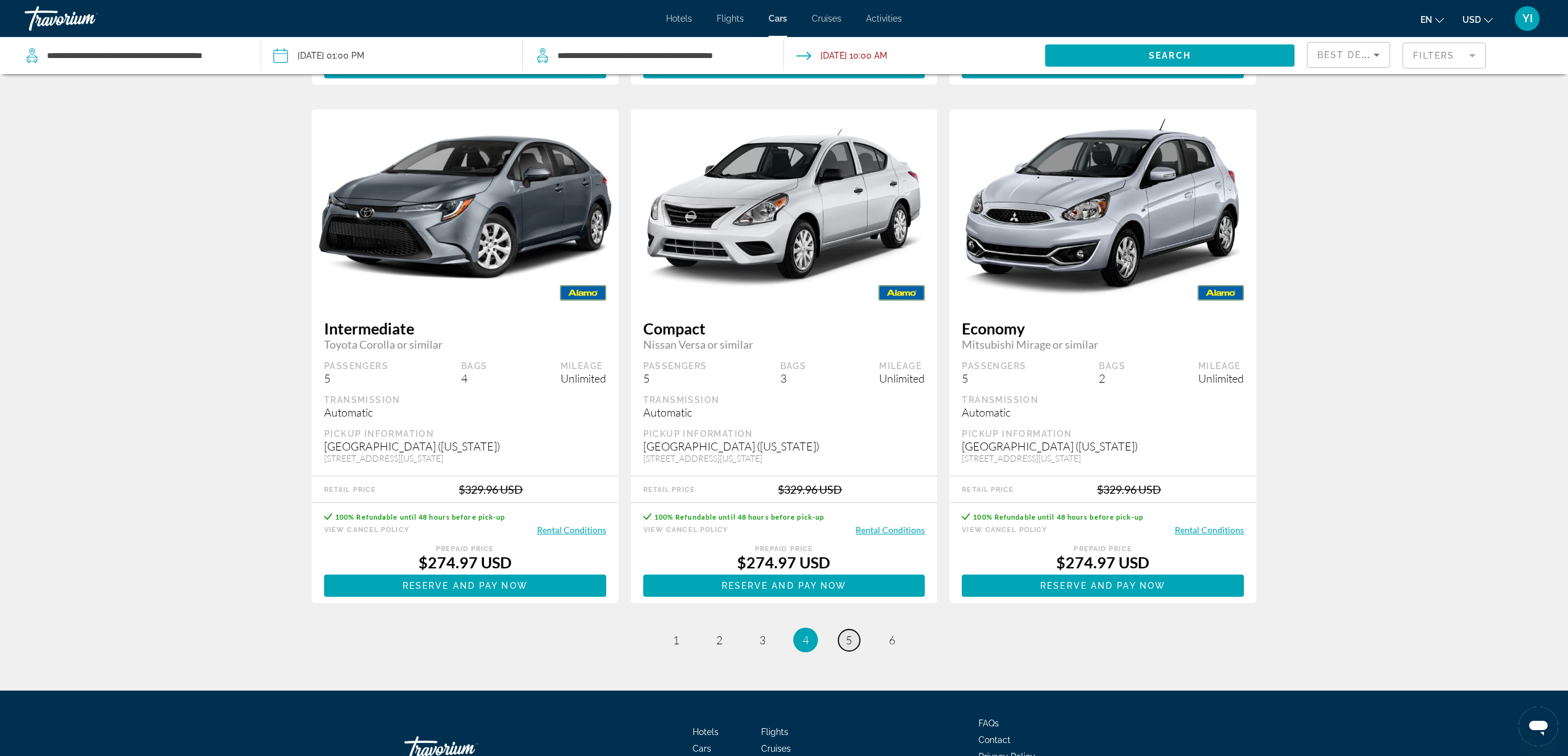
click at [845, 567] on span "5" at bounding box center [849, 640] width 6 height 13
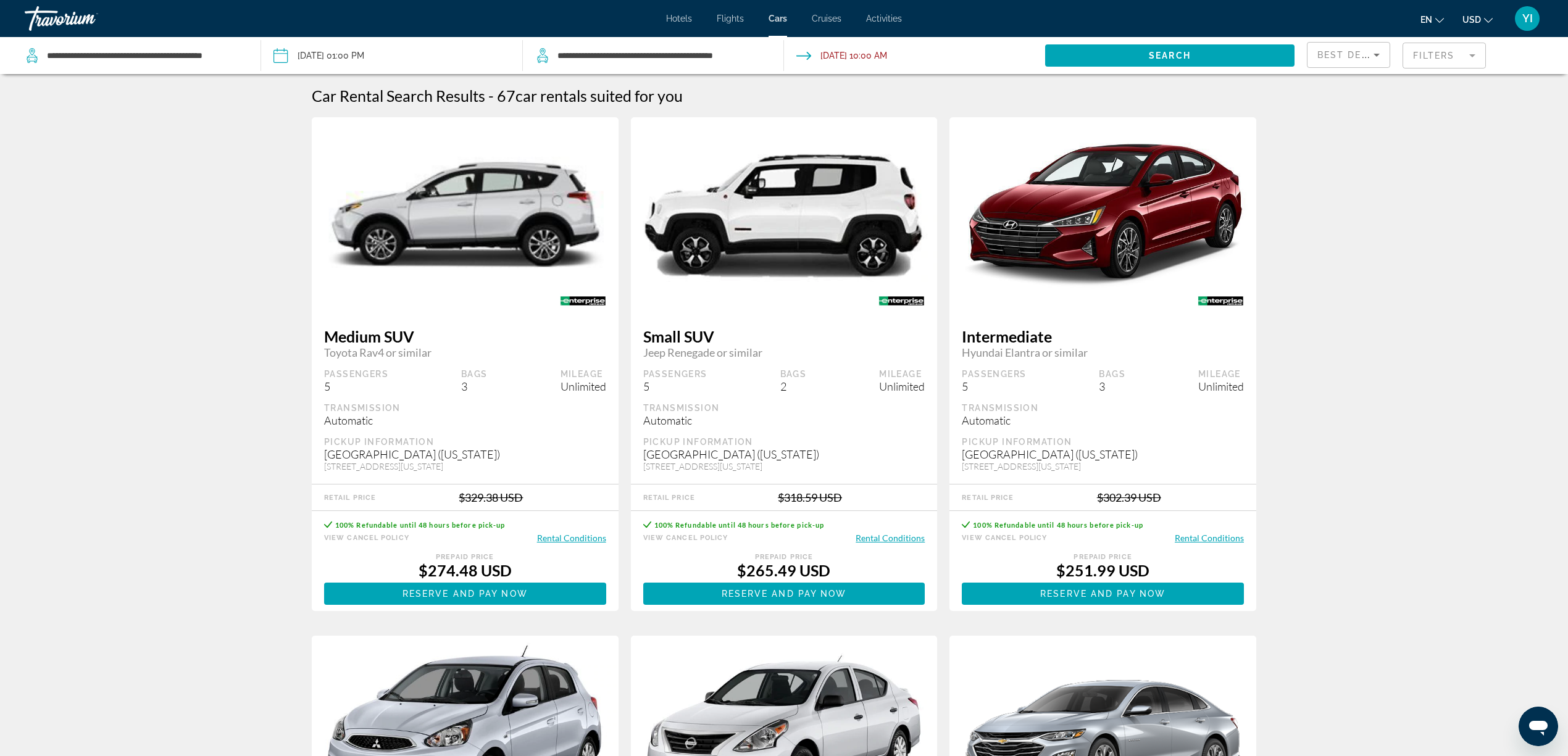
click at [575, 539] on button "Rental Conditions" at bounding box center [571, 538] width 69 height 12
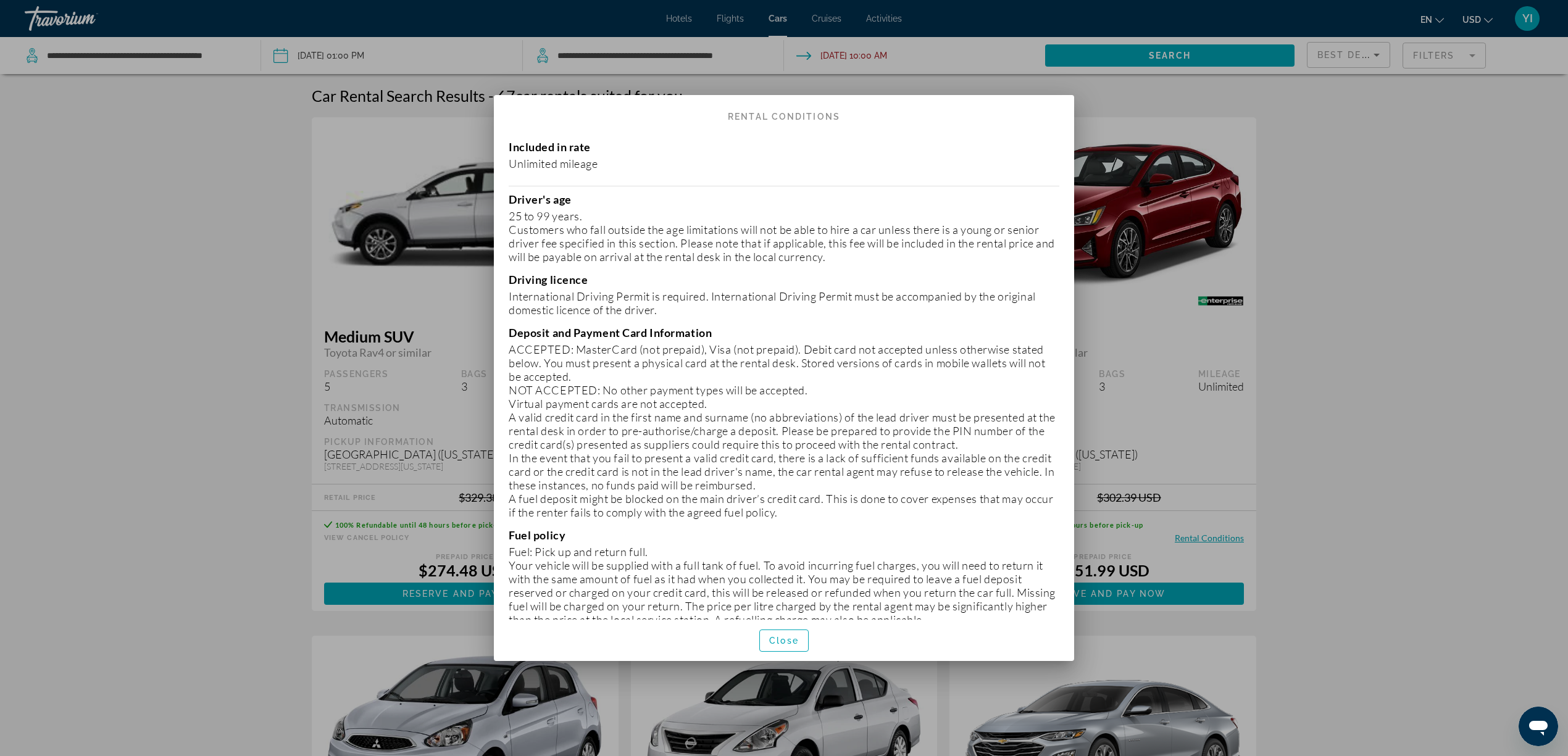
click at [518, 318] on div "Included in rate Unlimited mileage Driver's age [DEMOGRAPHIC_DATA] years. Custo…" at bounding box center [784, 373] width 580 height 491
click at [522, 298] on p "International Driving Permit is required. International Driving Permit must be …" at bounding box center [784, 303] width 551 height 27
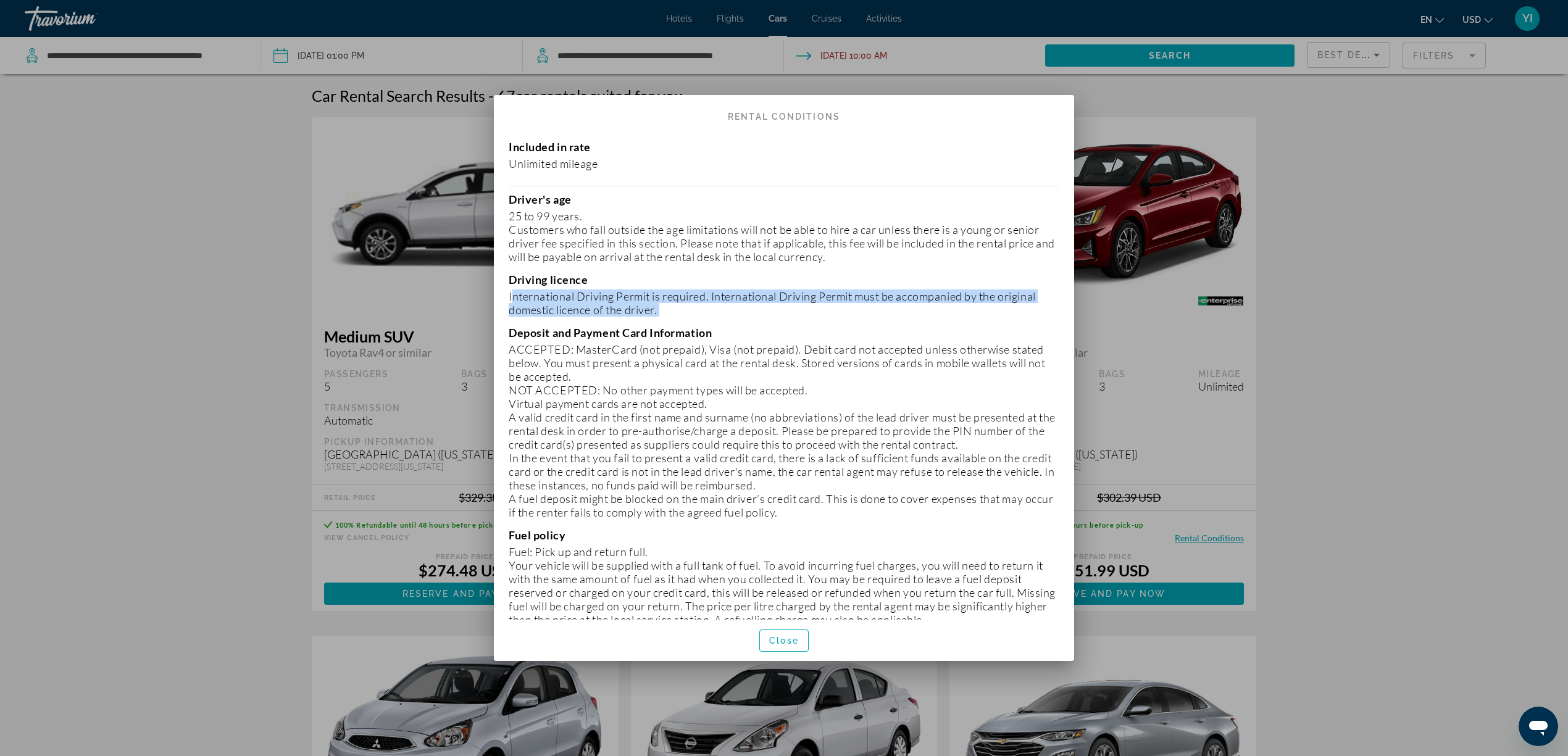
click at [522, 298] on p "International Driving Permit is required. International Driving Permit must be …" at bounding box center [784, 303] width 551 height 27
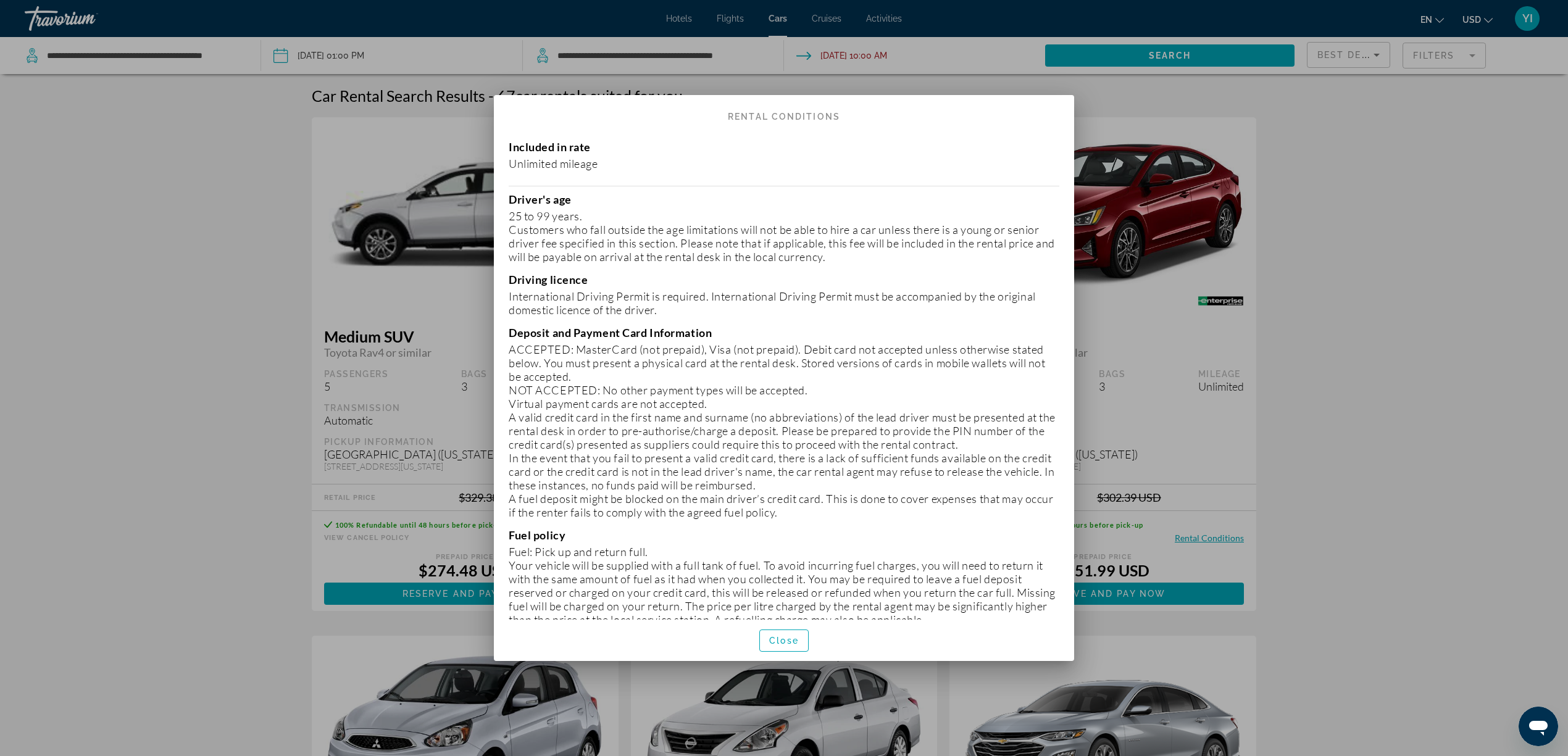
click at [532, 344] on p "ACCEPTED: MasterCard (not prepaid), Visa (not prepaid). Debit card not accepted…" at bounding box center [784, 363] width 551 height 41
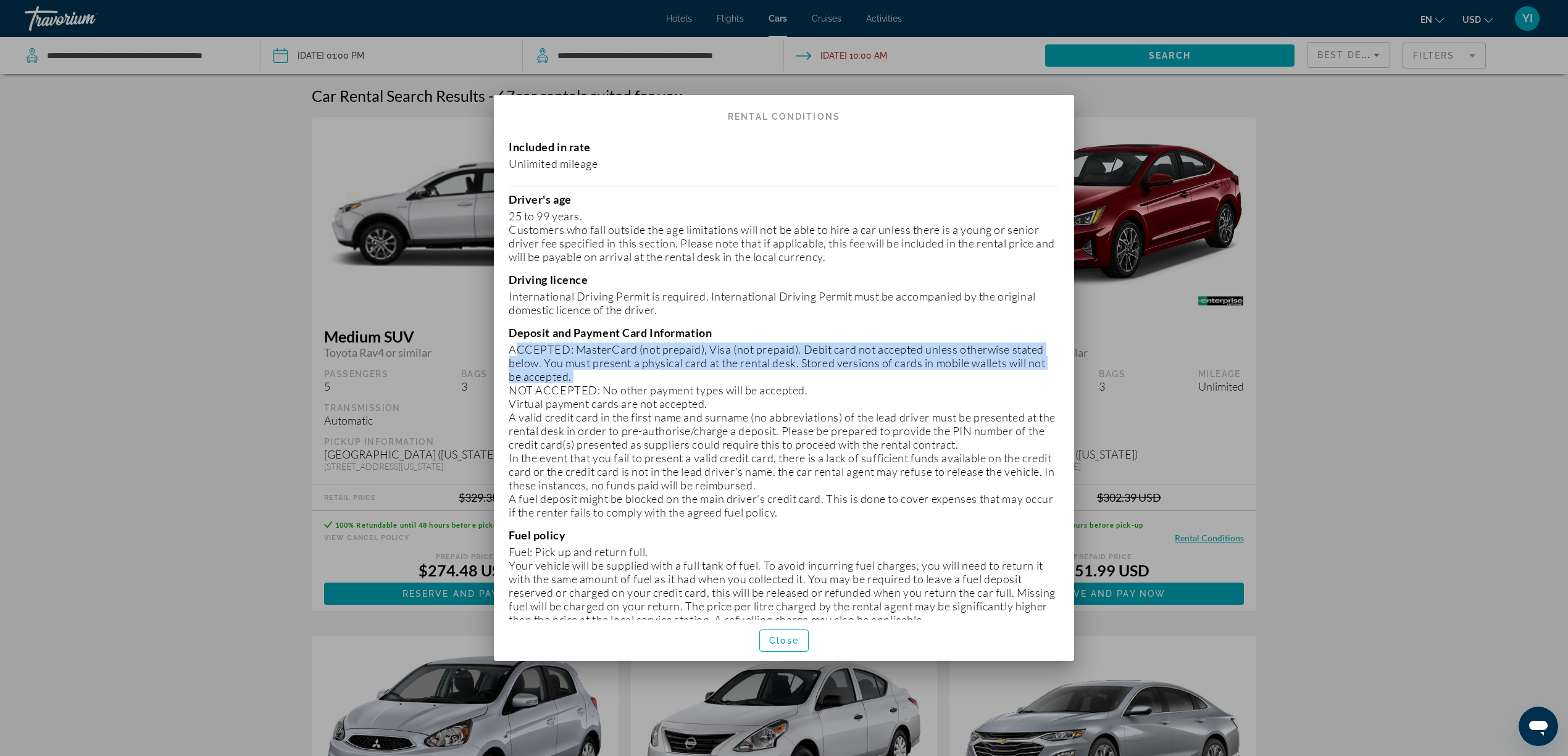
click at [532, 344] on p "ACCEPTED: MasterCard (not prepaid), Visa (not prepaid). Debit card not accepted…" at bounding box center [784, 363] width 551 height 41
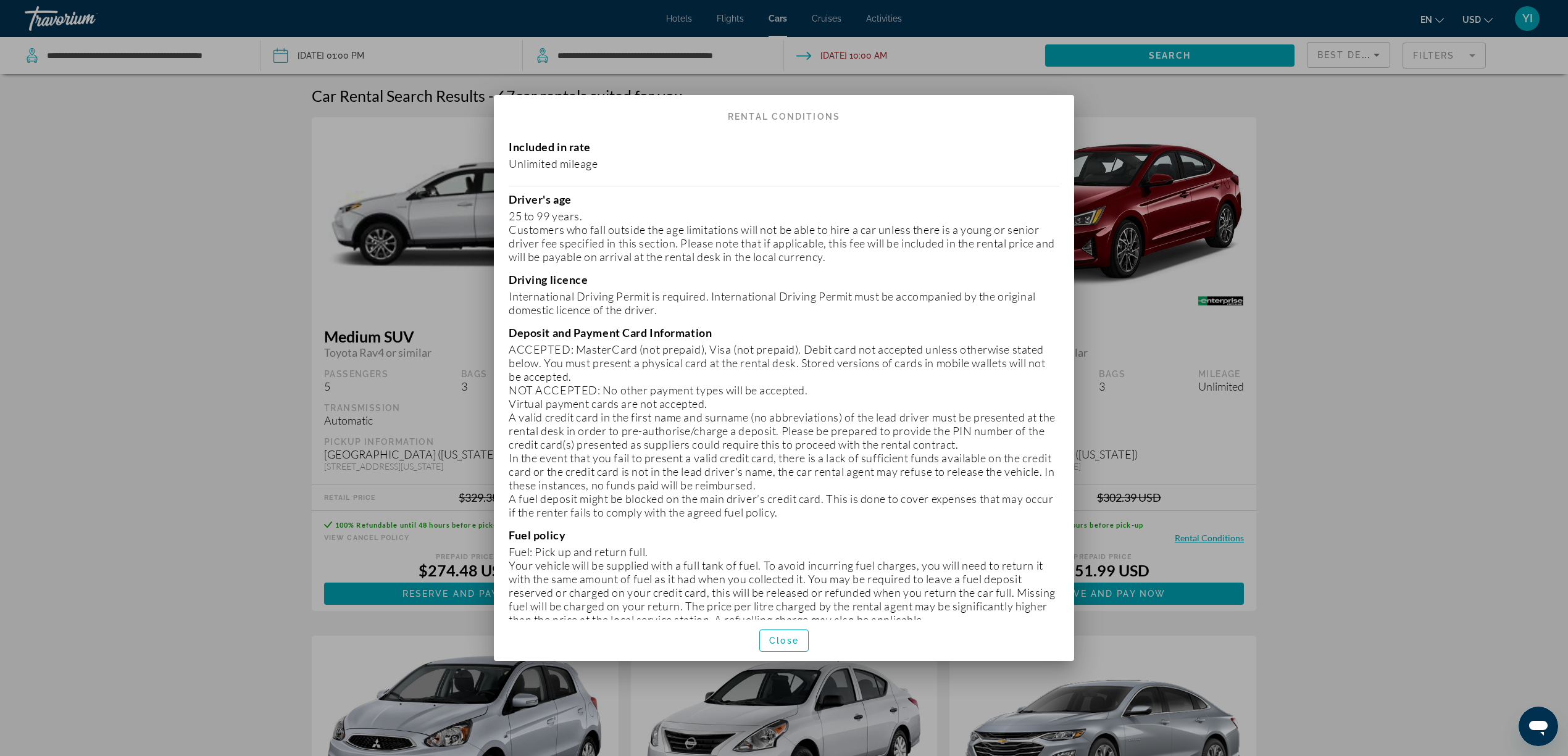
click at [530, 385] on p "NOT ACCEPTED: No other payment types will be accepted." at bounding box center [784, 390] width 551 height 13
click at [519, 373] on p "ACCEPTED: MasterCard (not prepaid), Visa (not prepaid). Debit card not accepted…" at bounding box center [784, 363] width 551 height 41
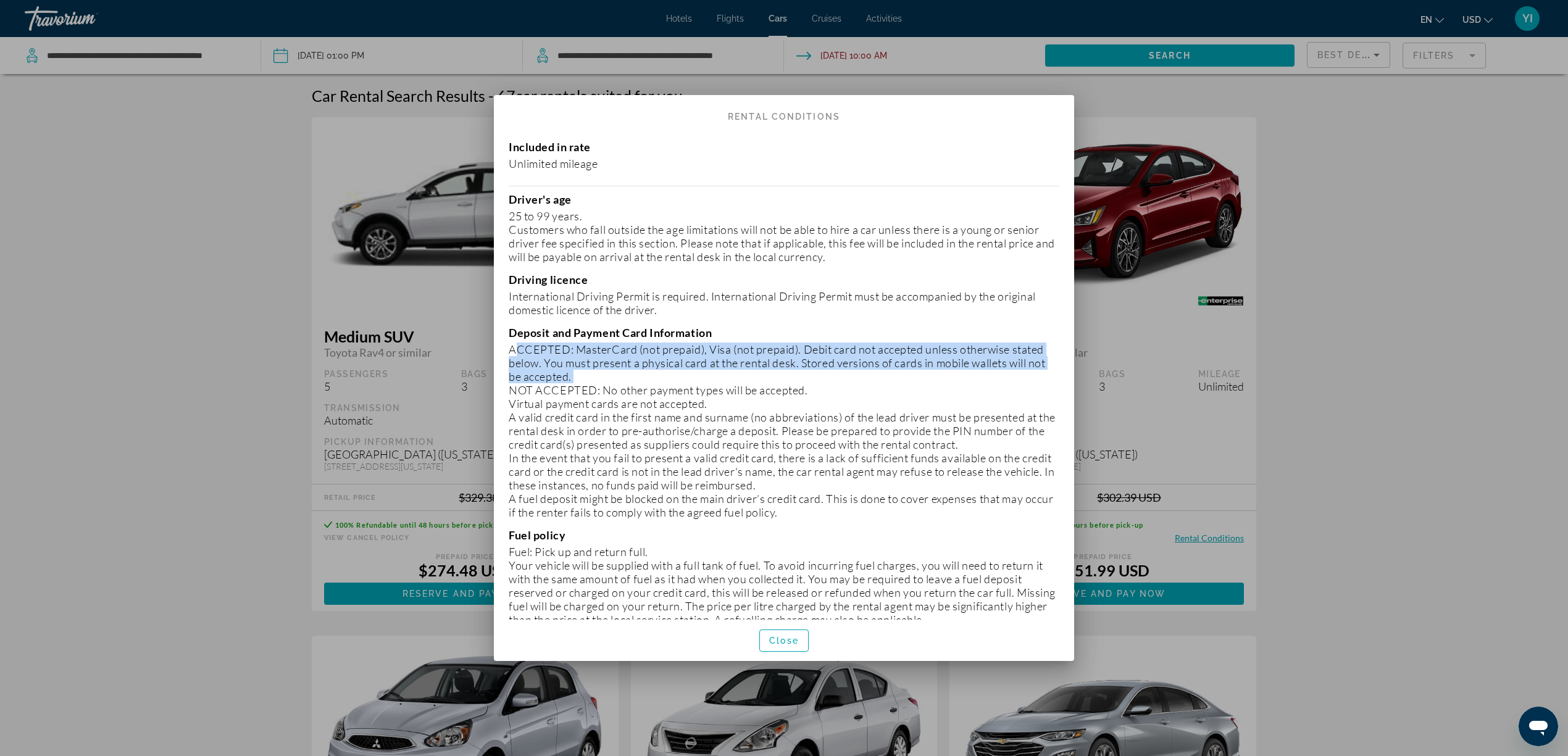
click at [519, 373] on p "ACCEPTED: MasterCard (not prepaid), Visa (not prepaid). Debit card not accepted…" at bounding box center [784, 363] width 551 height 41
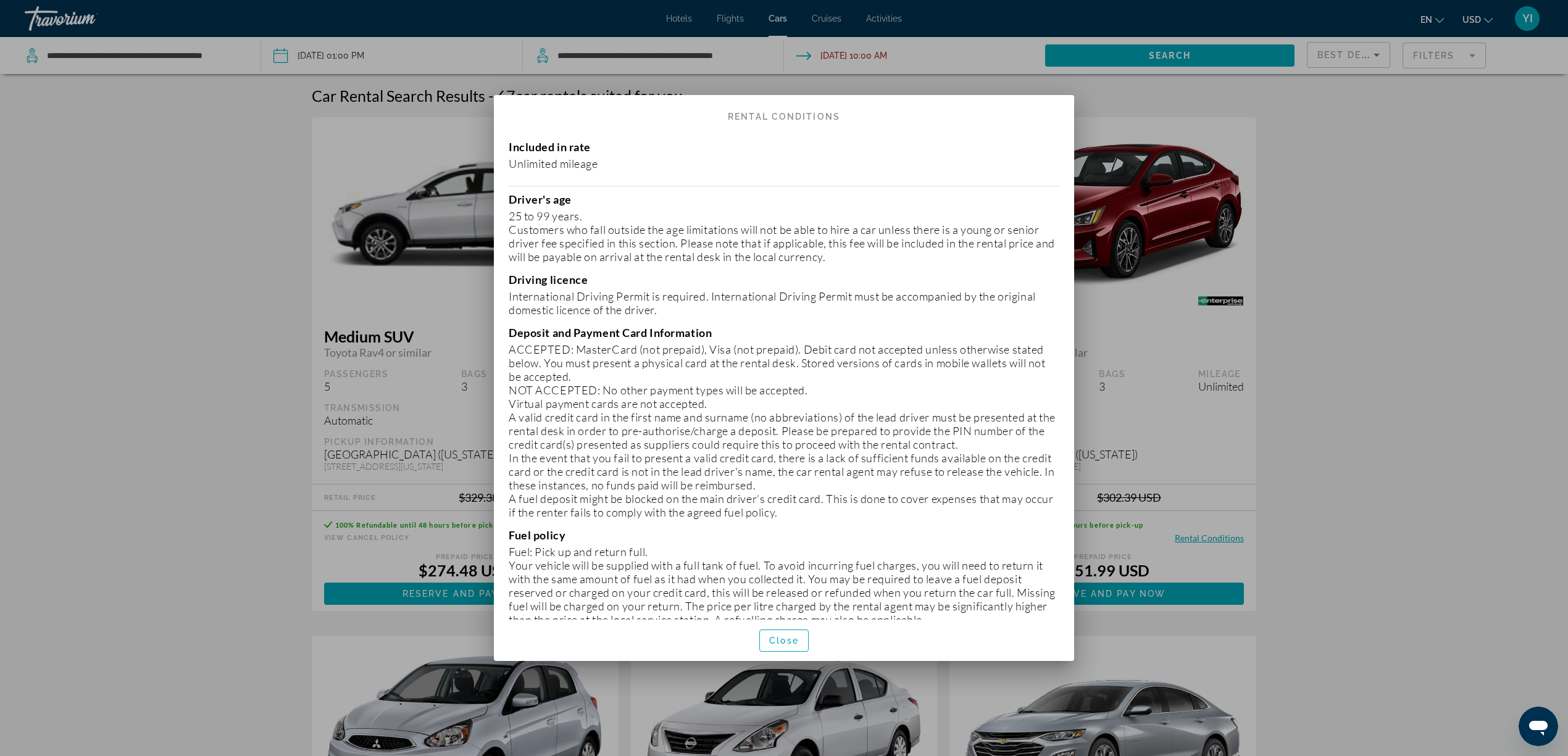
click at [555, 399] on p "Virtual payment cards are not accepted." at bounding box center [784, 403] width 551 height 13
click at [555, 398] on p "Virtual payment cards are not accepted." at bounding box center [784, 403] width 551 height 13
click at [554, 372] on p "ACCEPTED: MasterCard (not prepaid), Visa (not prepaid). Debit card not accepted…" at bounding box center [784, 363] width 551 height 41
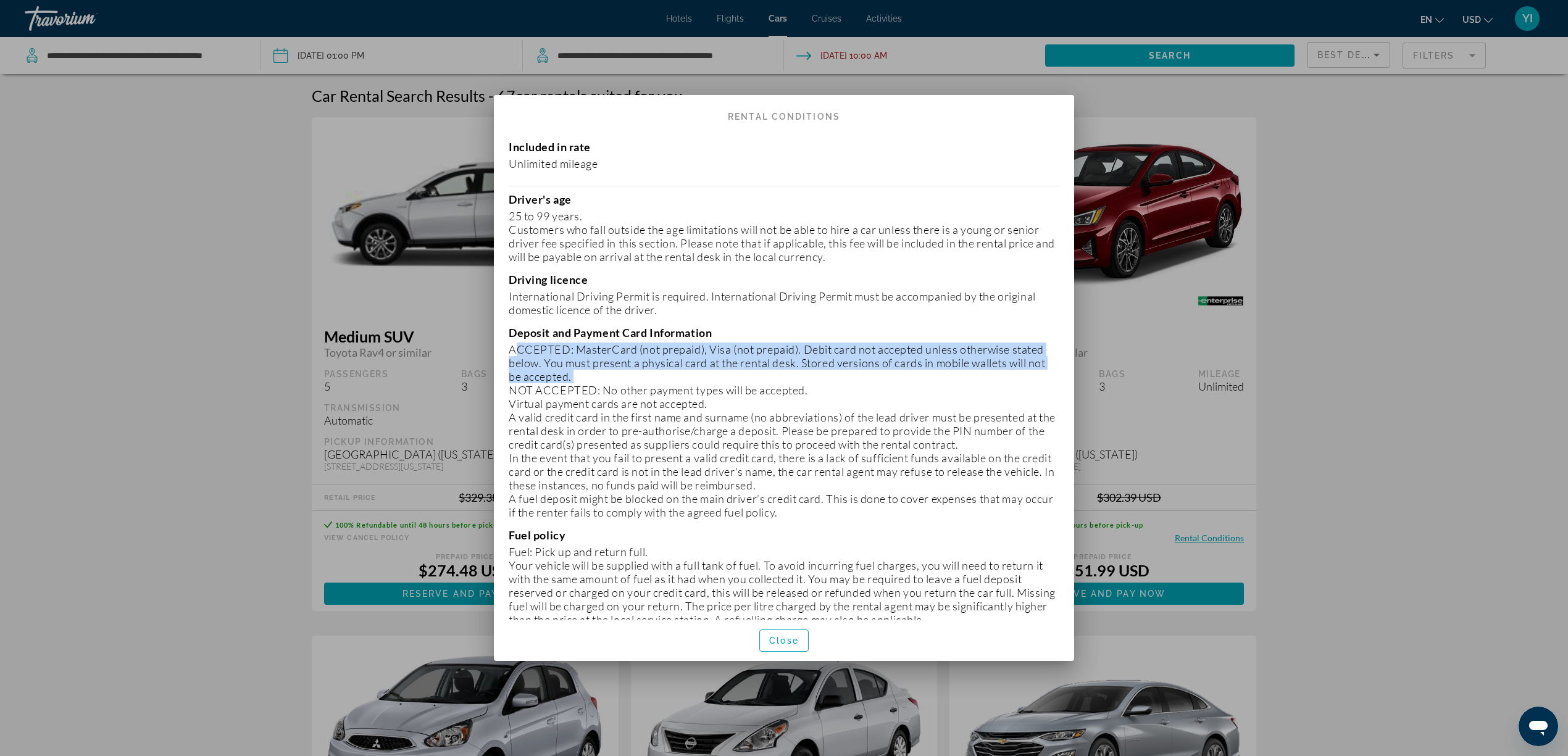
click at [554, 372] on p "ACCEPTED: MasterCard (not prepaid), Visa (not prepaid). Debit card not accepted…" at bounding box center [784, 363] width 551 height 41
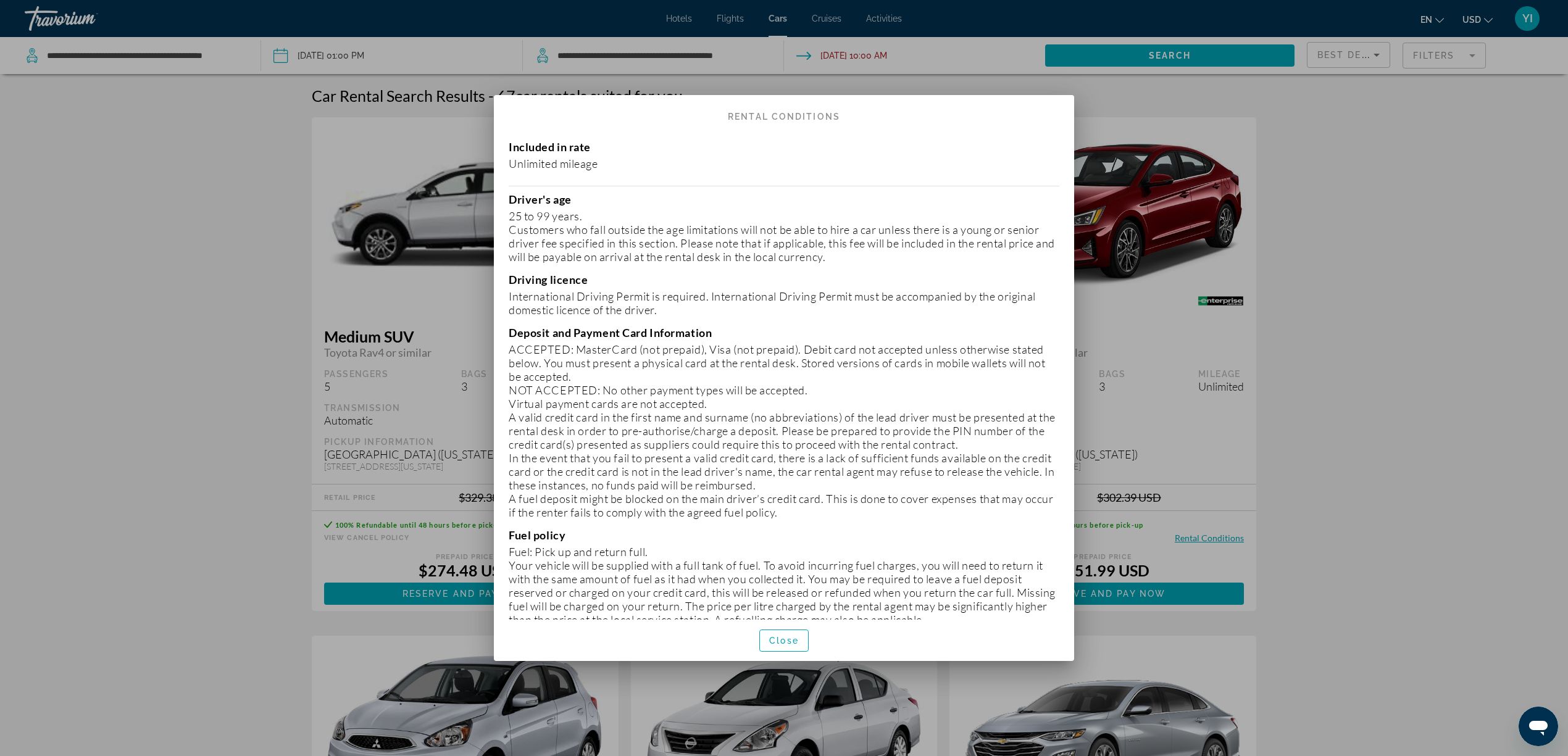
click at [550, 387] on p "NOT ACCEPTED: No other payment types will be accepted." at bounding box center [784, 390] width 551 height 13
click at [544, 406] on p "Virtual payment cards are not accepted." at bounding box center [784, 403] width 551 height 13
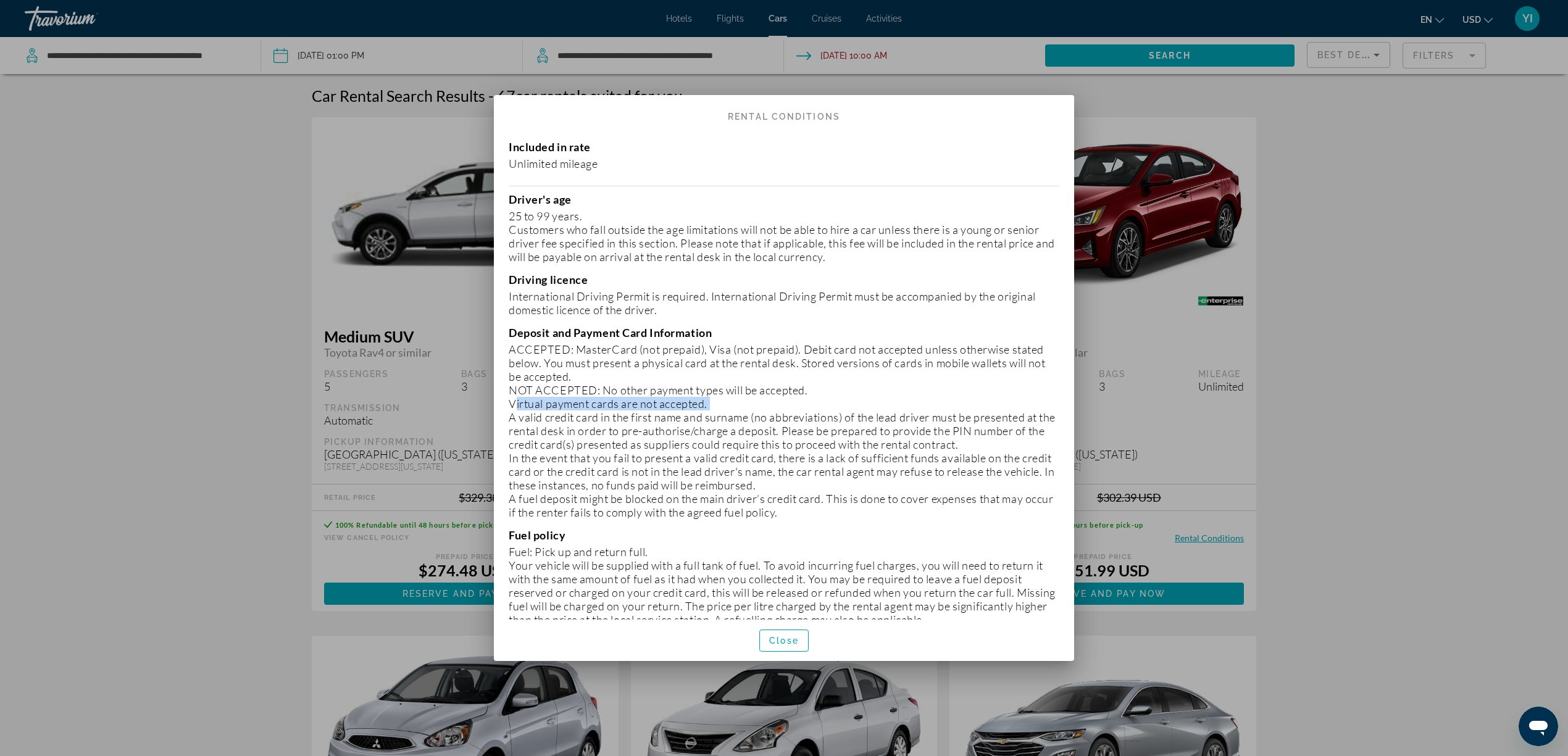
click at [544, 406] on p "Virtual payment cards are not accepted." at bounding box center [784, 403] width 551 height 13
click at [537, 432] on p "A valid credit card in the first name and surname (no abbreviations) of the lea…" at bounding box center [784, 431] width 551 height 41
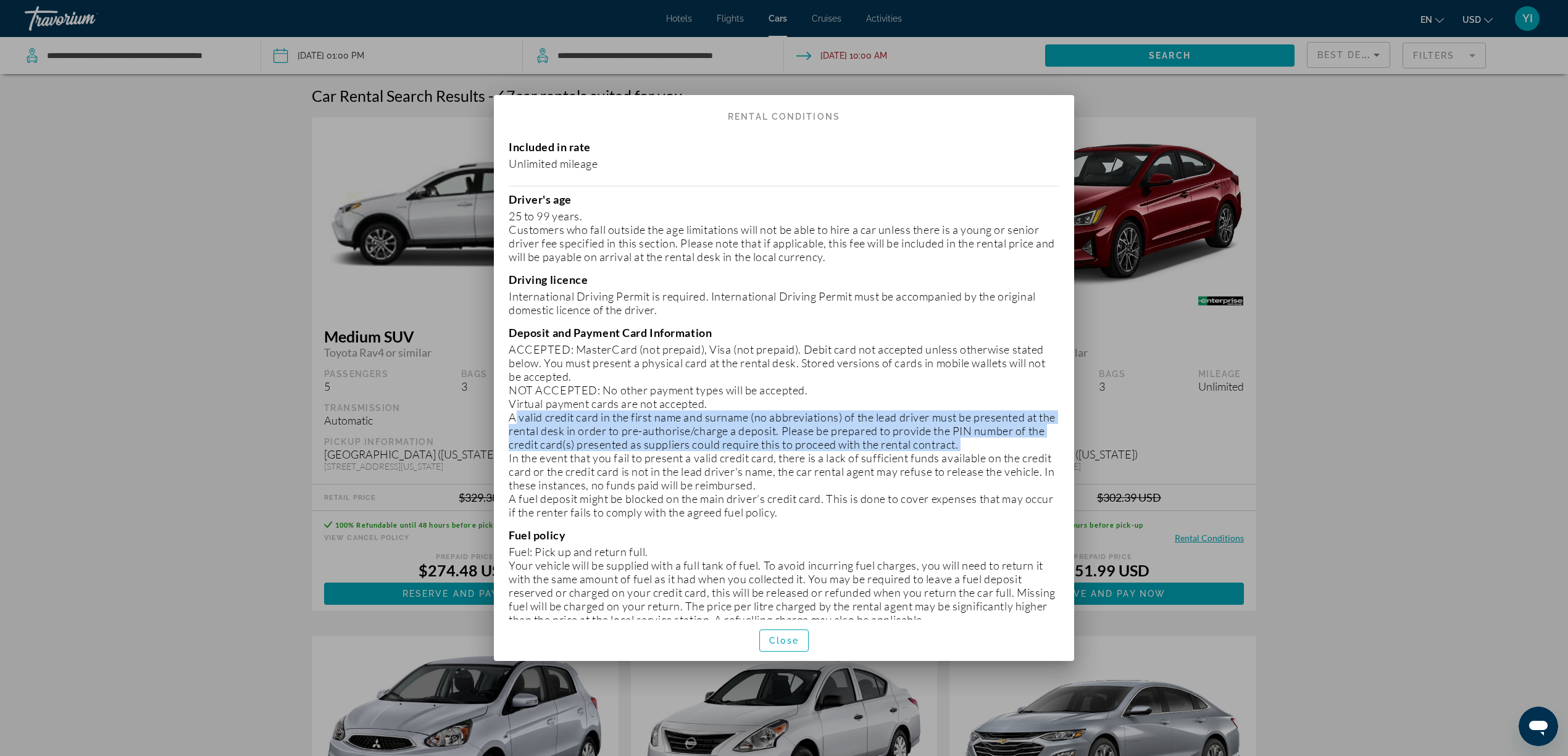
click at [537, 432] on p "A valid credit card in the first name and surname (no abbreviations) of the lea…" at bounding box center [784, 431] width 551 height 41
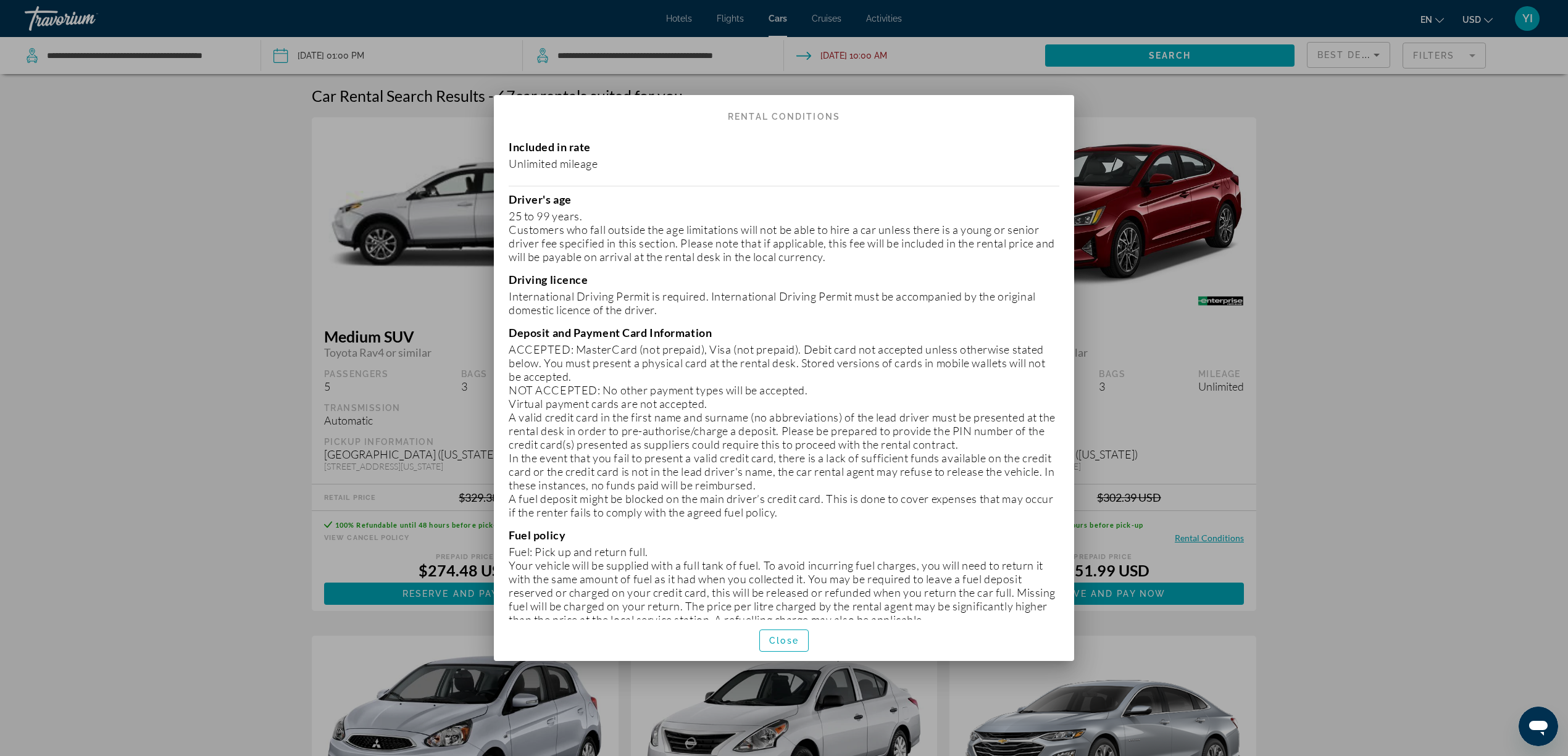
click at [528, 465] on p "In the event that you fail to present a valid credit card, there is a lack of s…" at bounding box center [784, 472] width 551 height 41
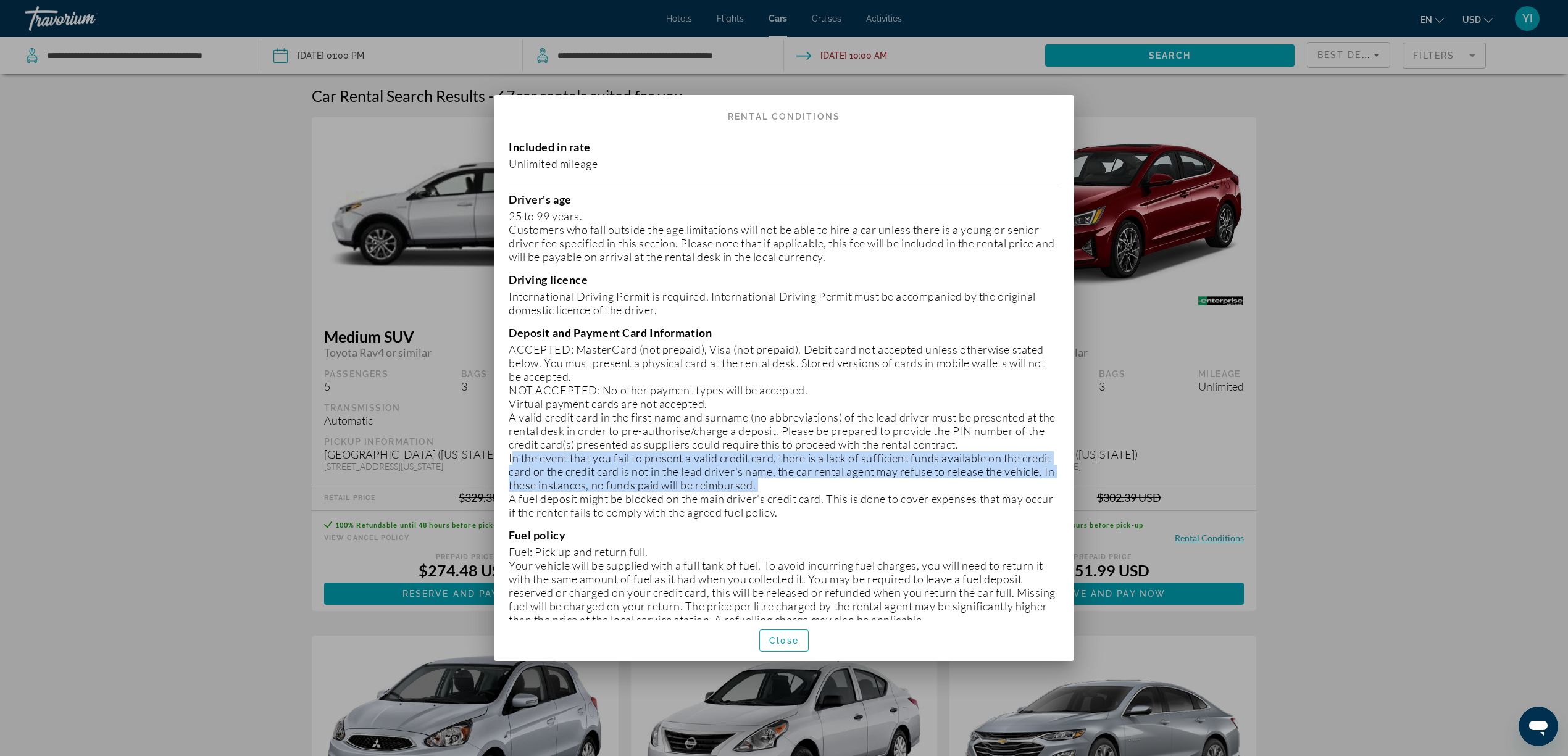
click at [528, 465] on p "In the event that you fail to present a valid credit card, there is a lack of s…" at bounding box center [784, 472] width 551 height 41
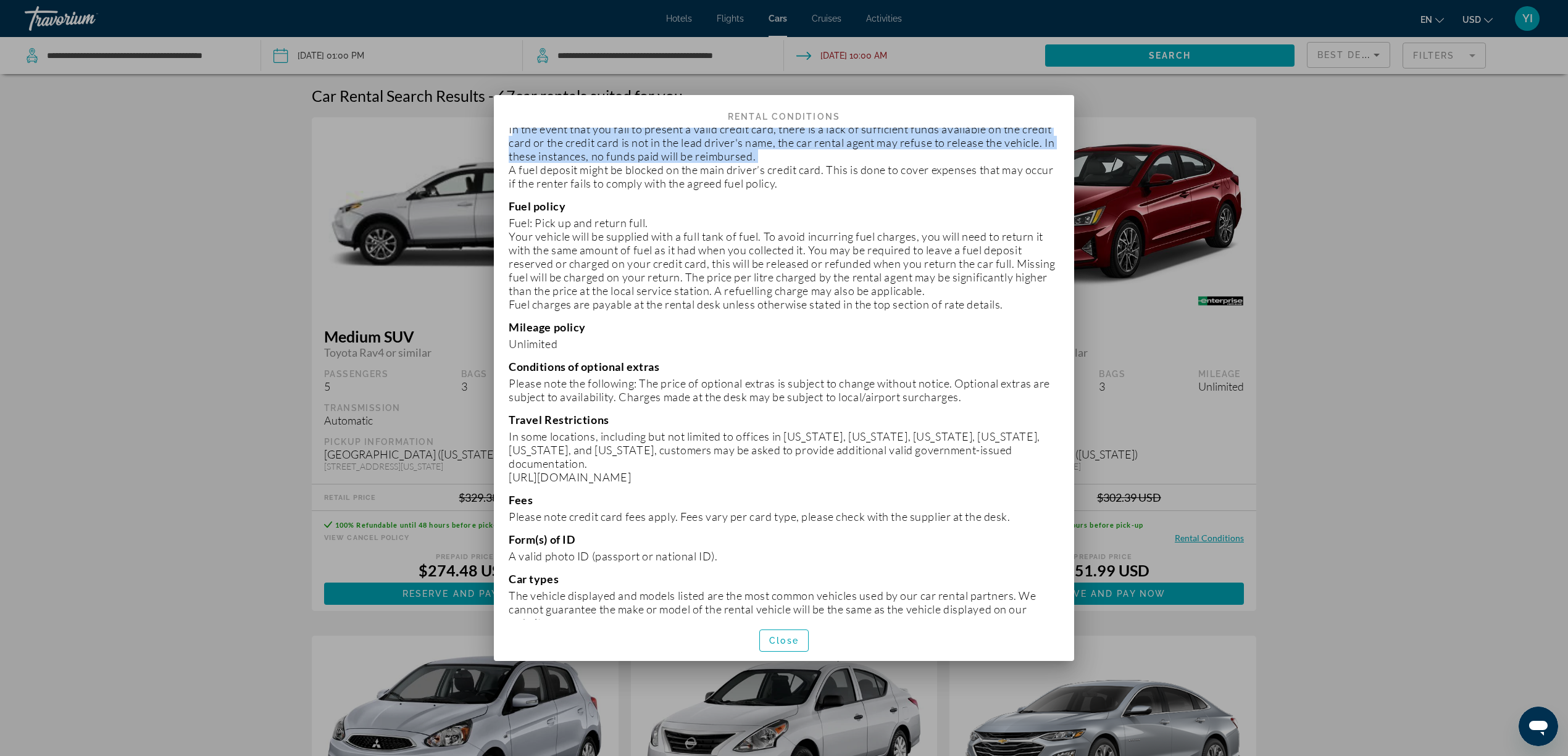
scroll to position [411, 0]
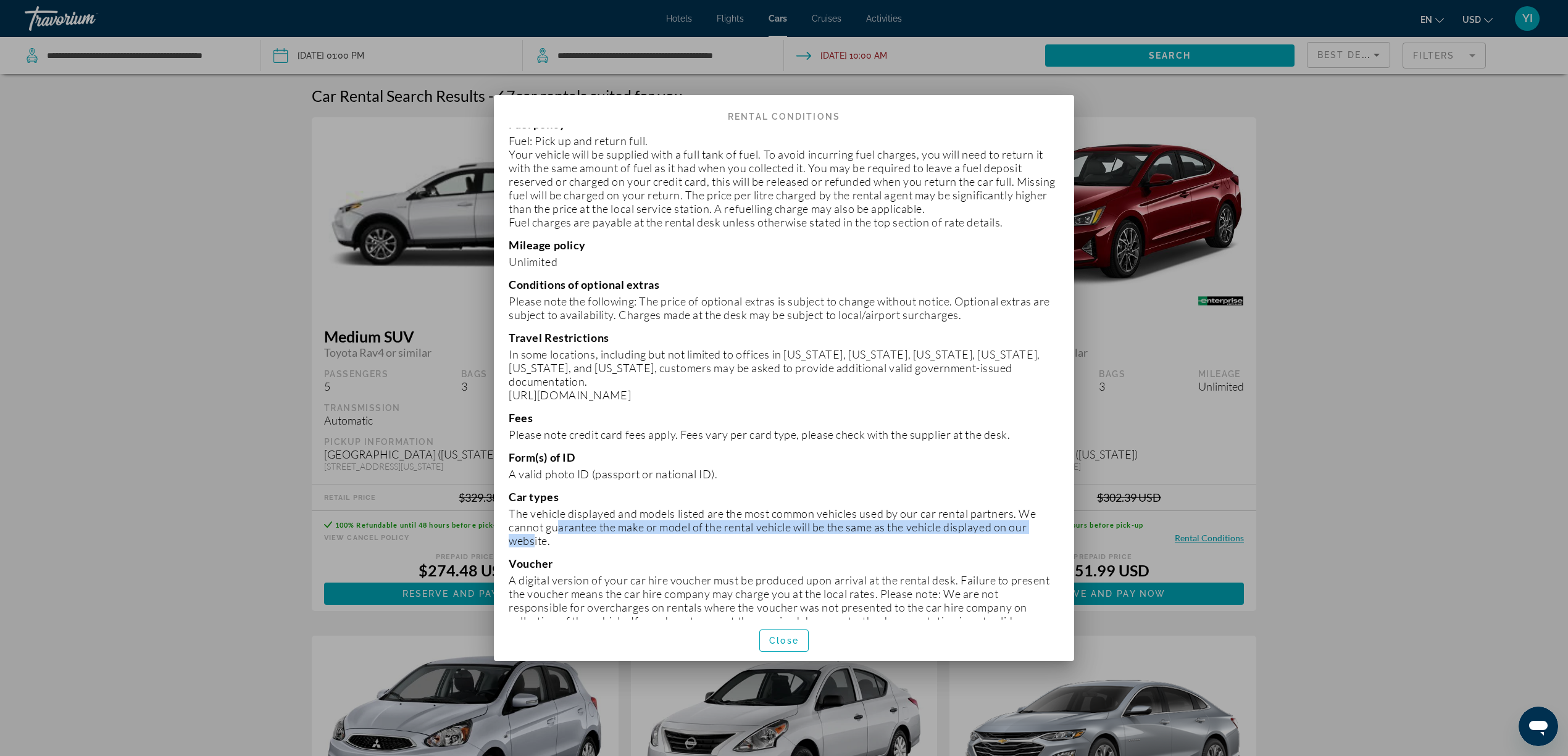
drag, startPoint x: 551, startPoint y: 515, endPoint x: 527, endPoint y: 527, distance: 26.8
click at [527, 527] on p "The vehicle displayed and models listed are the most common vehicles used by ou…" at bounding box center [784, 527] width 551 height 41
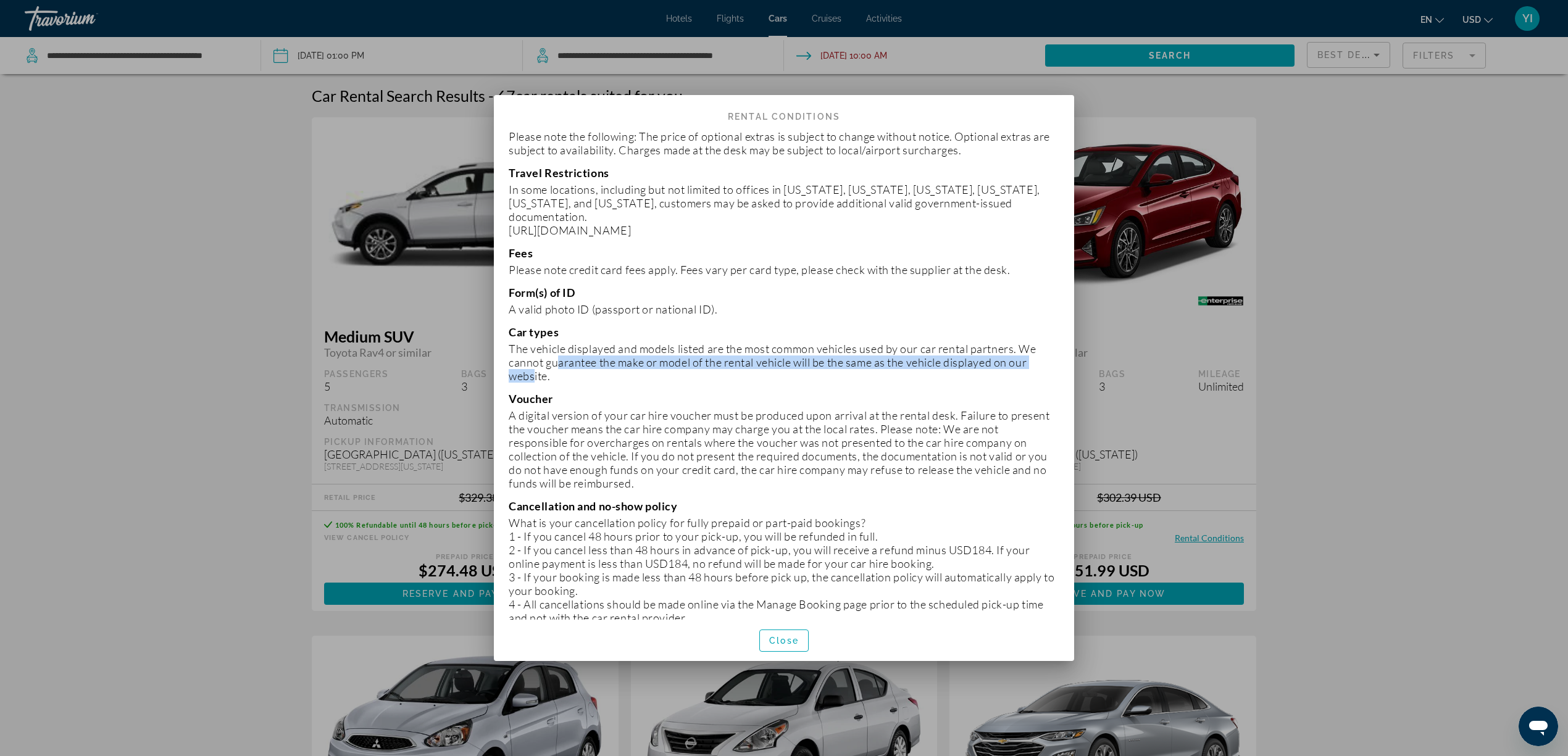
scroll to position [658, 0]
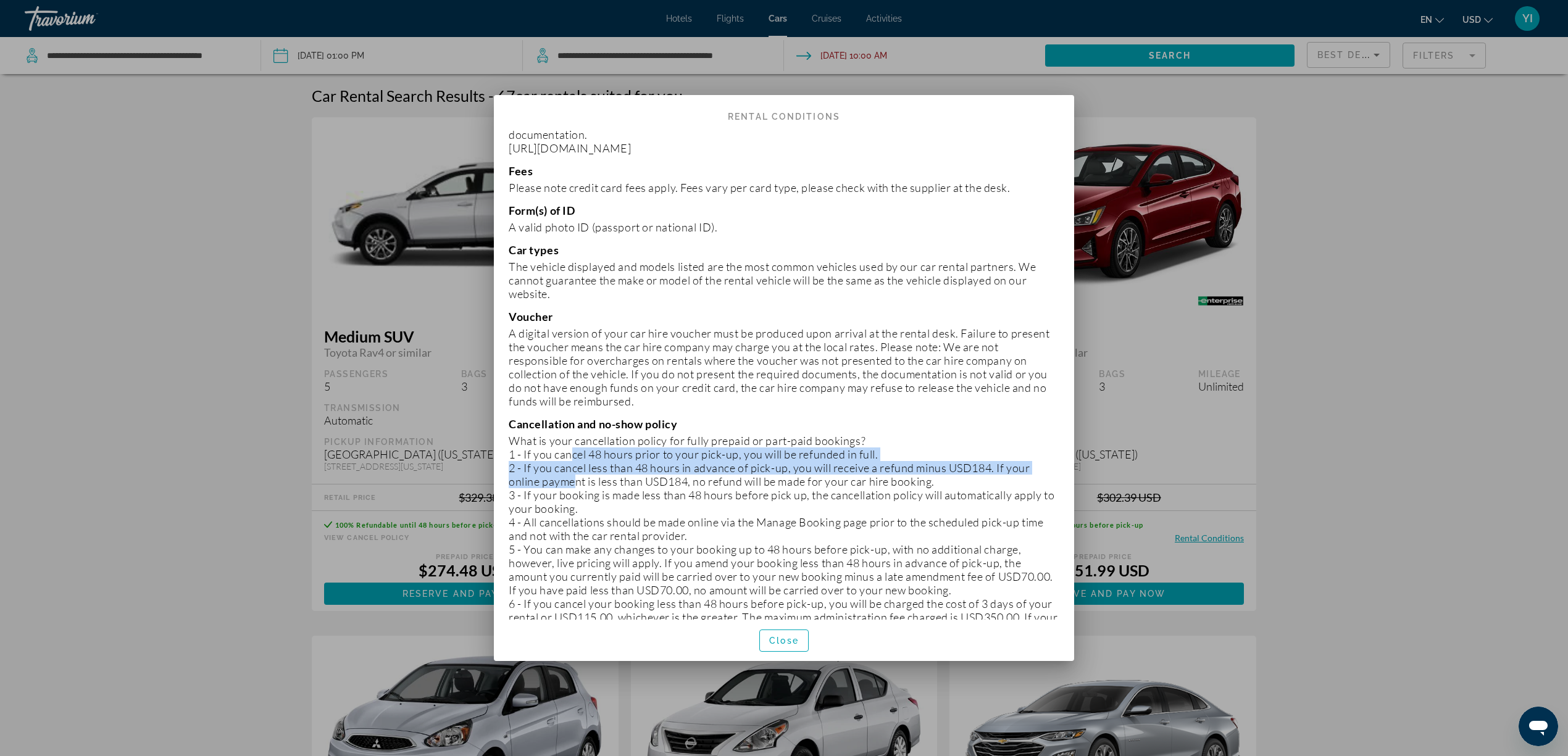
drag, startPoint x: 569, startPoint y: 462, endPoint x: 564, endPoint y: 438, distance: 24.5
click at [564, 438] on div "Cancellation and no-show policy What is your cancellation policy for fully prep…" at bounding box center [784, 711] width 551 height 587
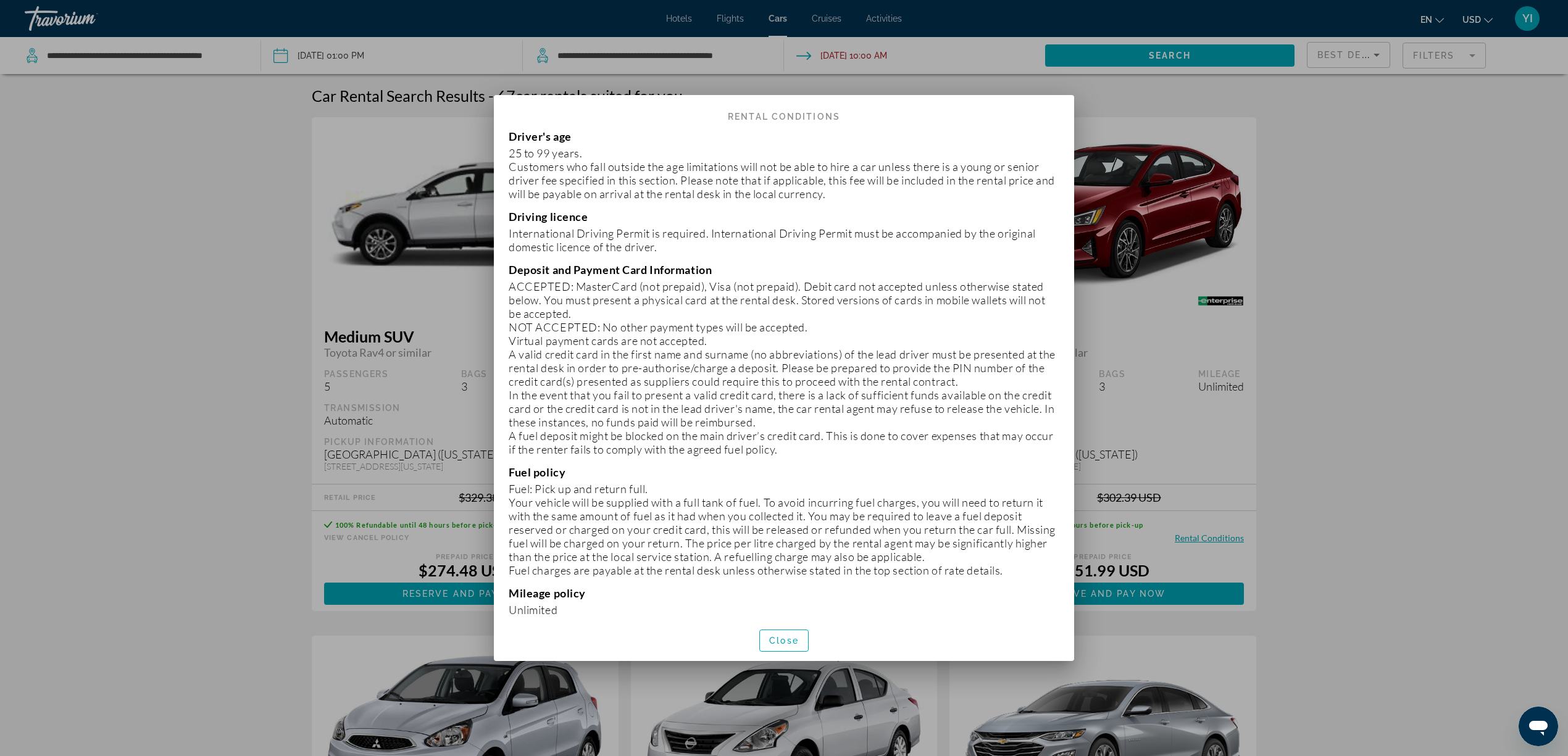
scroll to position [0, 0]
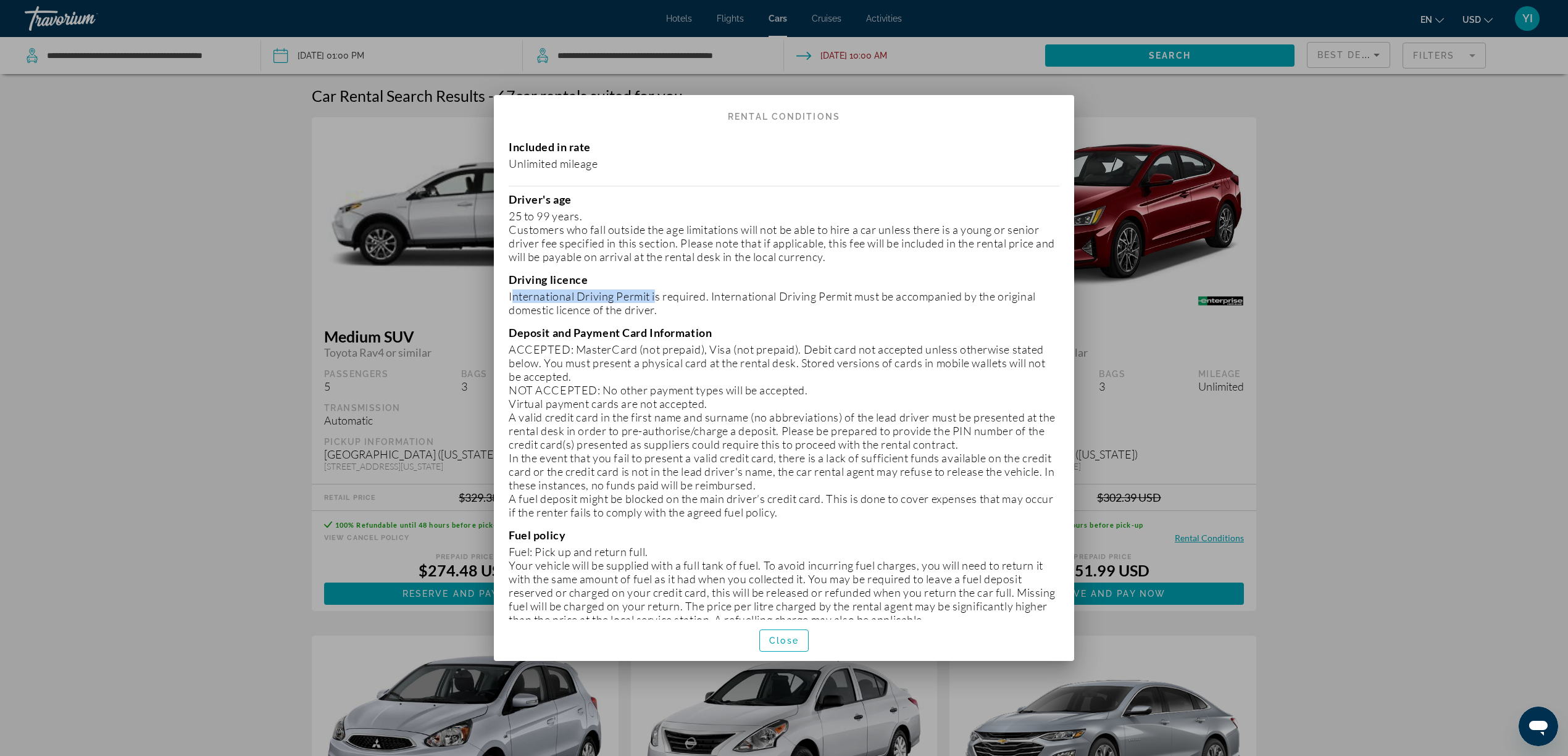
drag, startPoint x: 653, startPoint y: 297, endPoint x: 500, endPoint y: 300, distance: 153.0
click at [500, 300] on div "Included in rate Unlimited mileage Driver's age [DEMOGRAPHIC_DATA] years. Custo…" at bounding box center [784, 373] width 580 height 491
copy p "International Driving Permit"
click at [785, 567] on span "button" at bounding box center [783, 641] width 48 height 29
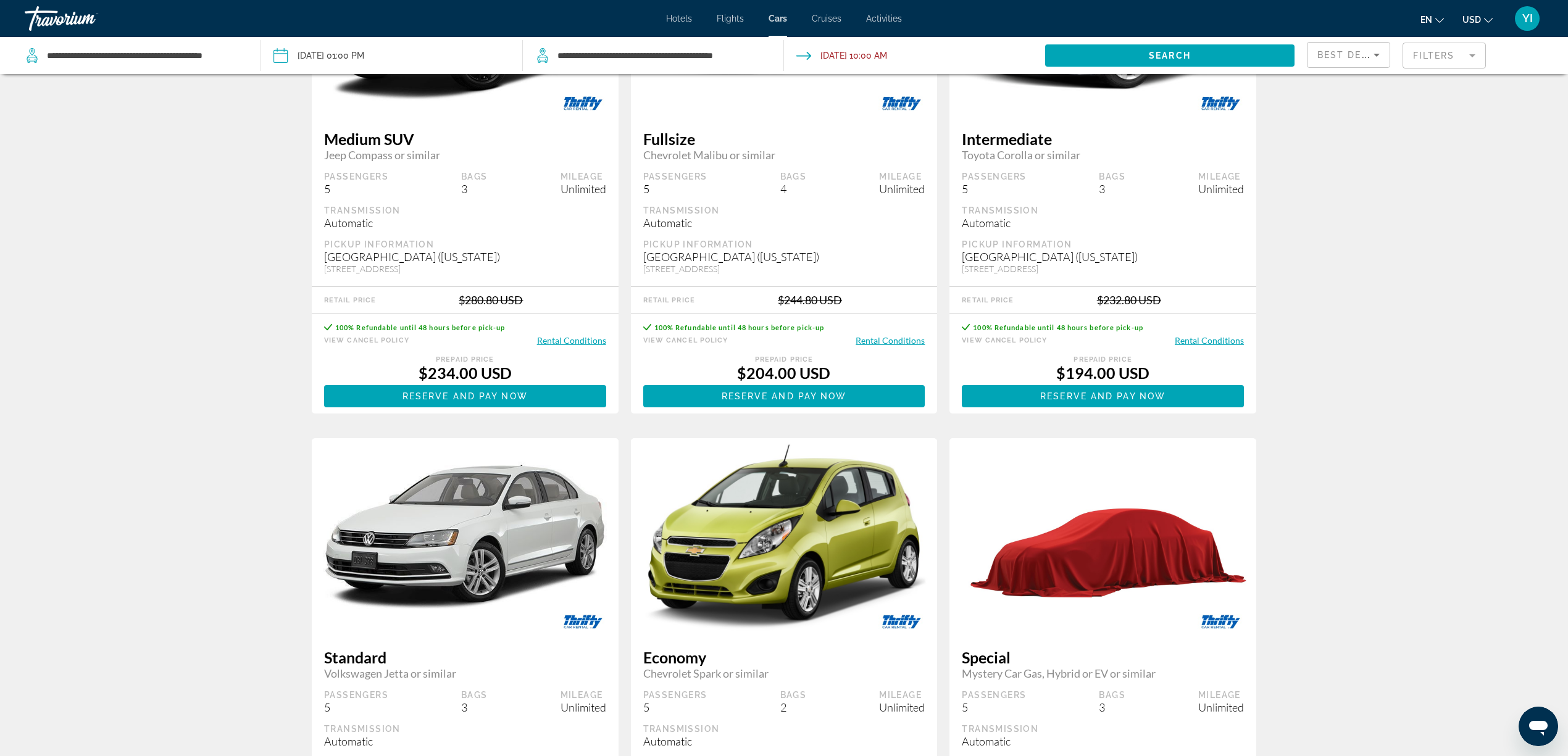
scroll to position [1672, 0]
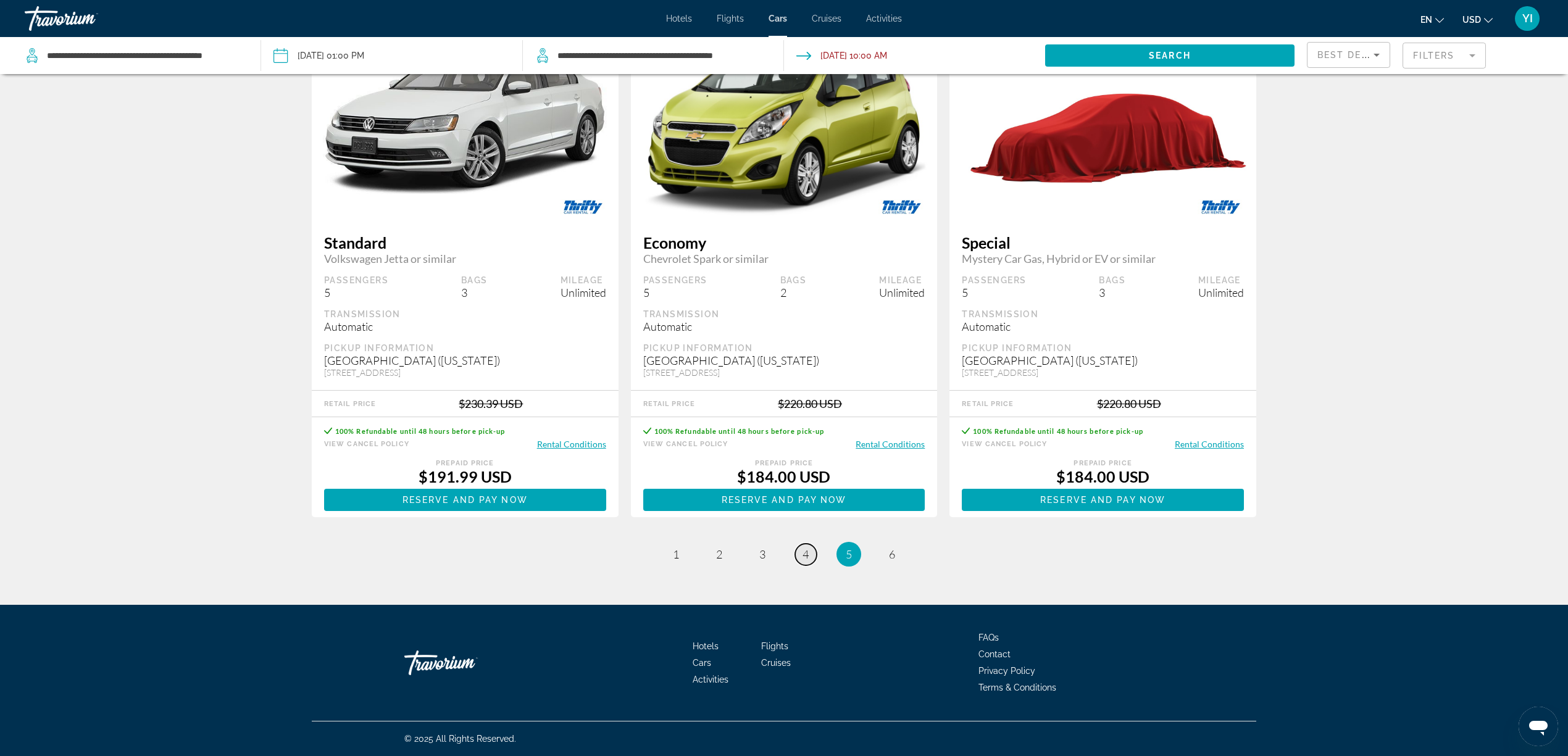
click at [804, 551] on span "4" at bounding box center [806, 554] width 6 height 13
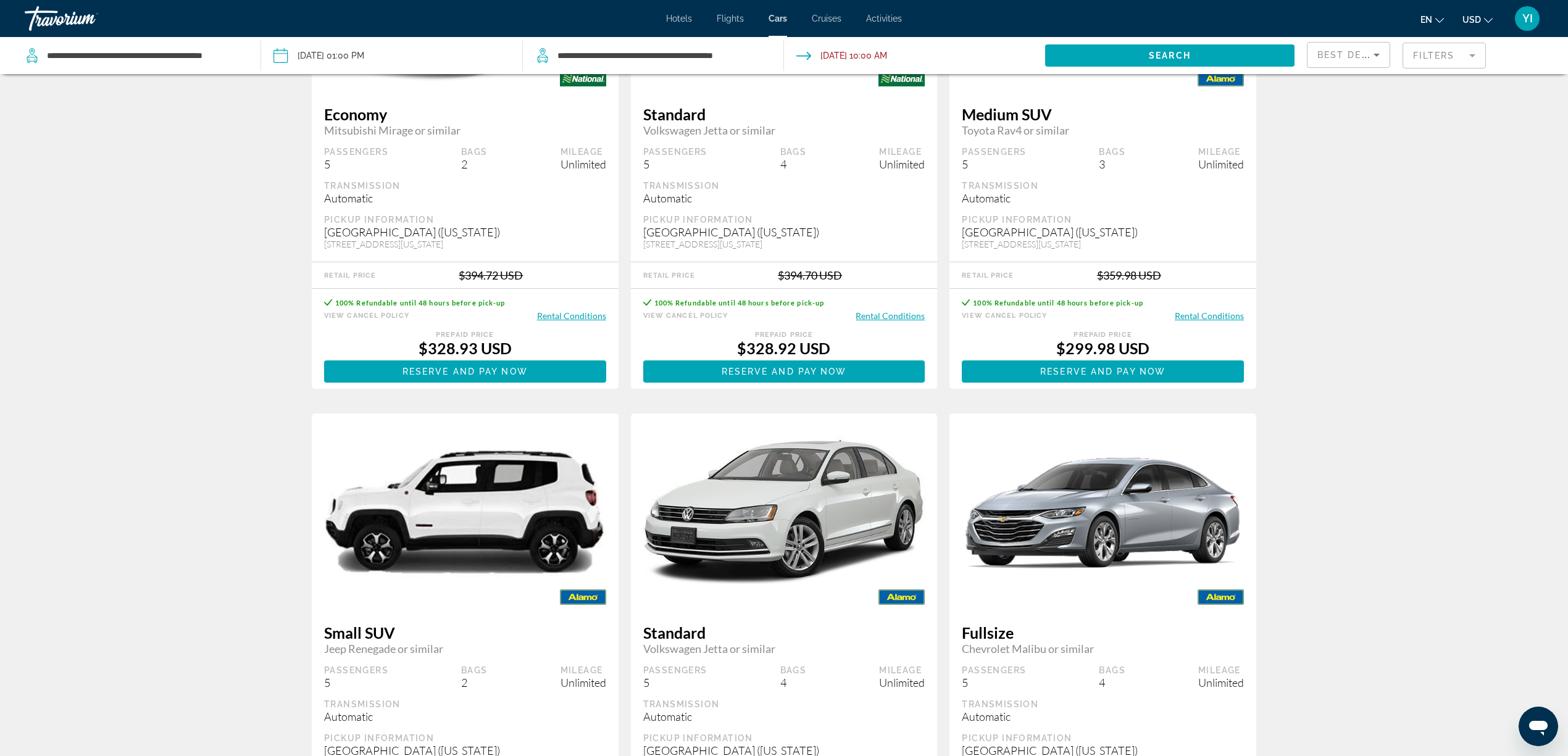
scroll to position [411, 0]
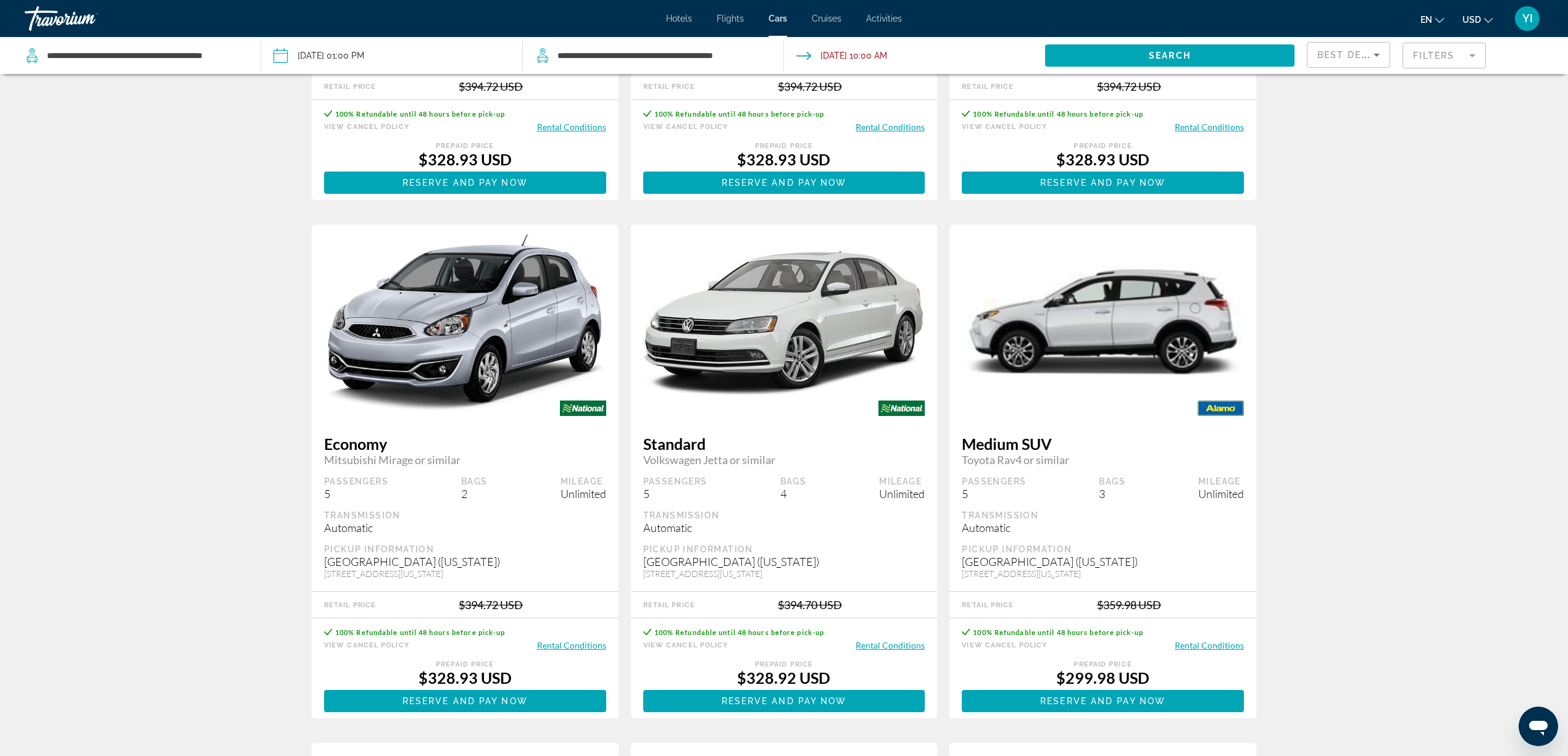
click at [1185, 567] on button "Rental Conditions" at bounding box center [1209, 645] width 69 height 12
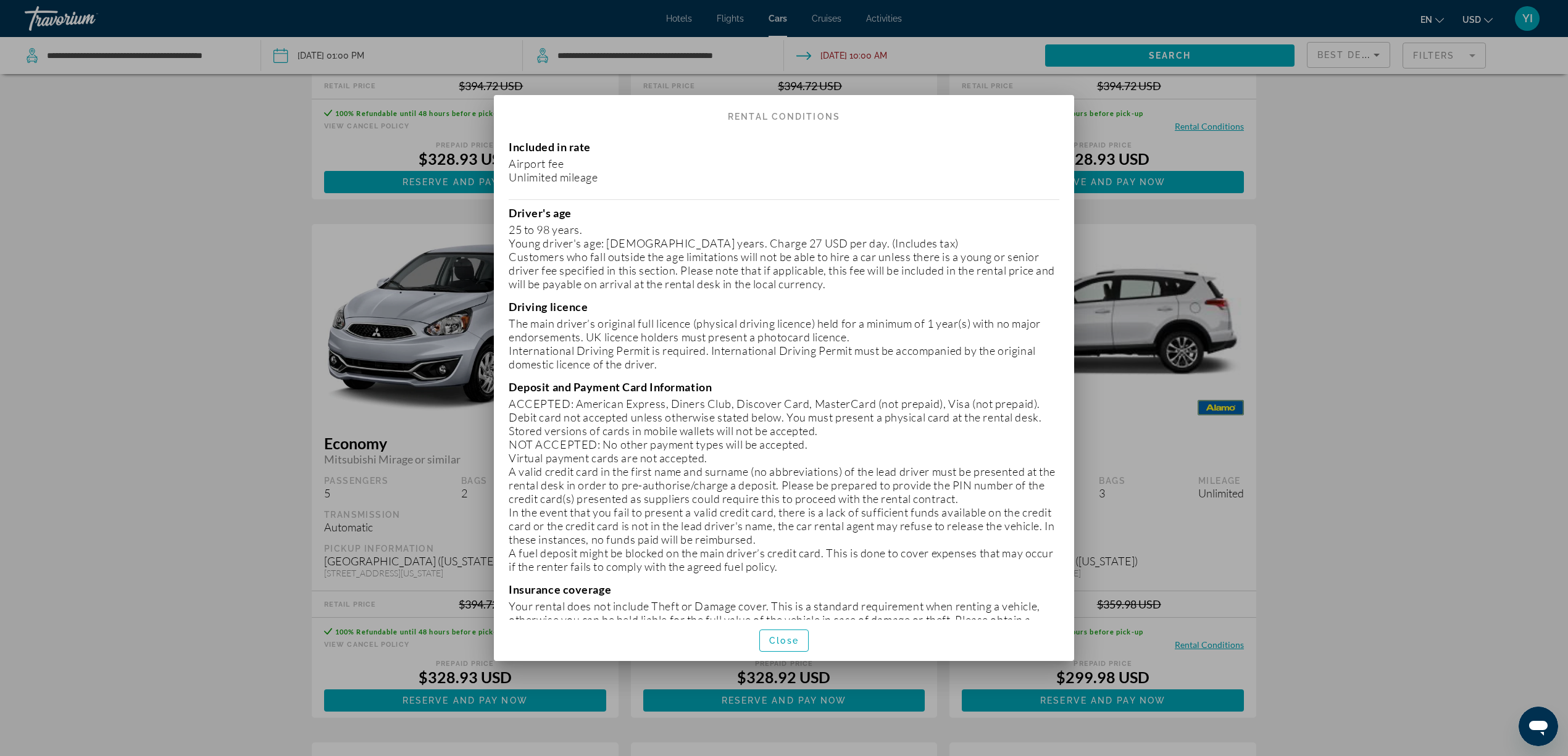
click at [590, 334] on p "The main driver’s original full licence (physical driving licence) held for a m…" at bounding box center [784, 330] width 551 height 27
click at [589, 334] on p "The main driver’s original full licence (physical driving licence) held for a m…" at bounding box center [784, 330] width 551 height 27
click at [580, 332] on p "The main driver’s original full licence (physical driving licence) held for a m…" at bounding box center [784, 330] width 551 height 27
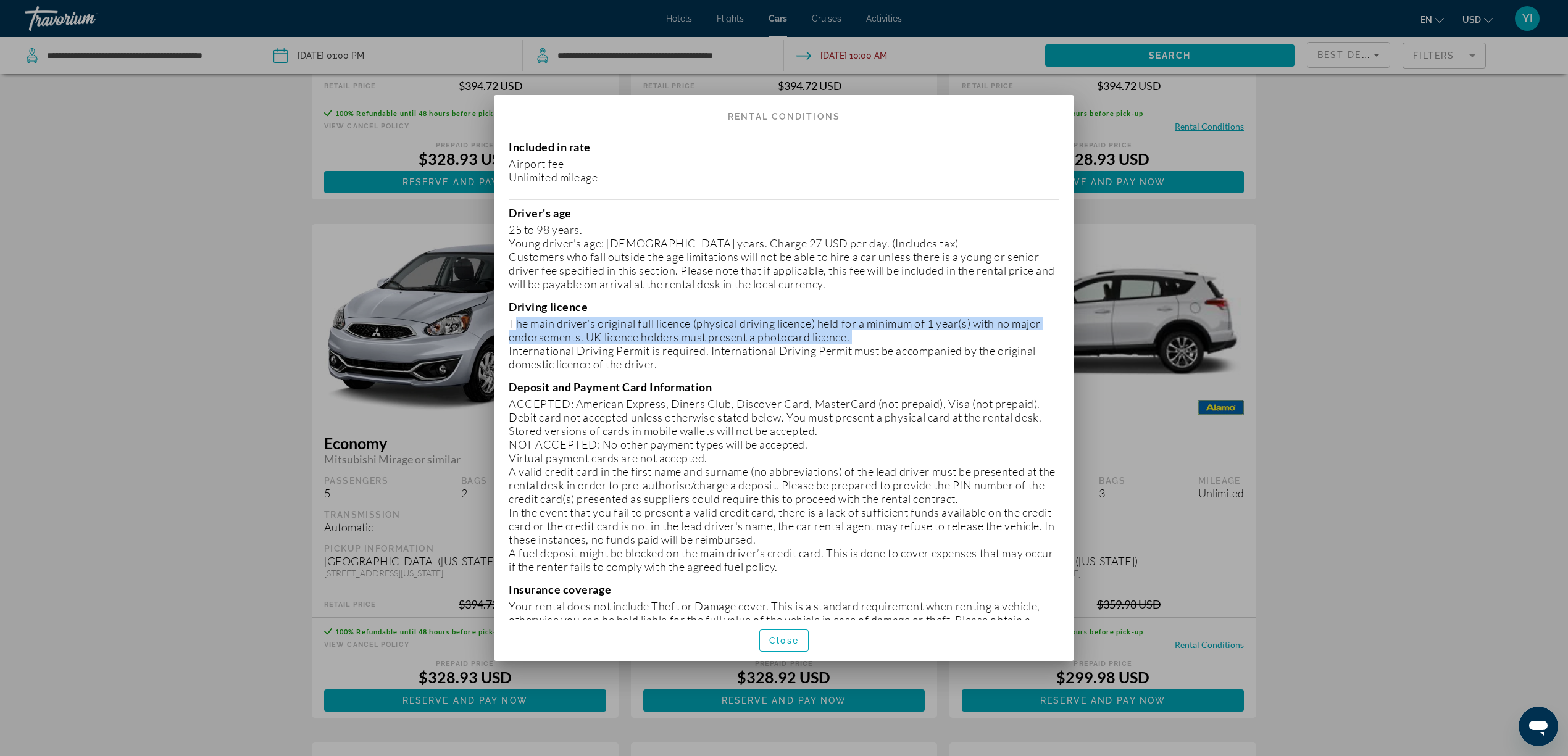
click at [580, 332] on p "The main driver’s original full licence (physical driving licence) held for a m…" at bounding box center [784, 330] width 551 height 27
click at [578, 346] on p "International Driving Permit is required. International Driving Permit must be …" at bounding box center [784, 357] width 551 height 27
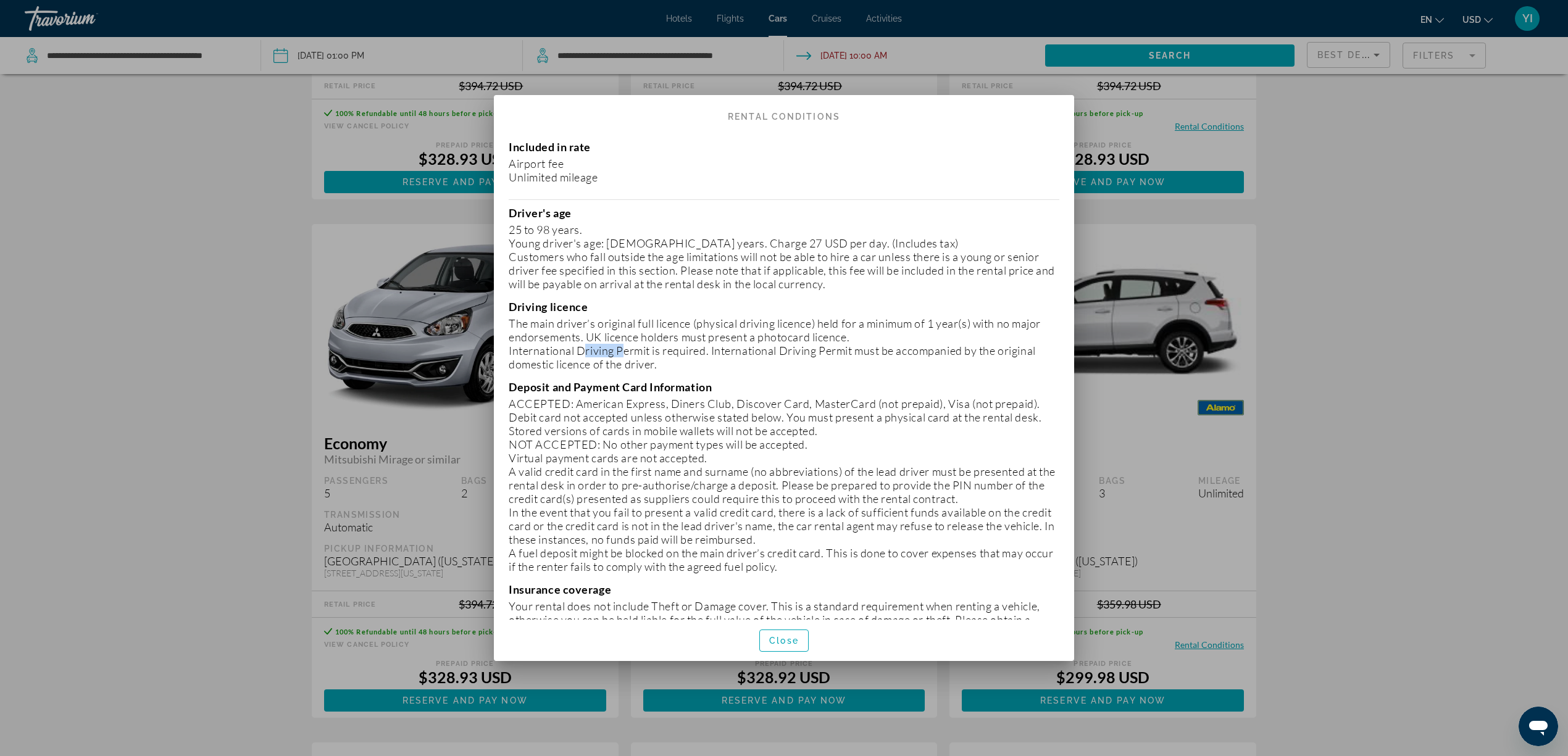
click at [578, 346] on p "International Driving Permit is required. International Driving Permit must be …" at bounding box center [784, 357] width 551 height 27
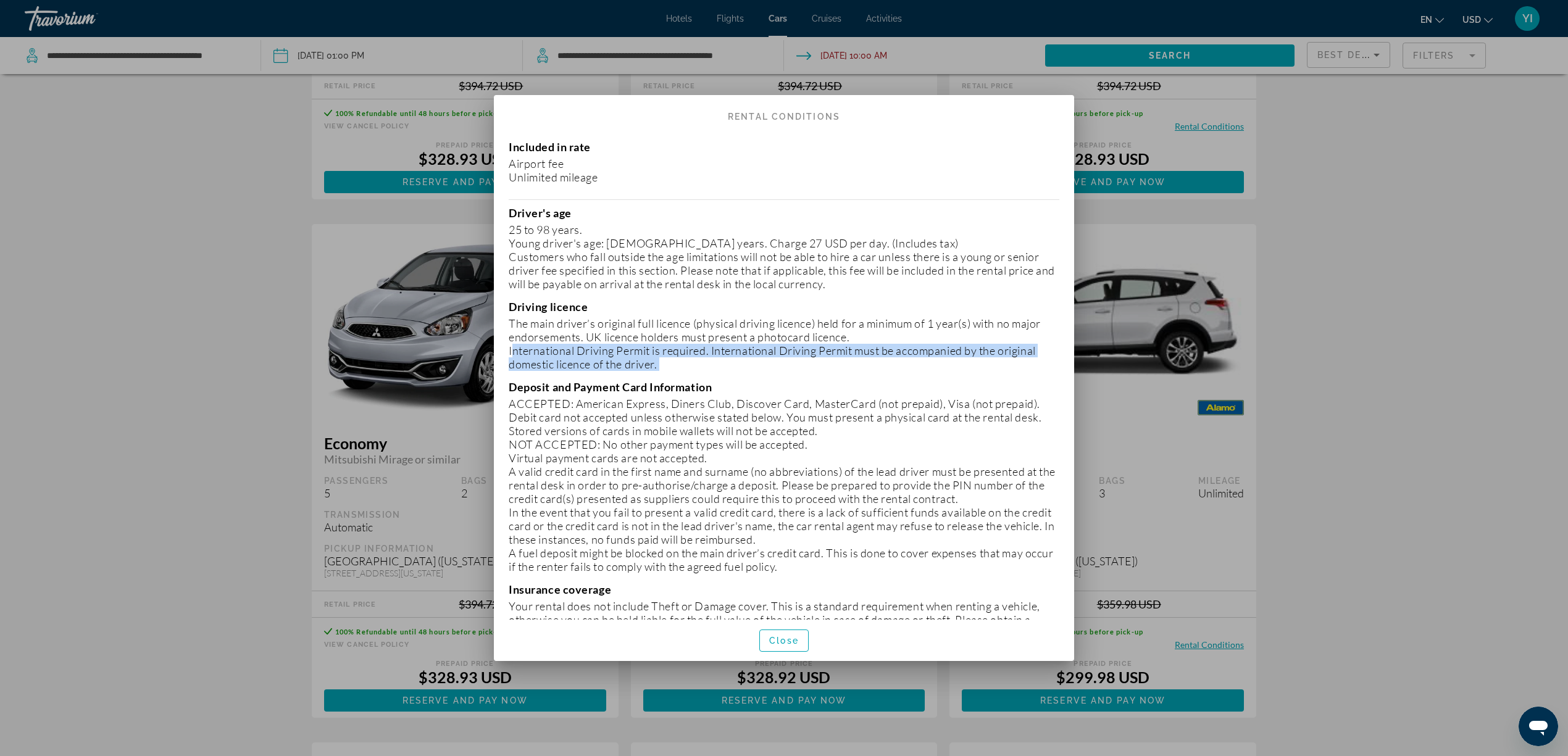
click at [578, 346] on p "International Driving Permit is required. International Driving Permit must be …" at bounding box center [784, 357] width 551 height 27
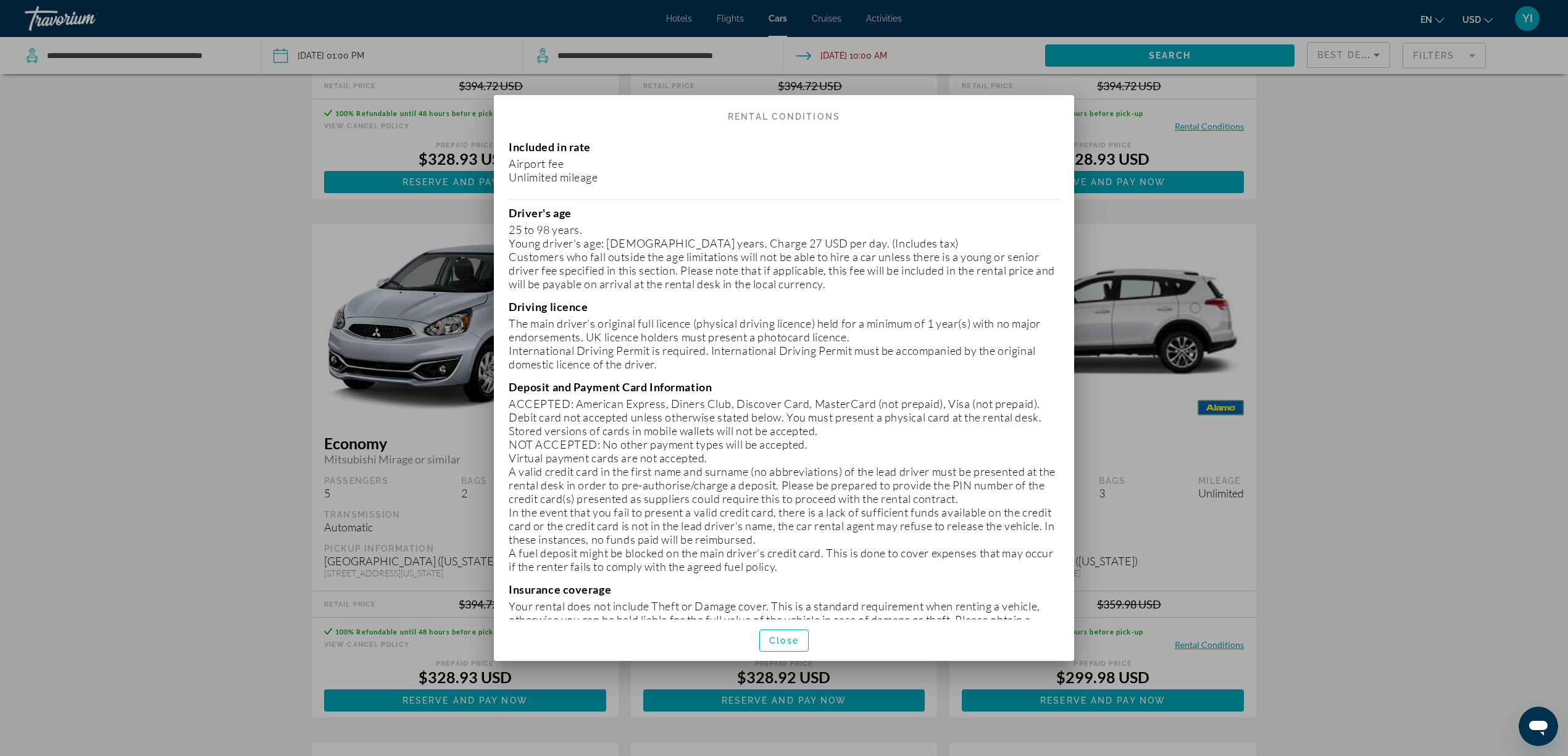
click at [571, 337] on p "The main driver’s original full licence (physical driving licence) held for a m…" at bounding box center [784, 330] width 551 height 27
click at [563, 354] on p "International Driving Permit is required. International Driving Permit must be …" at bounding box center [784, 357] width 551 height 27
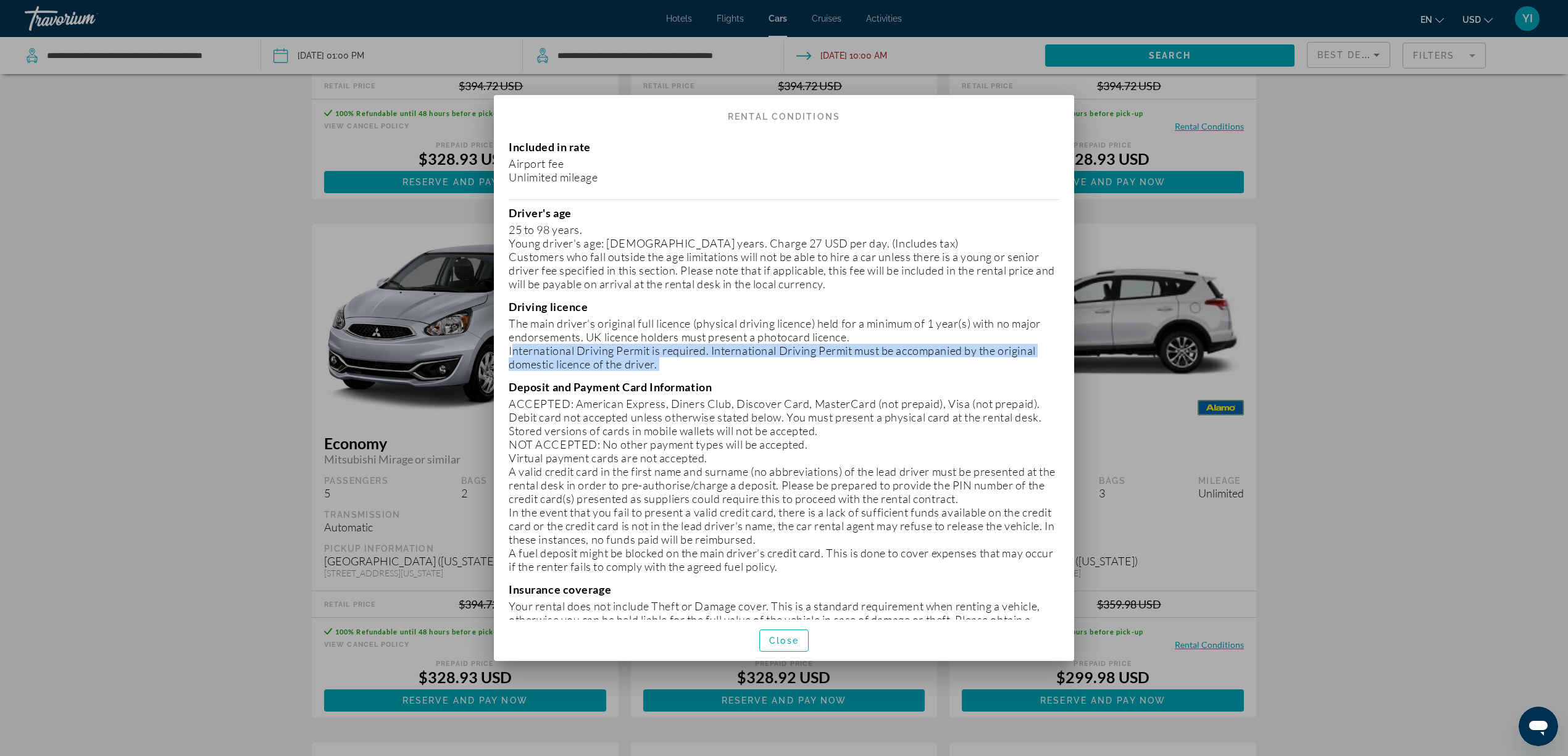
click at [563, 354] on p "International Driving Permit is required. International Driving Permit must be …" at bounding box center [784, 357] width 551 height 27
click at [527, 369] on p "International Driving Permit is required. International Driving Permit must be …" at bounding box center [784, 357] width 551 height 27
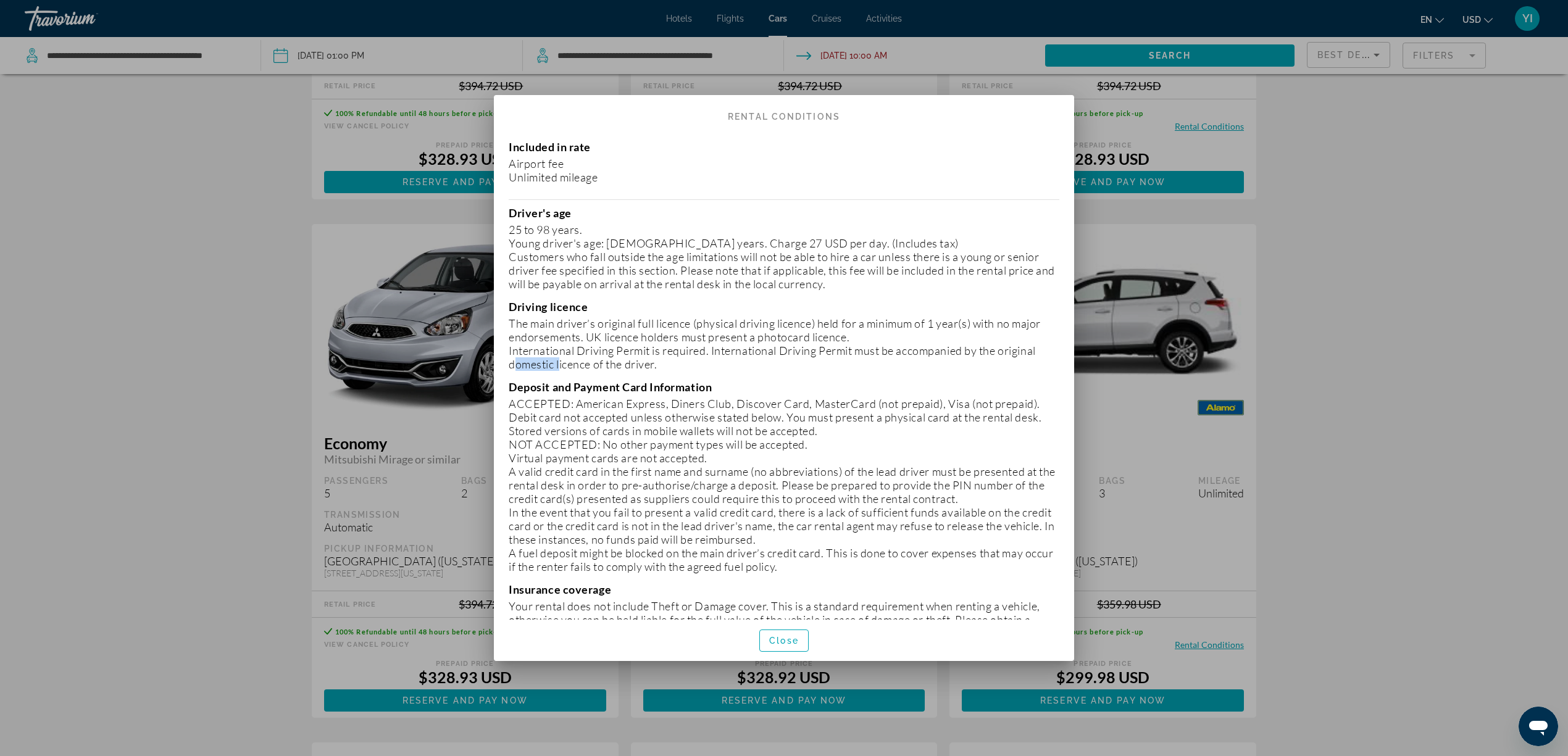
click at [527, 369] on p "International Driving Permit is required. International Driving Permit must be …" at bounding box center [784, 357] width 551 height 27
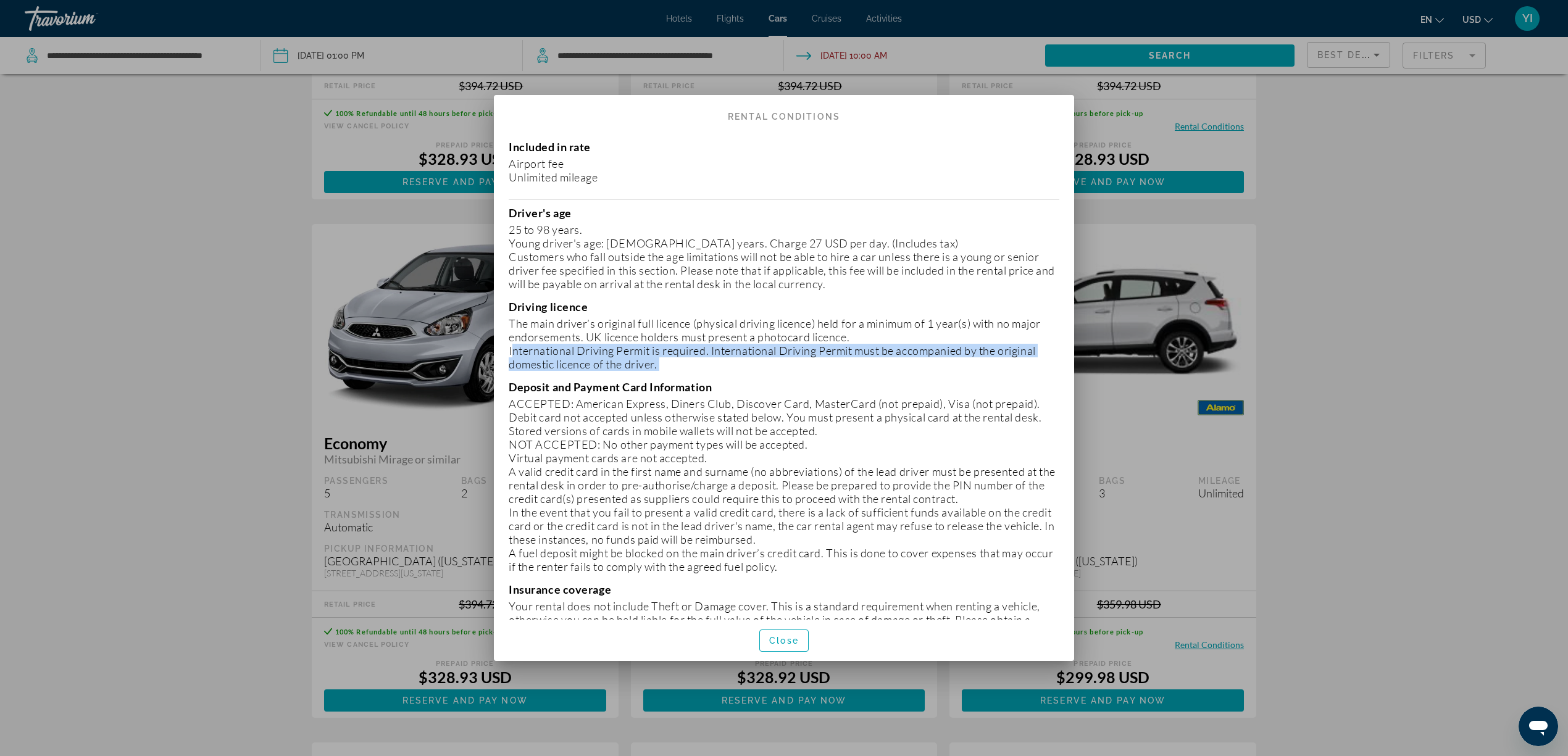
click at [527, 369] on p "International Driving Permit is required. International Driving Permit must be …" at bounding box center [784, 357] width 551 height 27
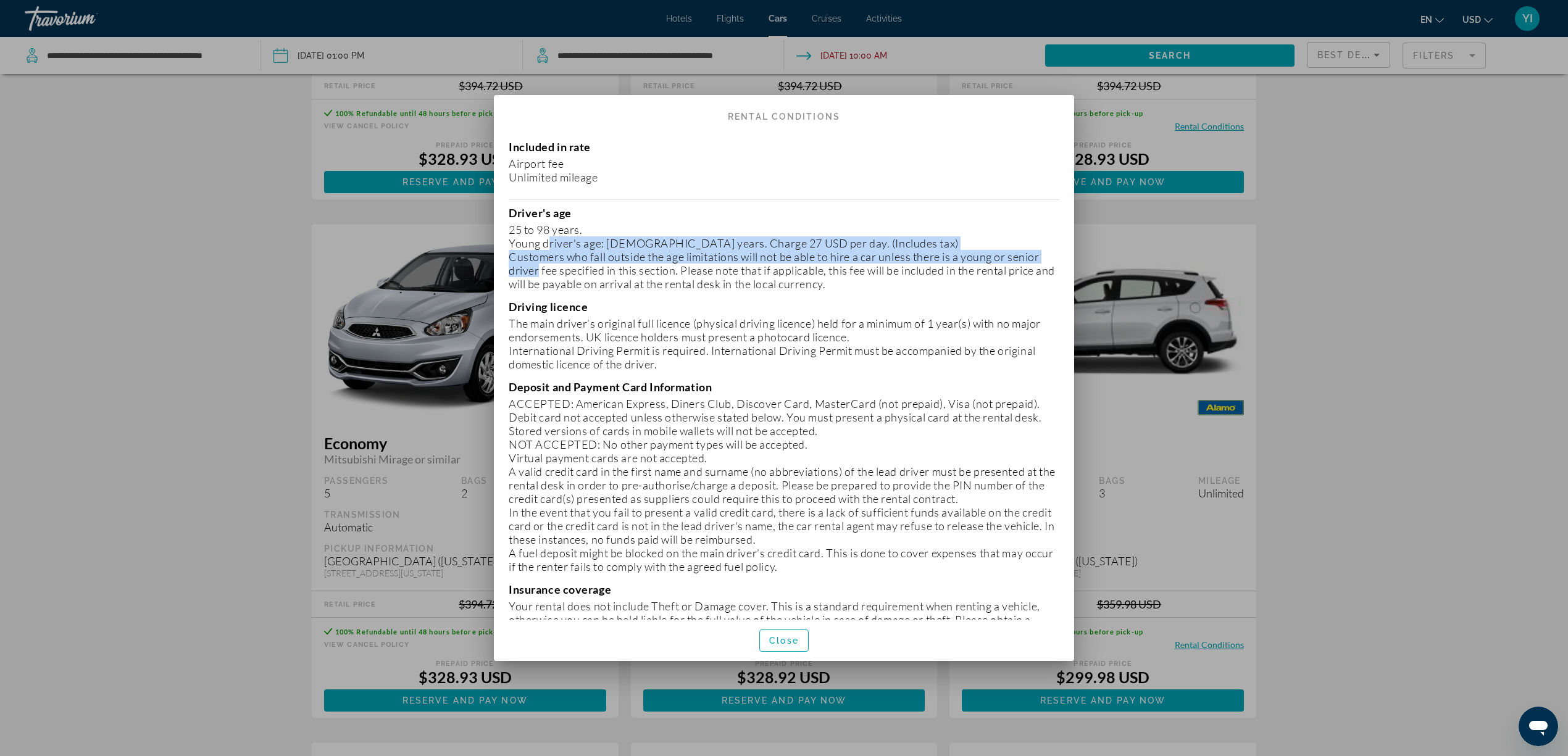
drag, startPoint x: 543, startPoint y: 249, endPoint x: 532, endPoint y: 267, distance: 21.1
click at [532, 267] on div "Driver's age [DEMOGRAPHIC_DATA] years. Young driver's age: [DEMOGRAPHIC_DATA] y…" at bounding box center [784, 249] width 551 height 84
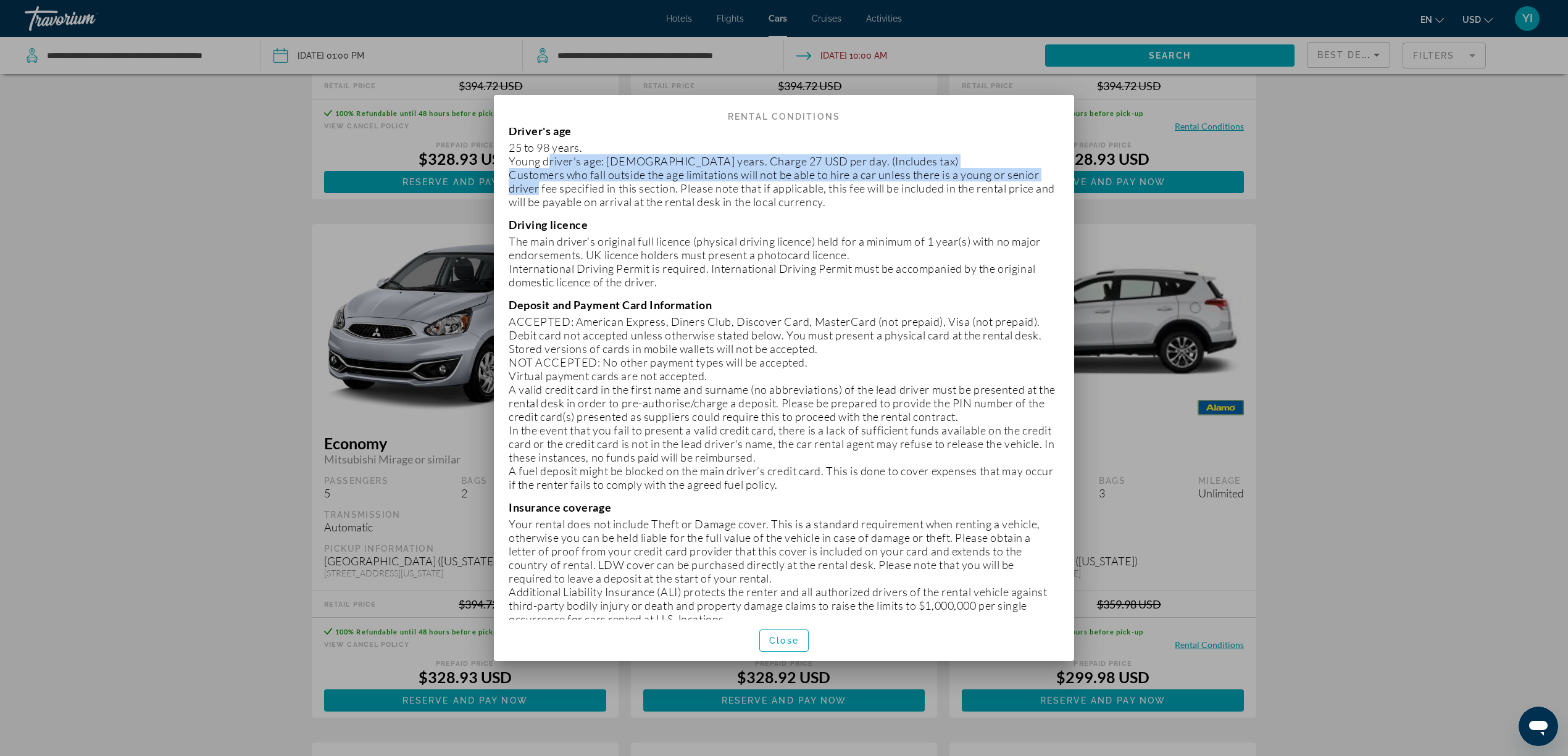
scroll to position [164, 0]
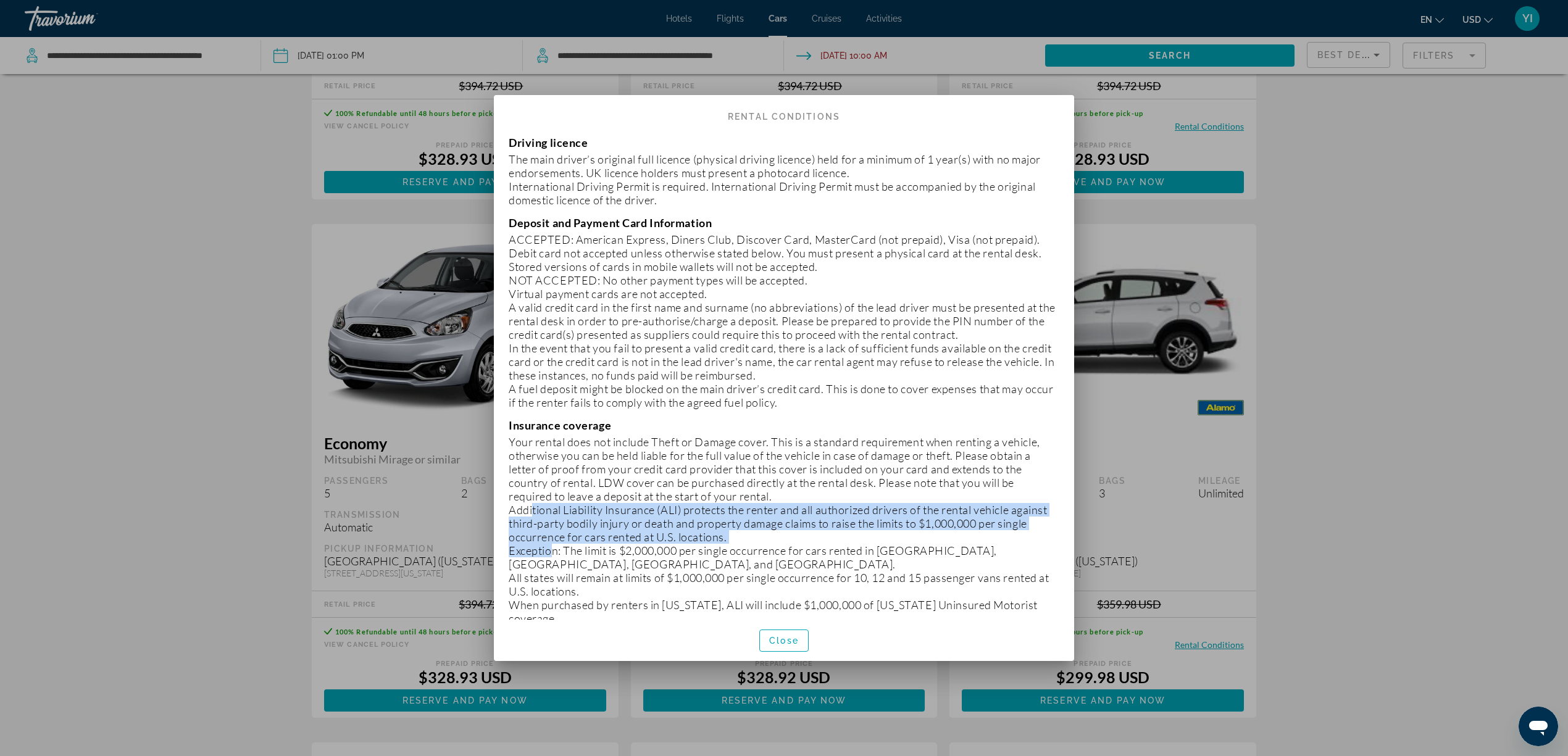
drag, startPoint x: 546, startPoint y: 554, endPoint x: 527, endPoint y: 512, distance: 46.1
click at [527, 512] on div "Insurance coverage Your rental does not include Theft or Damage cover. This is …" at bounding box center [784, 536] width 551 height 234
click at [527, 512] on p "Additional Liability Insurance (ALI) protects the renter and all authorized dri…" at bounding box center [784, 523] width 551 height 41
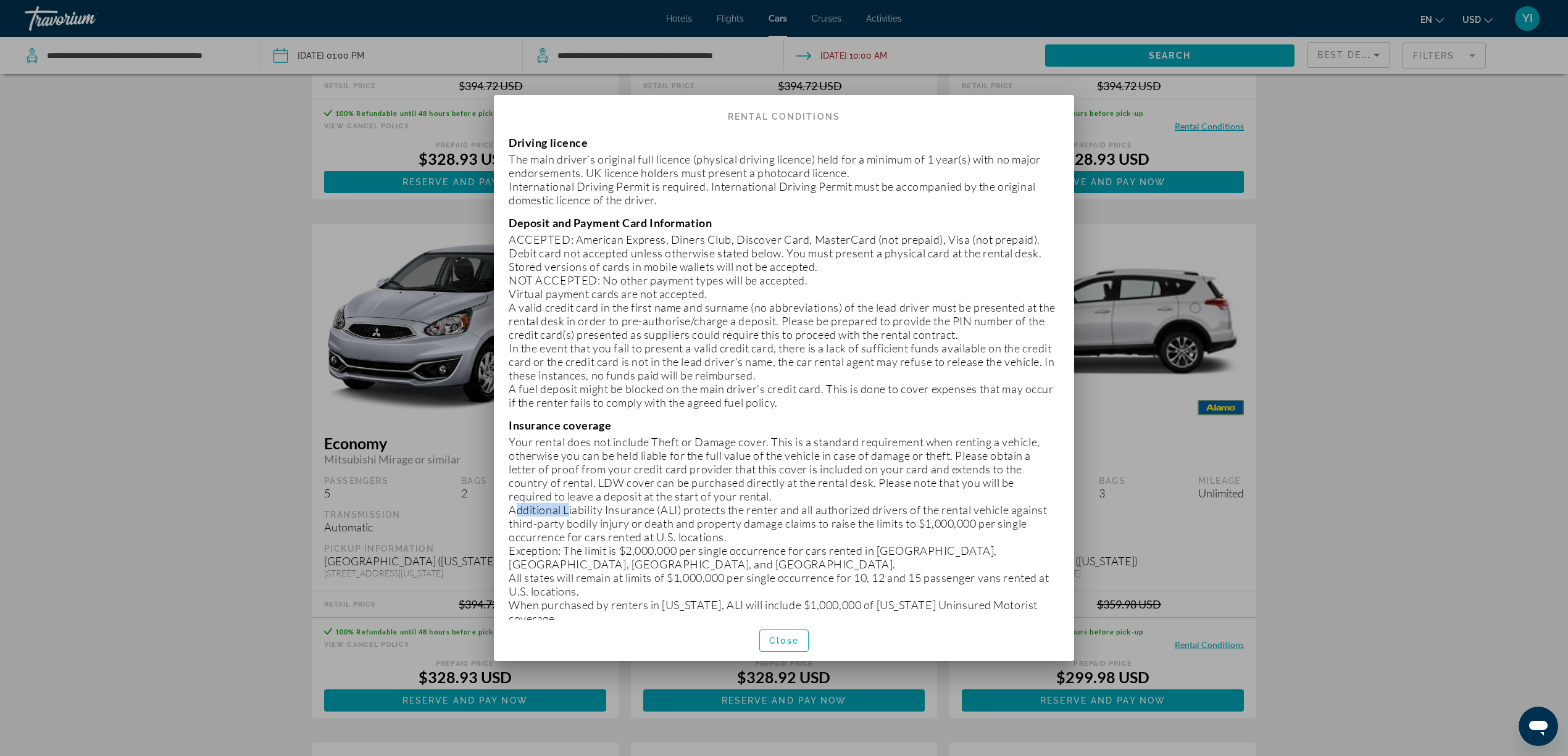
click at [527, 512] on p "Additional Liability Insurance (ALI) protects the renter and all authorized dri…" at bounding box center [784, 523] width 551 height 41
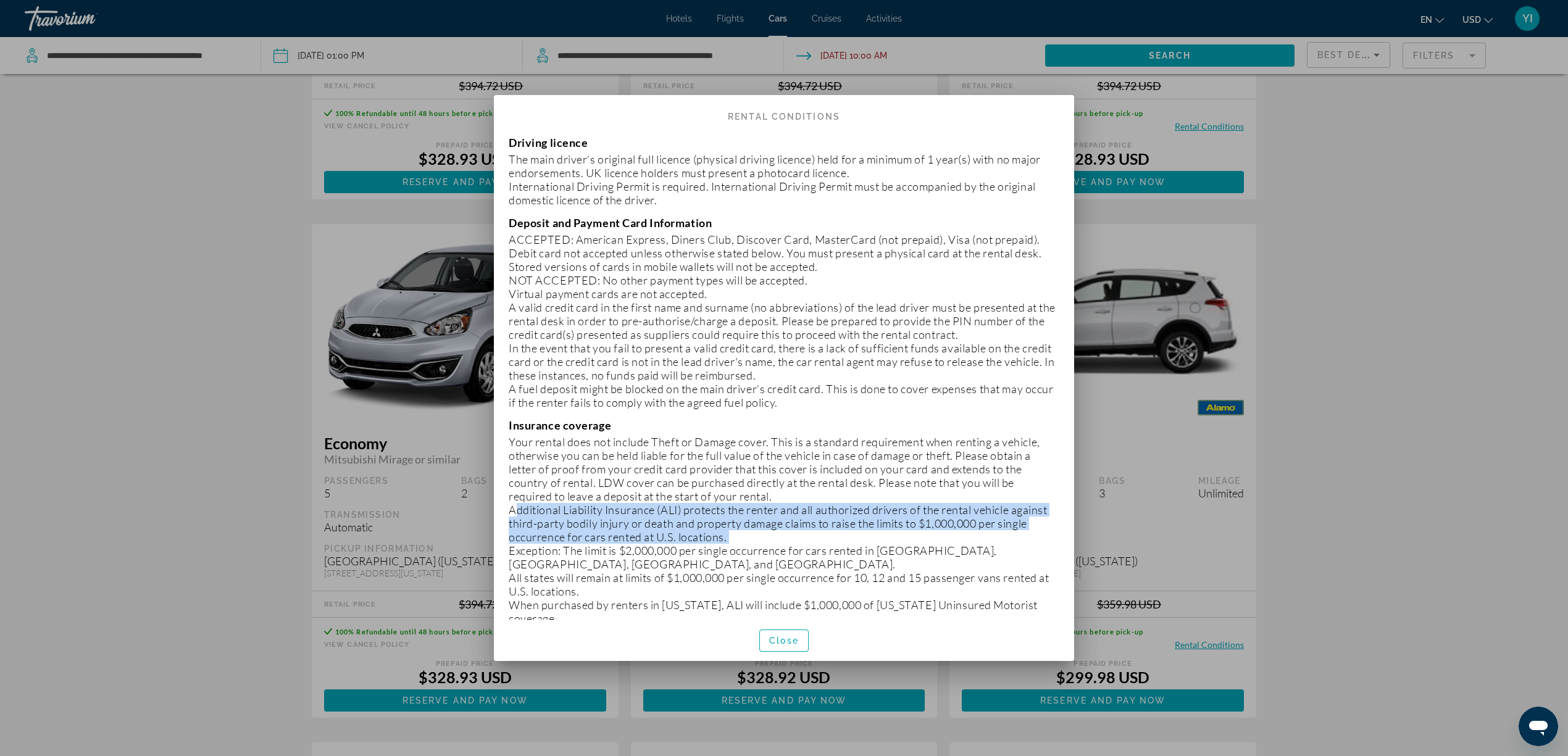
click at [527, 512] on p "Additional Liability Insurance (ALI) protects the renter and all authorized dri…" at bounding box center [784, 523] width 551 height 41
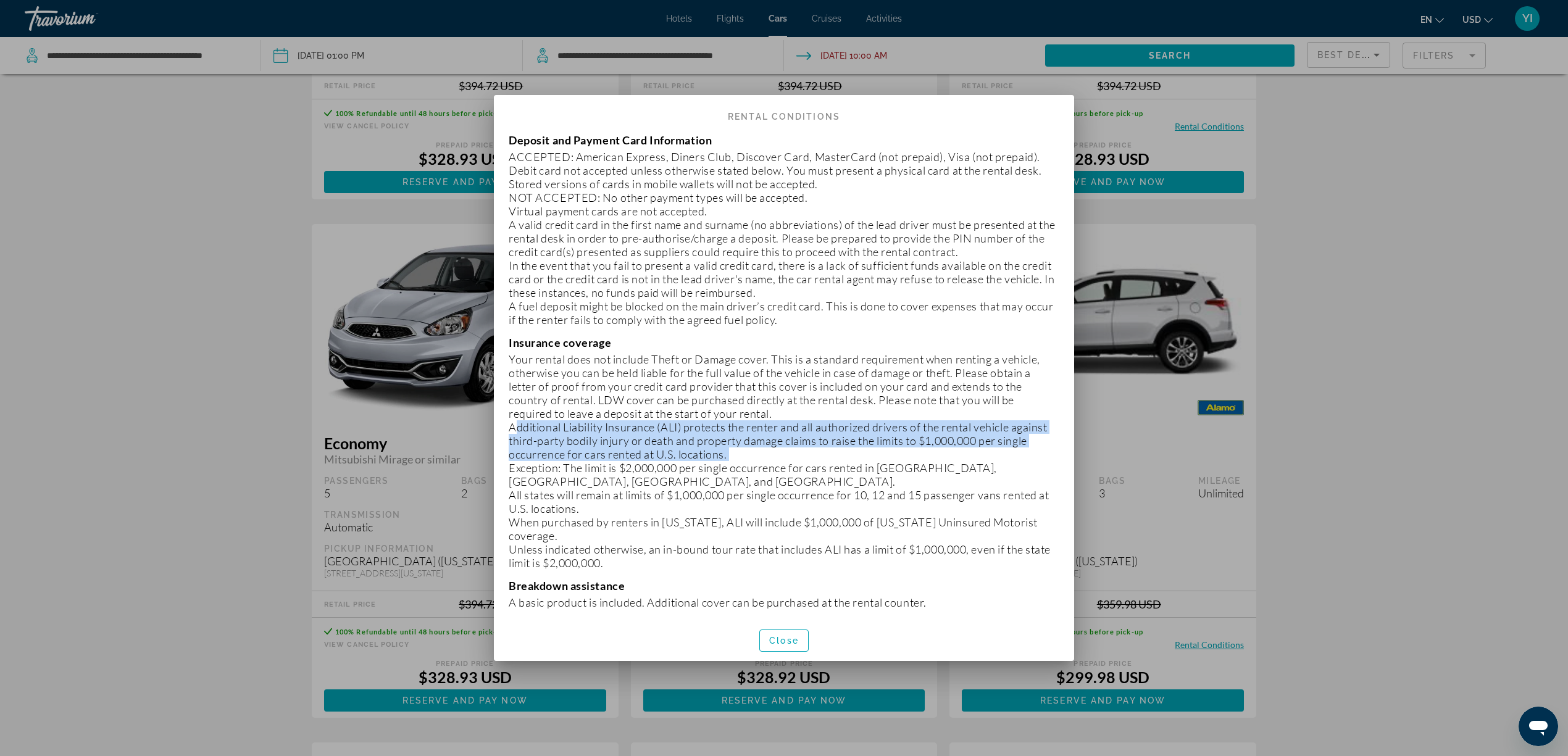
scroll to position [329, 0]
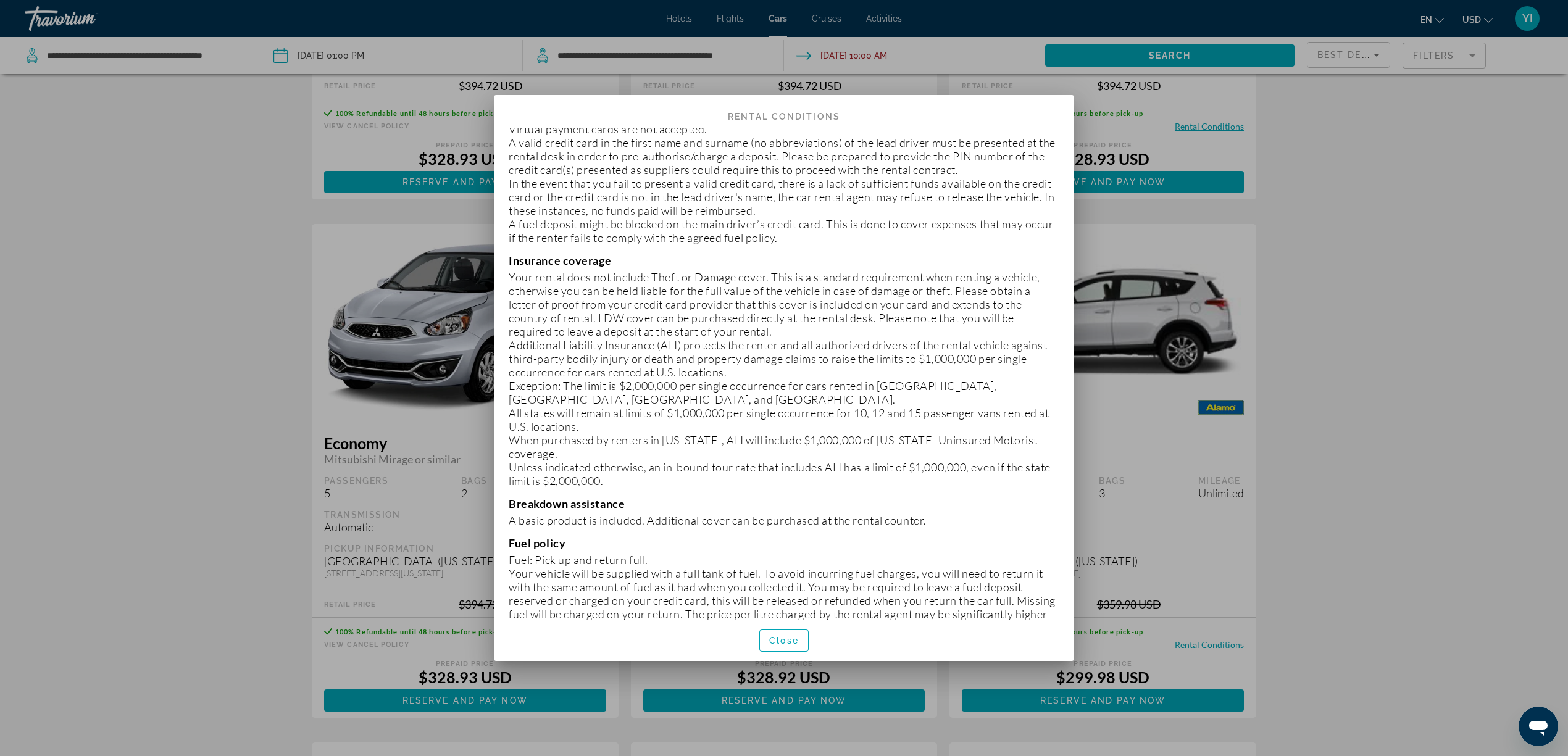
click at [526, 514] on p "A basic product is included. Additional cover can be purchased at the rental co…" at bounding box center [784, 520] width 551 height 13
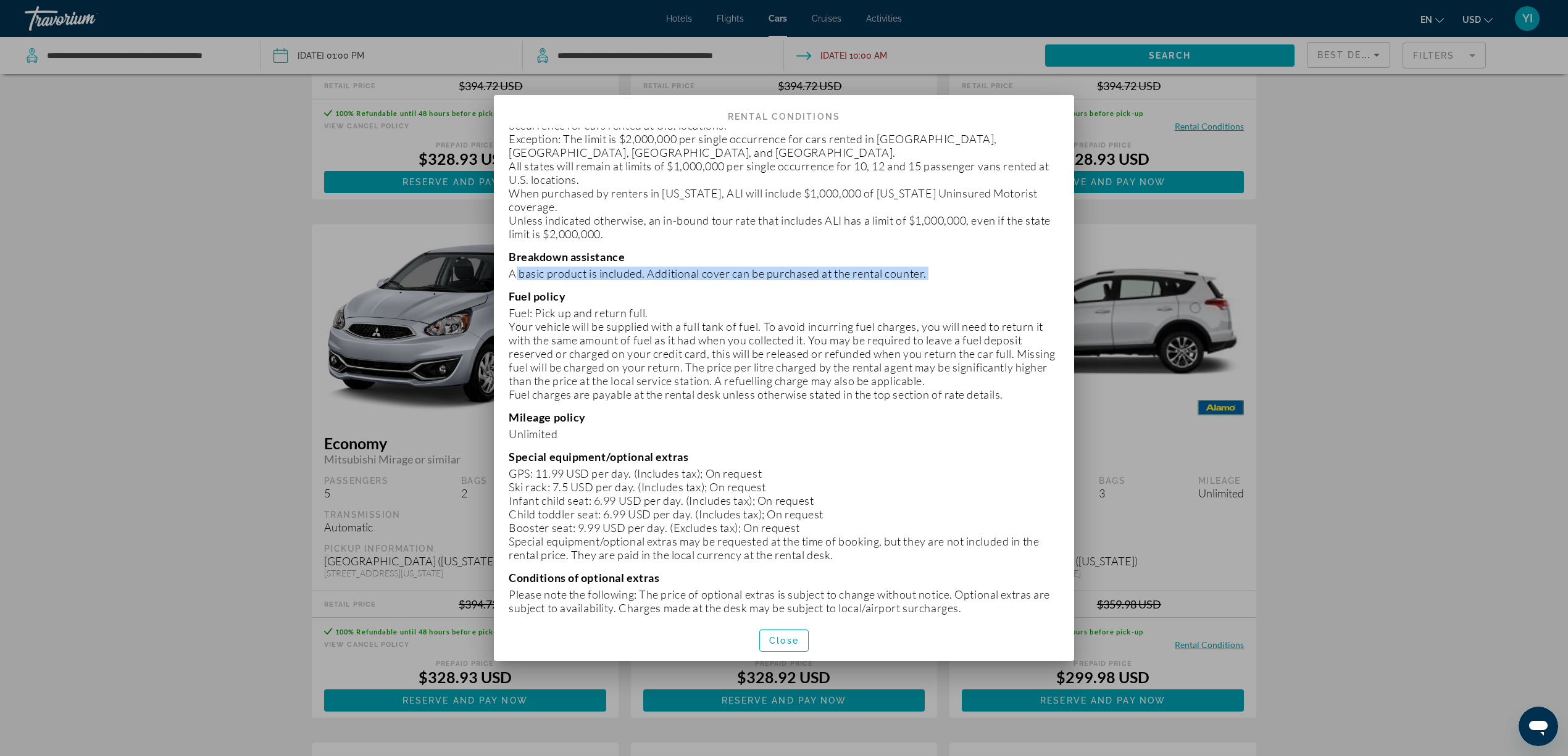
scroll to position [658, 0]
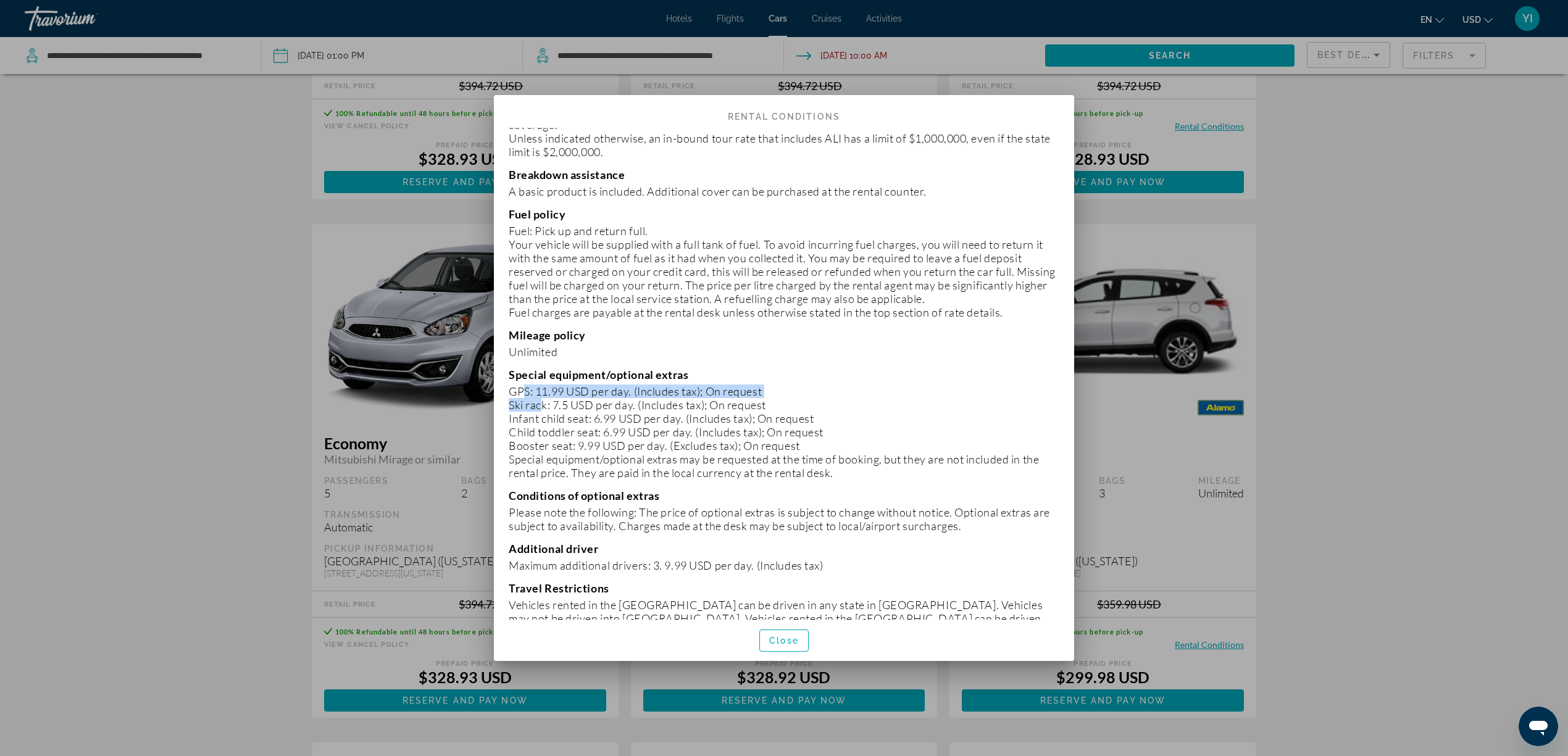
drag, startPoint x: 538, startPoint y: 382, endPoint x: 516, endPoint y: 356, distance: 34.1
click at [516, 368] on div "Special equipment/optional extras GPS: 11.99 USD per day. (Includes tax); On re…" at bounding box center [784, 424] width 551 height 112
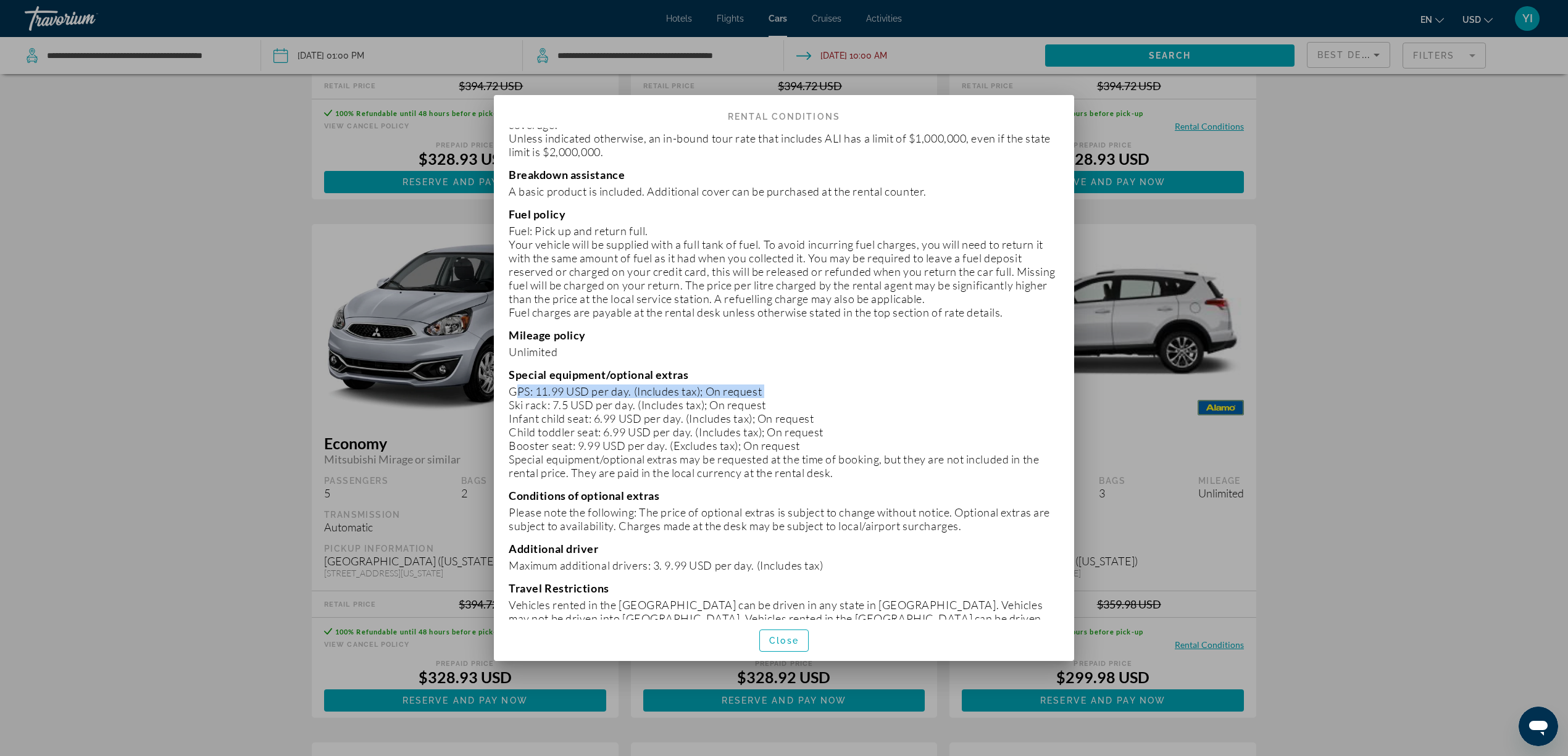
click at [516, 368] on div "Special equipment/optional extras GPS: 11.99 USD per day. (Includes tax); On re…" at bounding box center [784, 424] width 551 height 112
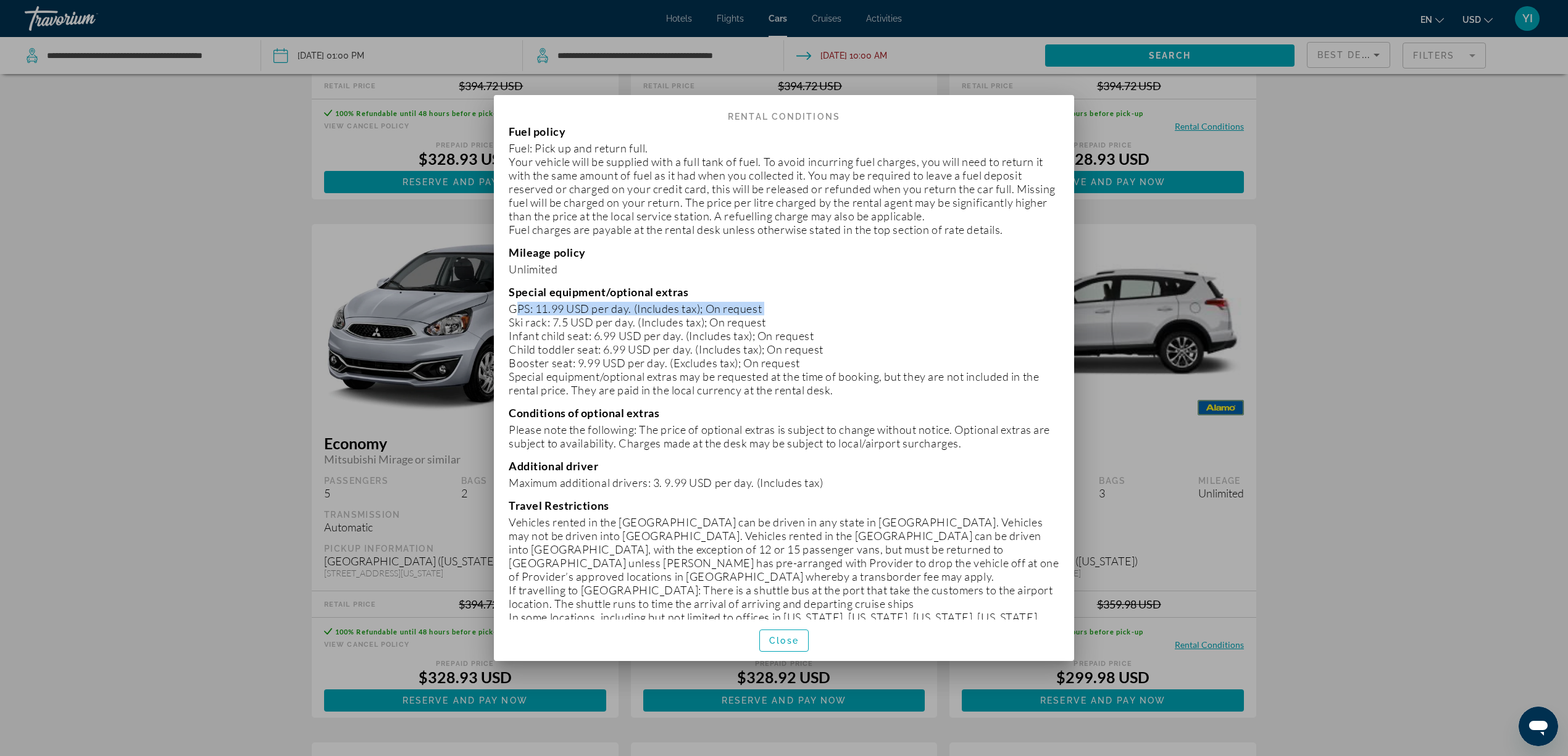
scroll to position [823, 0]
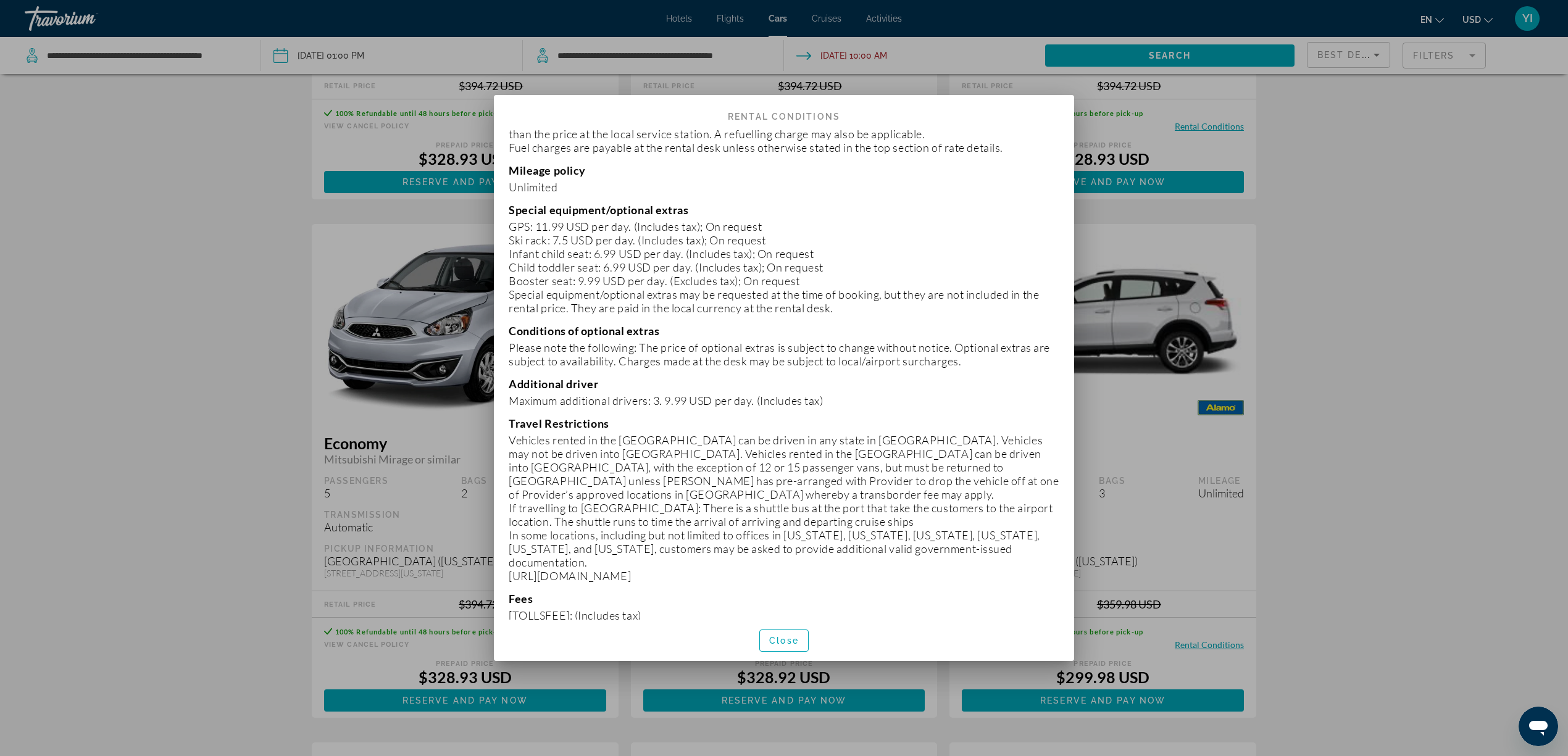
click at [559, 394] on p "Maximum additional drivers: 3. 9.99 USD per day. (Includes tax)" at bounding box center [784, 400] width 551 height 13
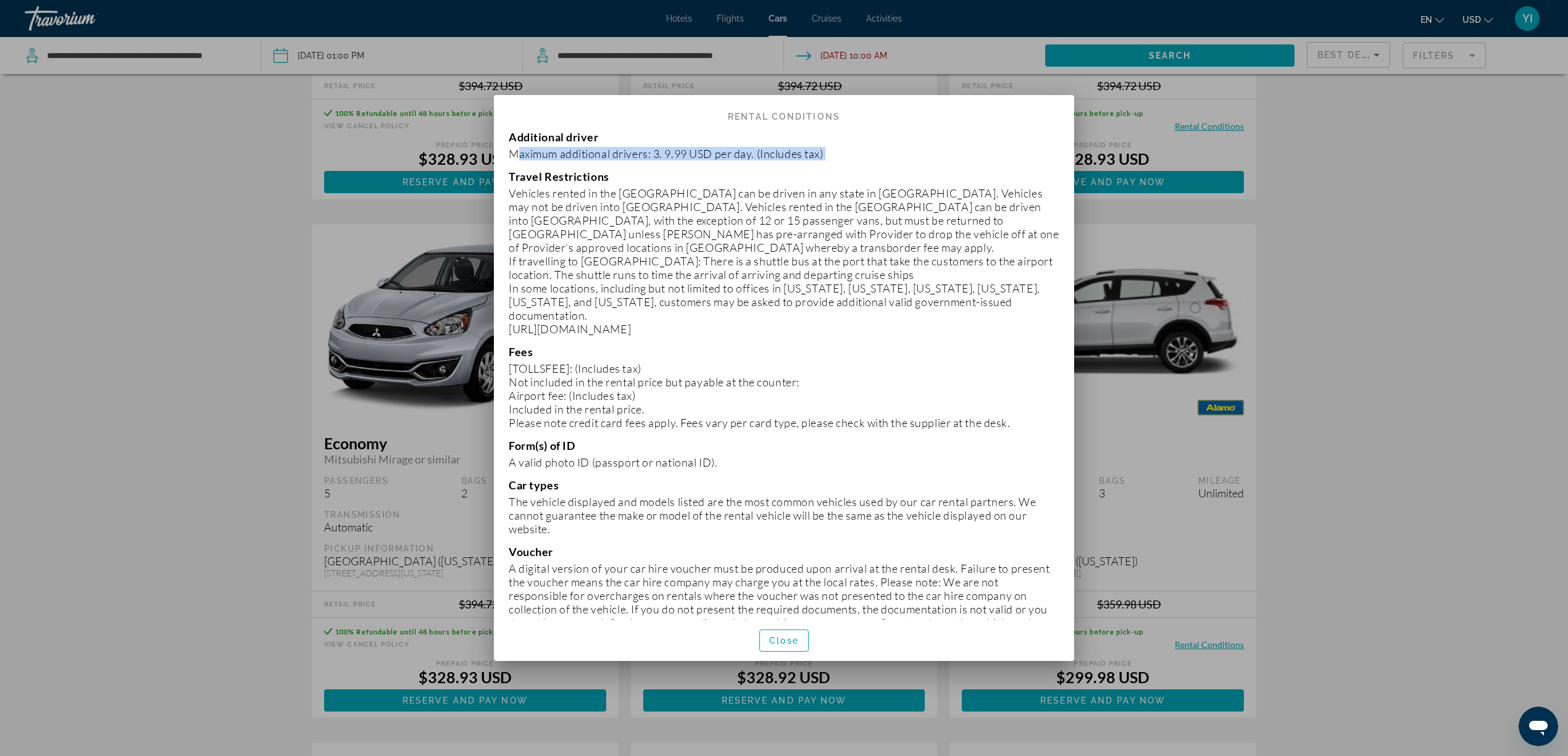
scroll to position [1235, 0]
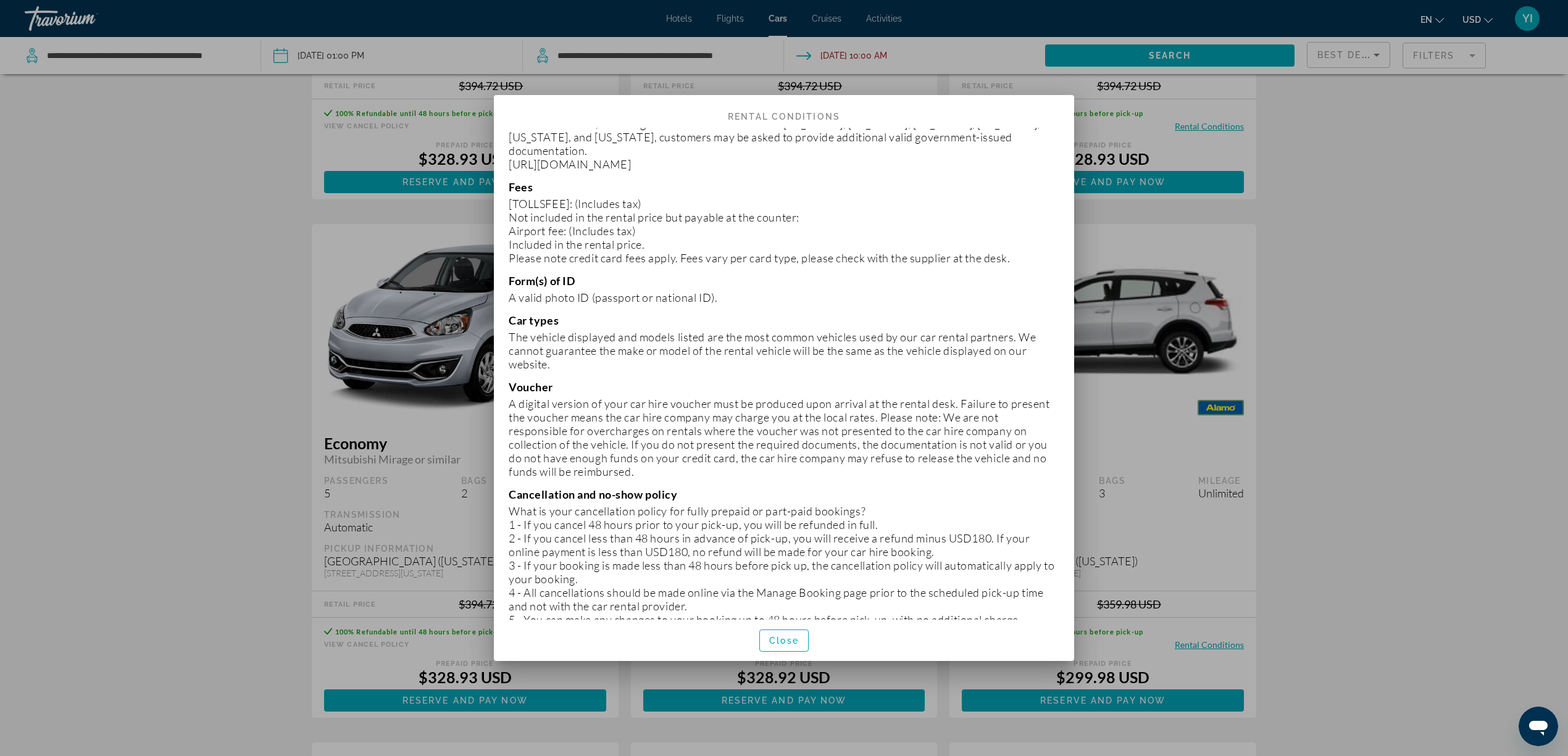
click at [586, 428] on p "A digital version of your car hire voucher must be produced upon arrival at the…" at bounding box center [784, 438] width 551 height 82
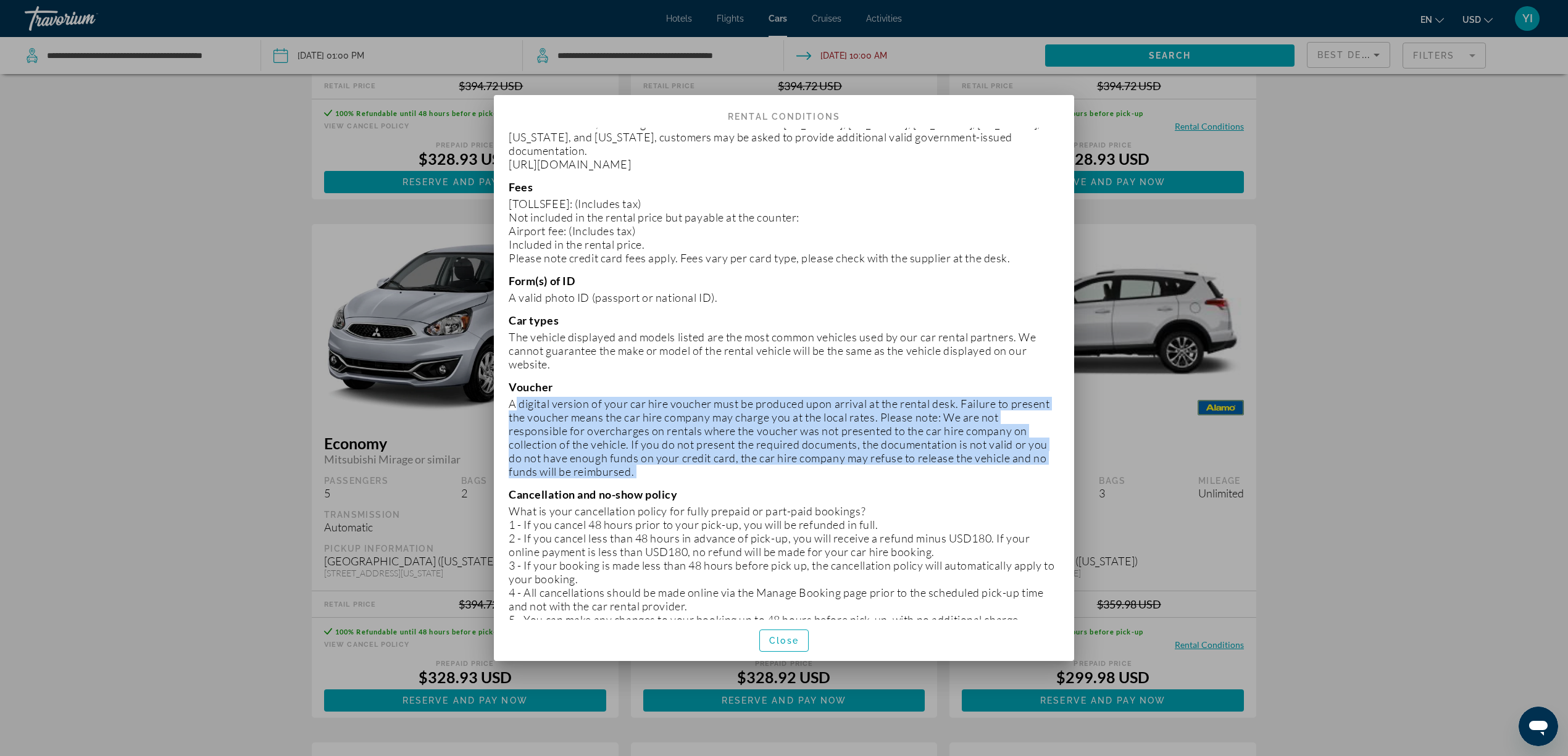
click at [586, 428] on p "A digital version of your car hire voucher must be produced upon arrival at the…" at bounding box center [784, 438] width 551 height 82
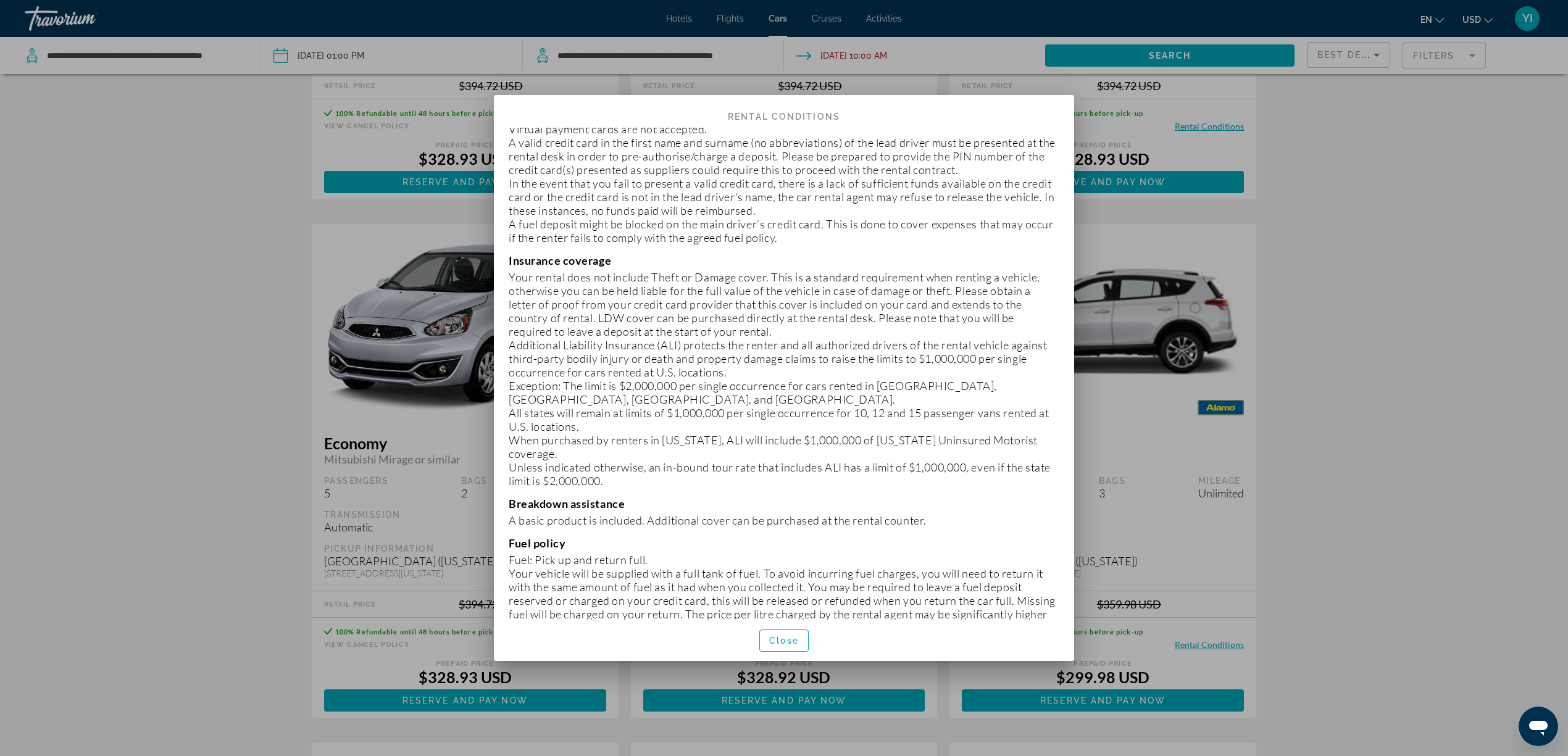
scroll to position [411, 0]
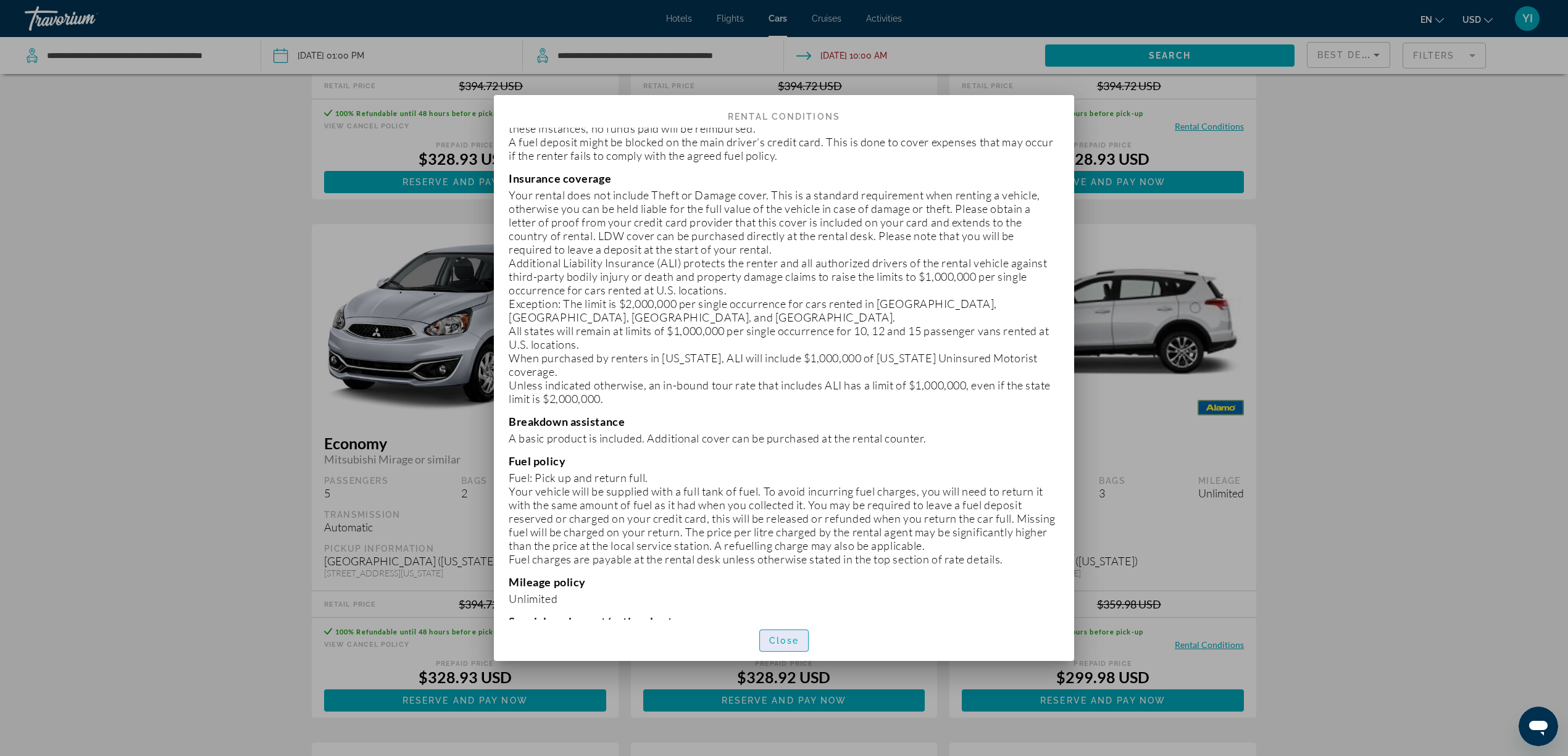
click at [778, 567] on span "button" at bounding box center [783, 641] width 48 height 29
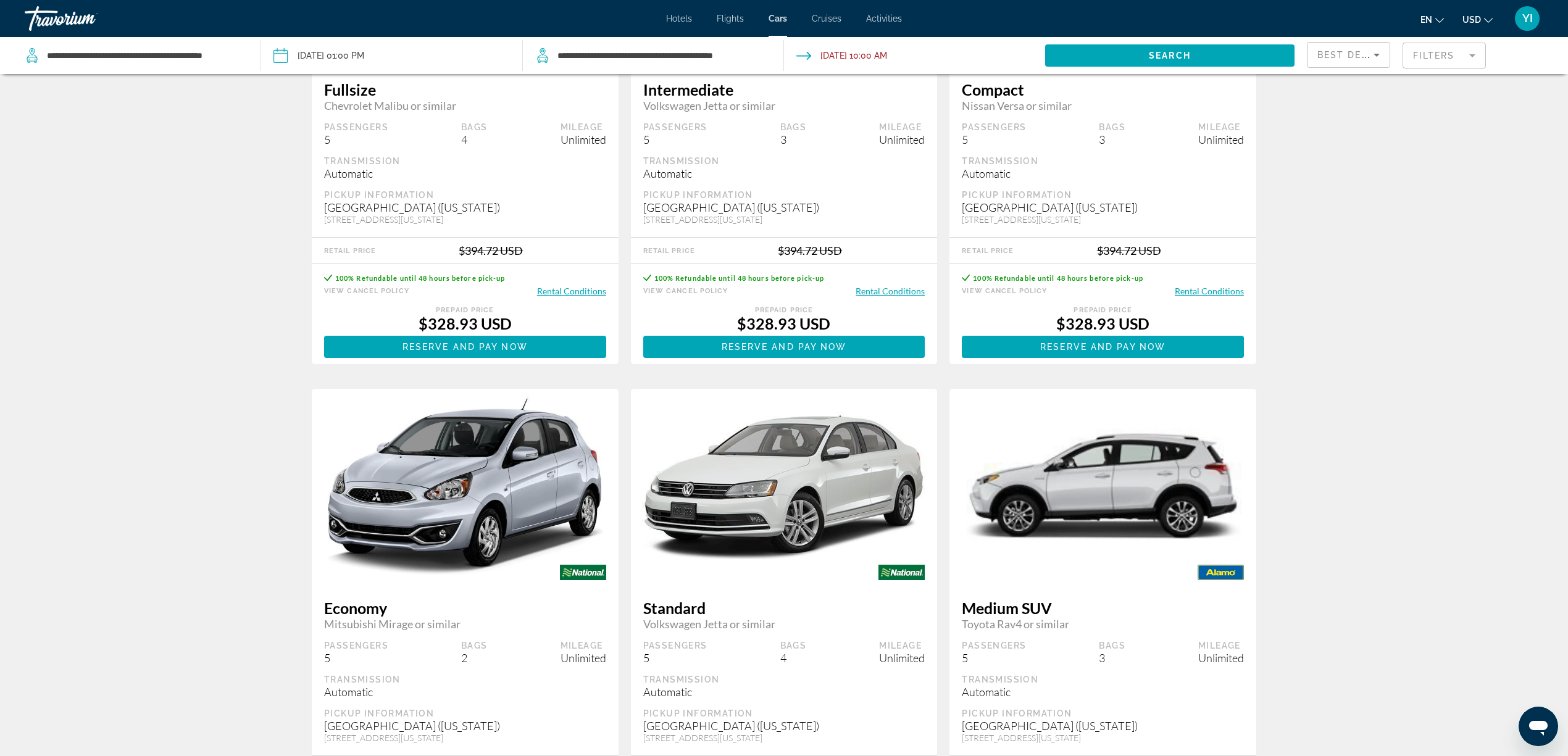
scroll to position [82, 0]
